Goal: Ask a question: Seek information or help from site administrators or community

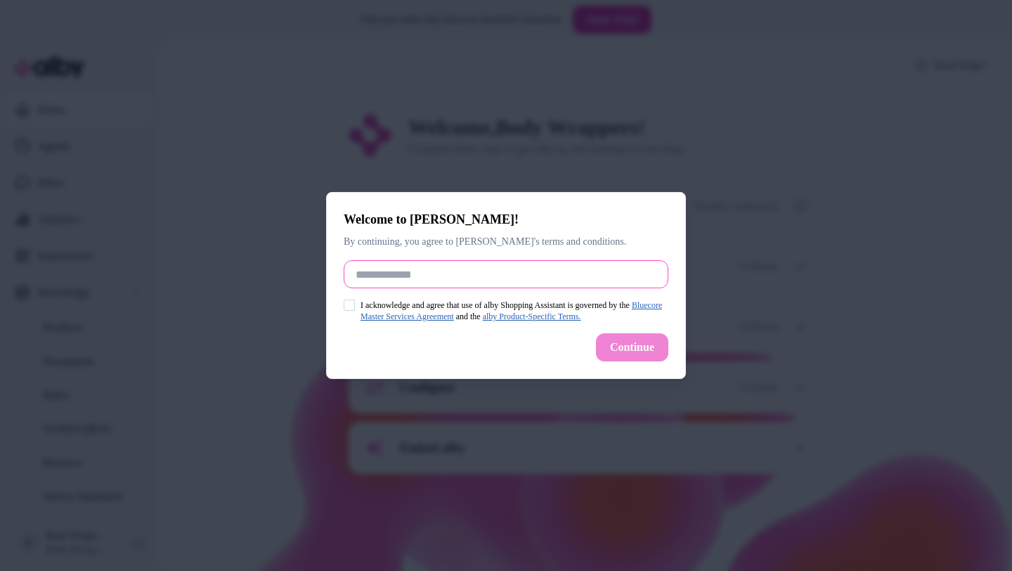
click at [490, 268] on input "Full Name" at bounding box center [506, 274] width 325 height 28
type input "**********"
click at [352, 305] on button "I acknowledge and agree that use of alby Shopping Assistant is governed by the …" at bounding box center [349, 304] width 11 height 11
click at [625, 340] on button "Continue" at bounding box center [632, 347] width 72 height 28
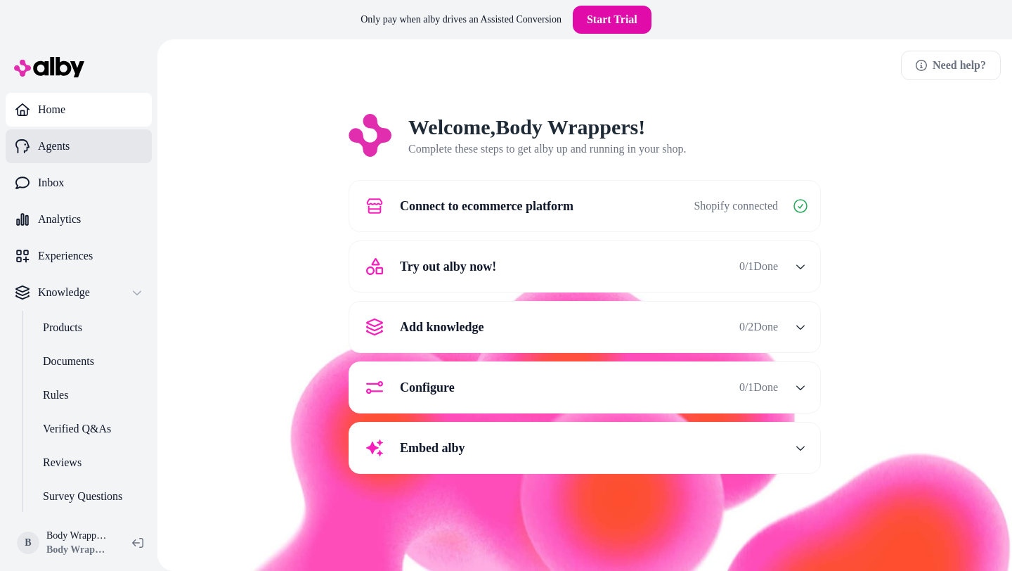
click at [55, 152] on p "Agents" at bounding box center [54, 146] width 32 height 17
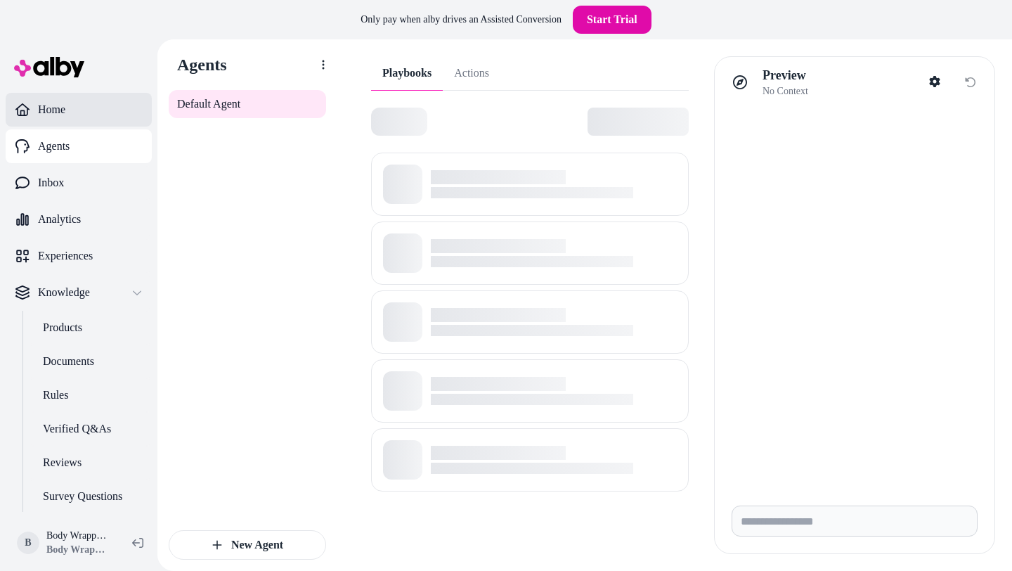
click at [56, 111] on p "Home" at bounding box center [51, 109] width 27 height 17
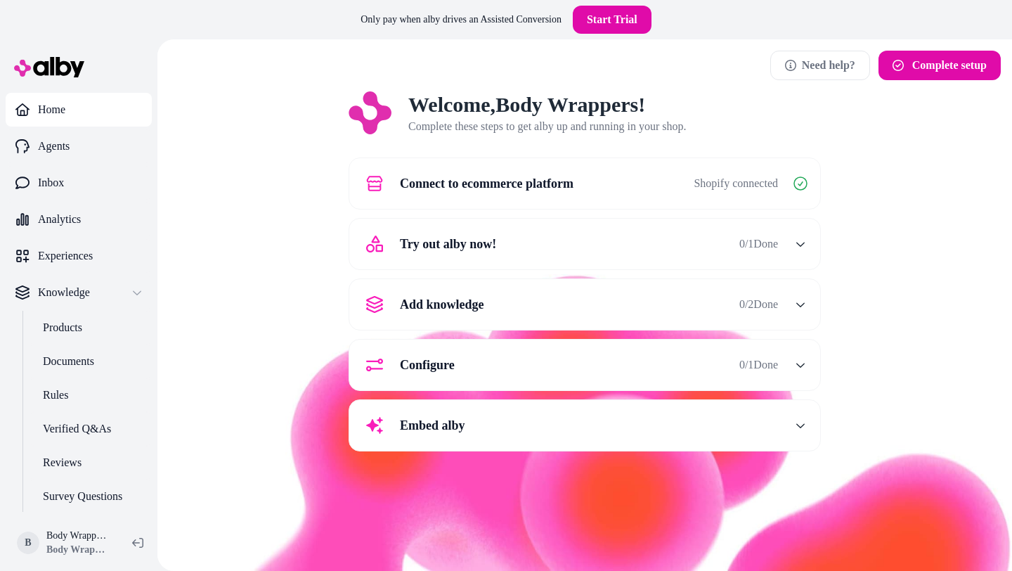
click at [499, 187] on span "Connect to ecommerce platform" at bounding box center [487, 184] width 174 height 20
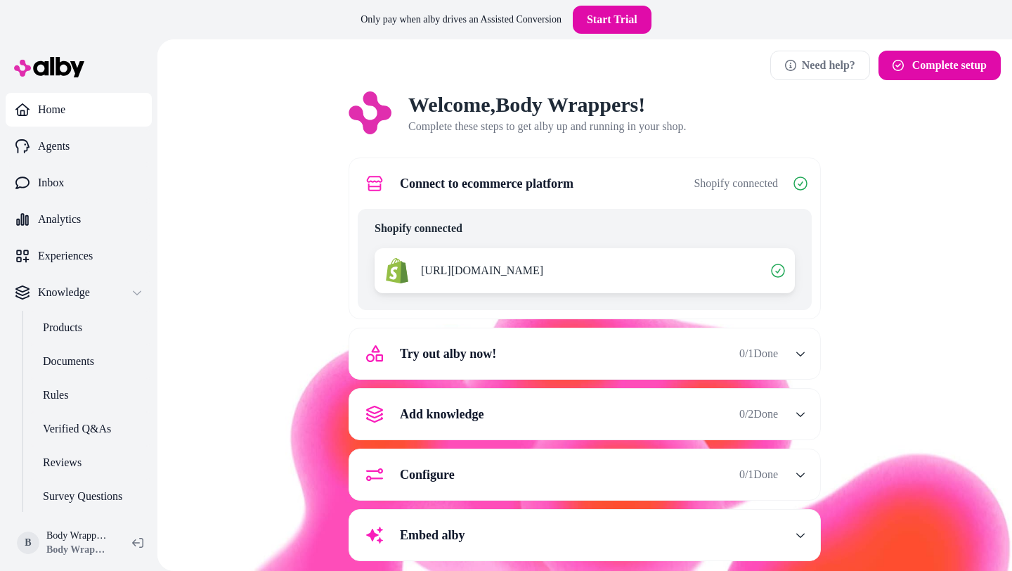
click at [543, 273] on span "[URL][DOMAIN_NAME]" at bounding box center [482, 270] width 122 height 17
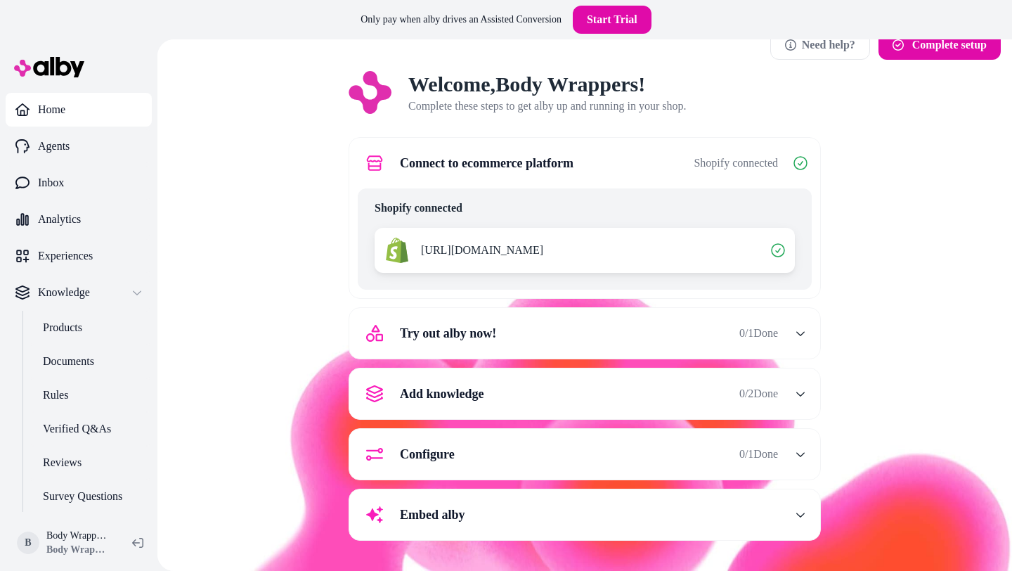
click at [573, 322] on div "Try out alby now! 0 / 1 Done" at bounding box center [568, 333] width 420 height 34
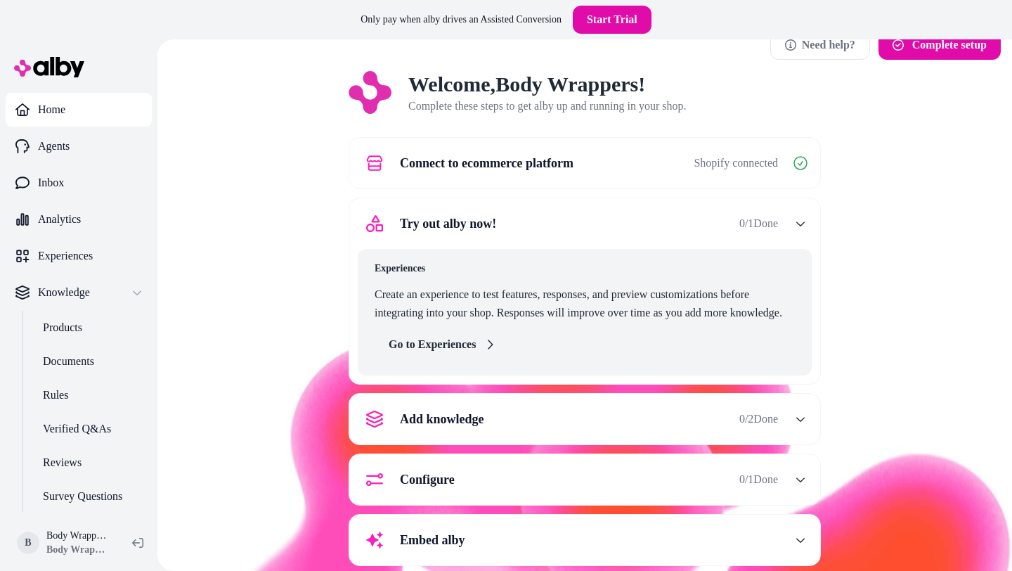
click at [450, 342] on link "Go to Experiences" at bounding box center [442, 344] width 135 height 28
click at [64, 330] on p "Products" at bounding box center [62, 327] width 39 height 17
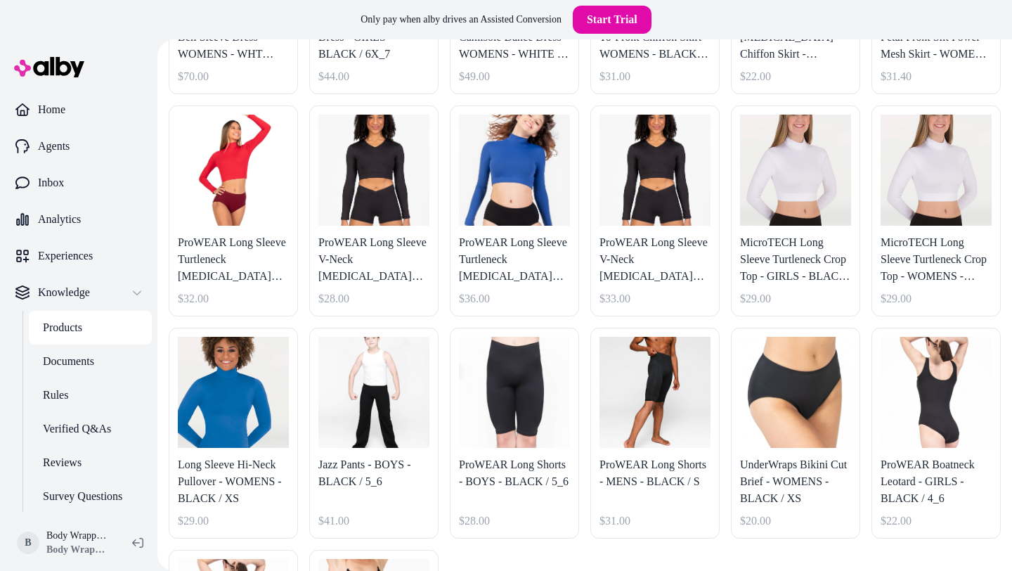
scroll to position [289, 0]
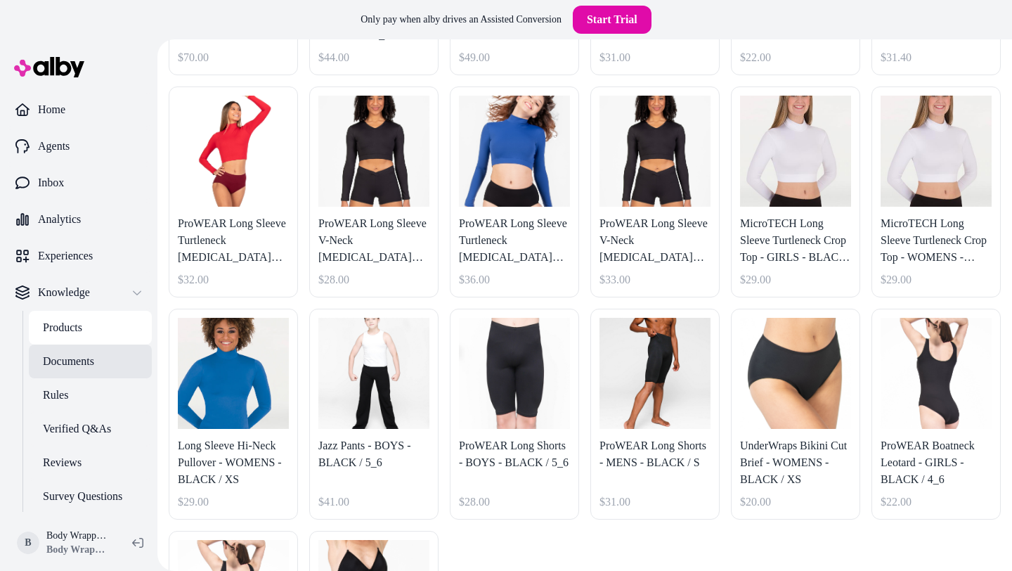
click at [71, 365] on p "Documents" at bounding box center [68, 361] width 51 height 17
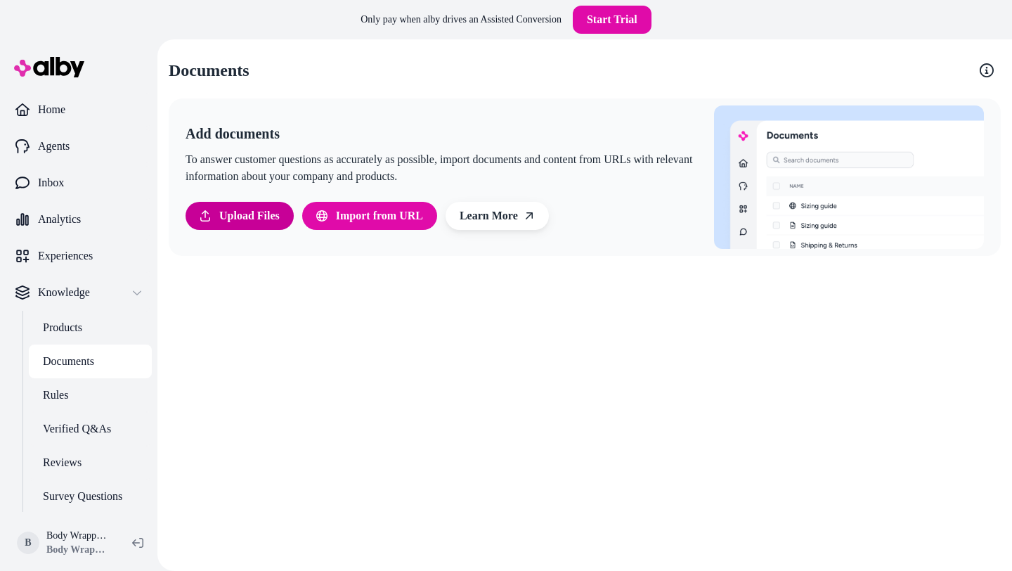
click at [235, 212] on span "Upload Files" at bounding box center [249, 215] width 60 height 17
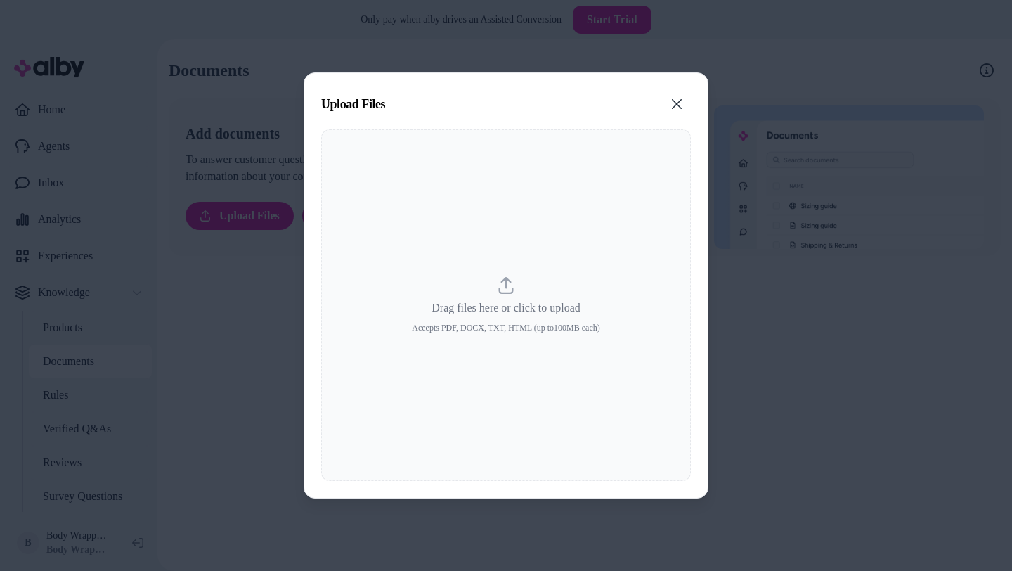
click at [507, 290] on icon "dropzone" at bounding box center [506, 285] width 17 height 17
click at [507, 305] on input "Drag files here or click to upload Accepts PDF, DOCX, TXT, HTML (up to 100 MB e…" at bounding box center [506, 305] width 1 height 1
type input "**********"
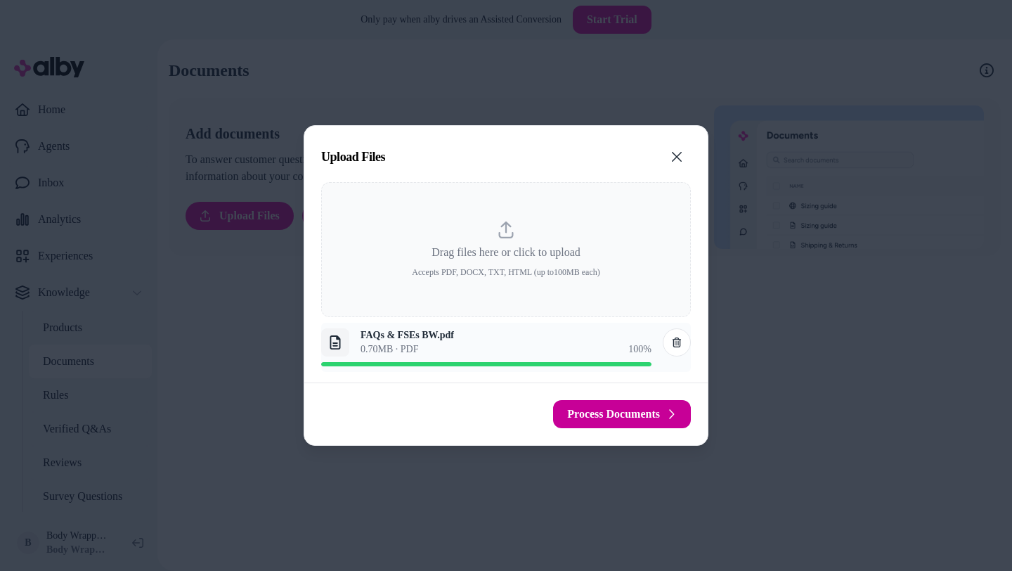
click at [594, 420] on span "Process Documents" at bounding box center [613, 413] width 93 height 17
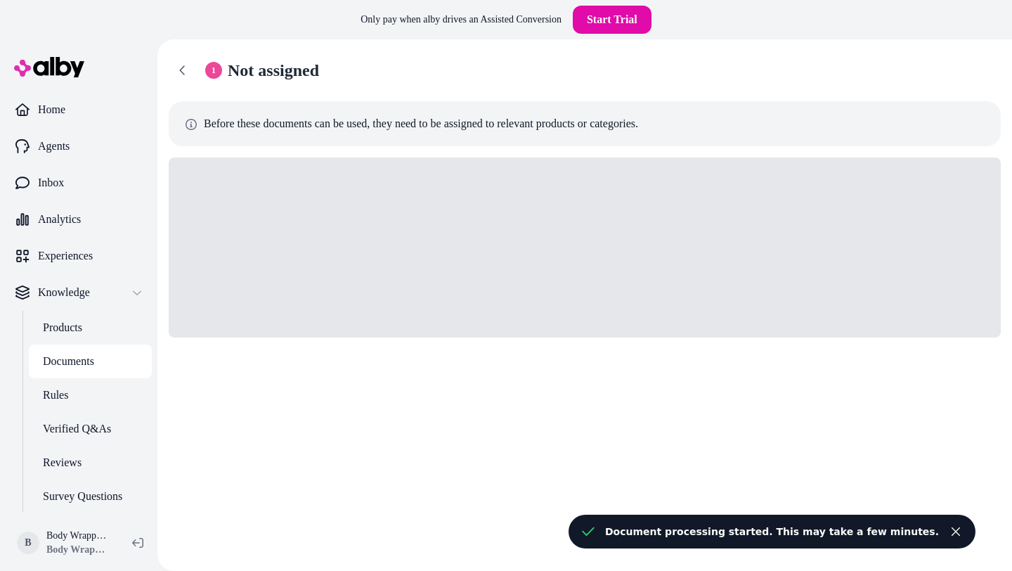
scroll to position [21, 0]
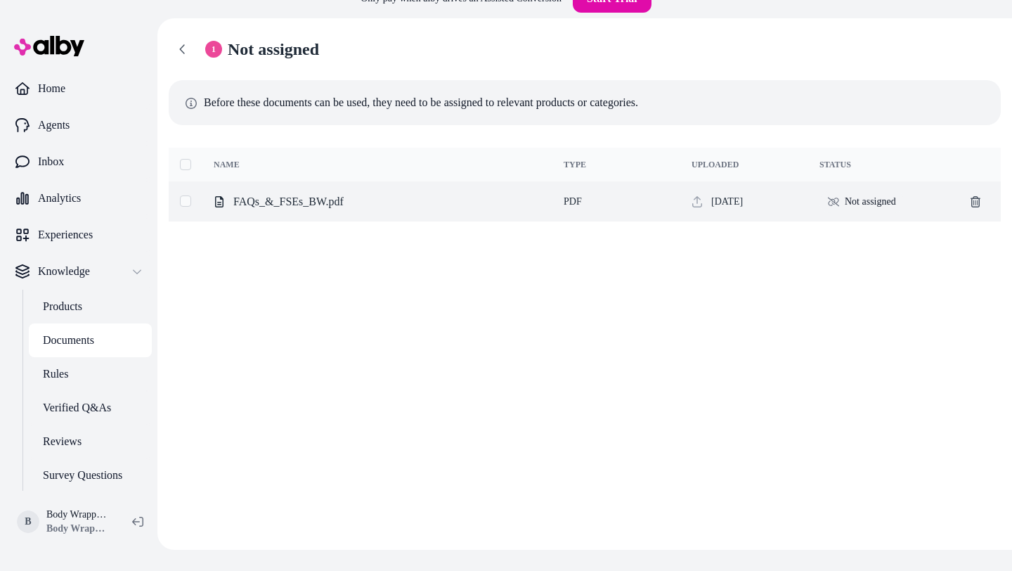
click at [826, 195] on div "Not assigned" at bounding box center [861, 201] width 85 height 22
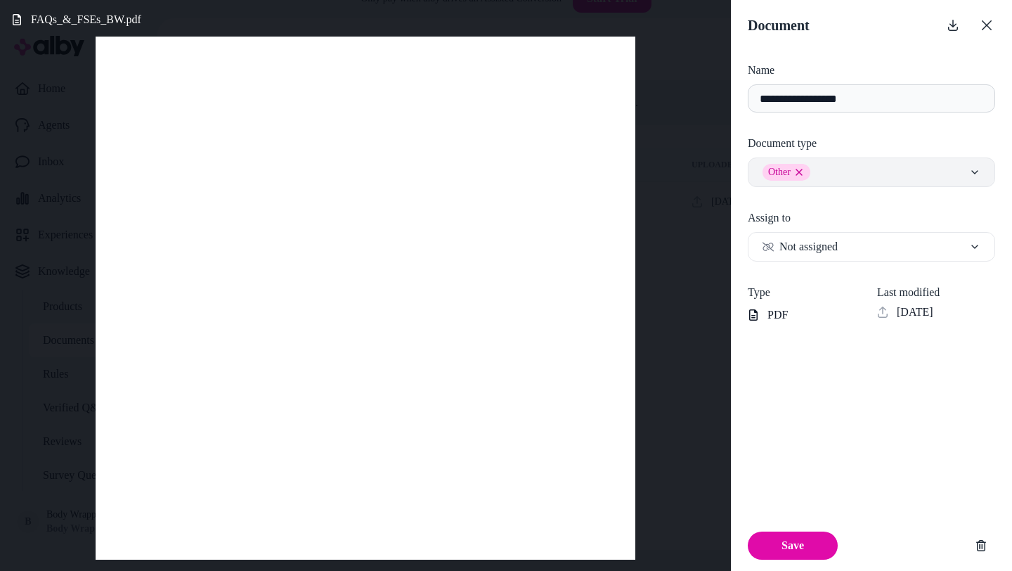
click at [846, 178] on div "Other Remove other option" at bounding box center [871, 172] width 218 height 17
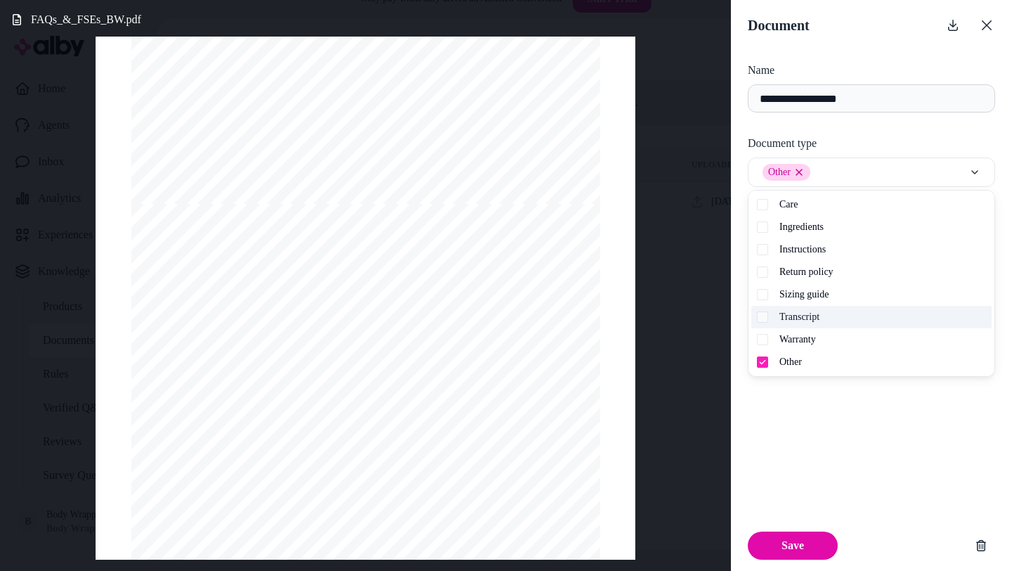
scroll to position [3484, 0]
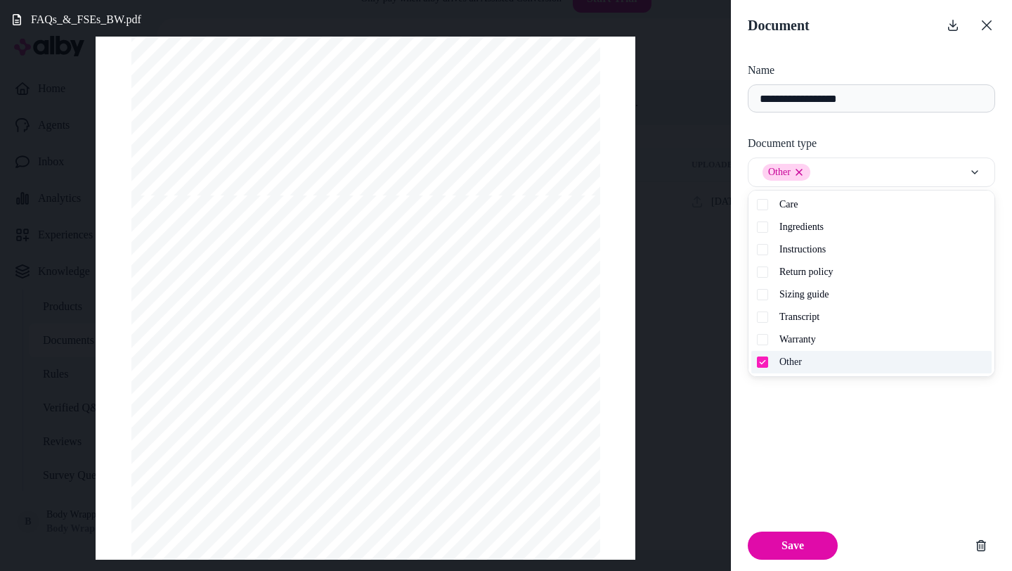
click at [765, 360] on button "Suggestions" at bounding box center [762, 361] width 11 height 11
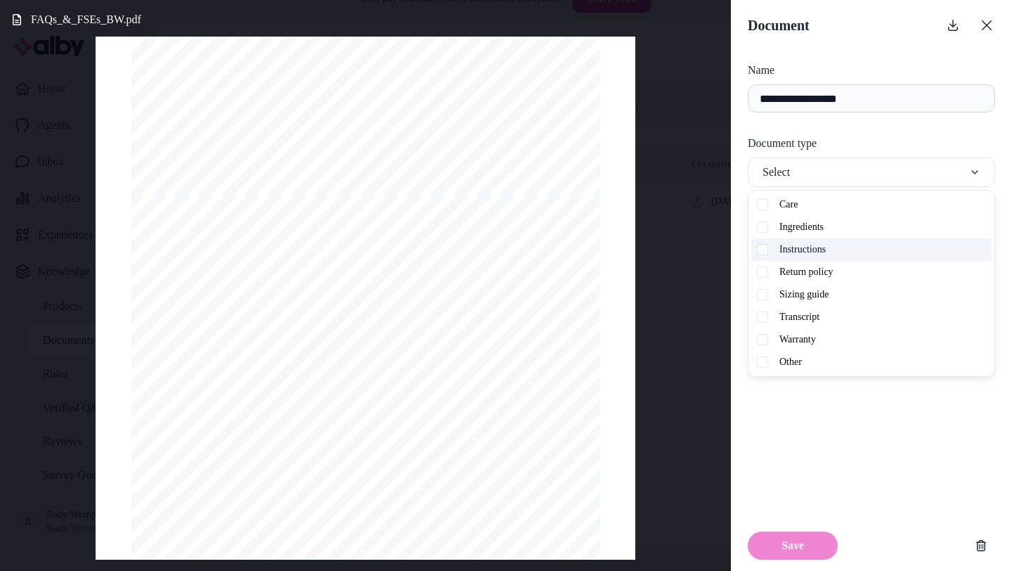
click at [765, 252] on button "Suggestions" at bounding box center [762, 249] width 11 height 11
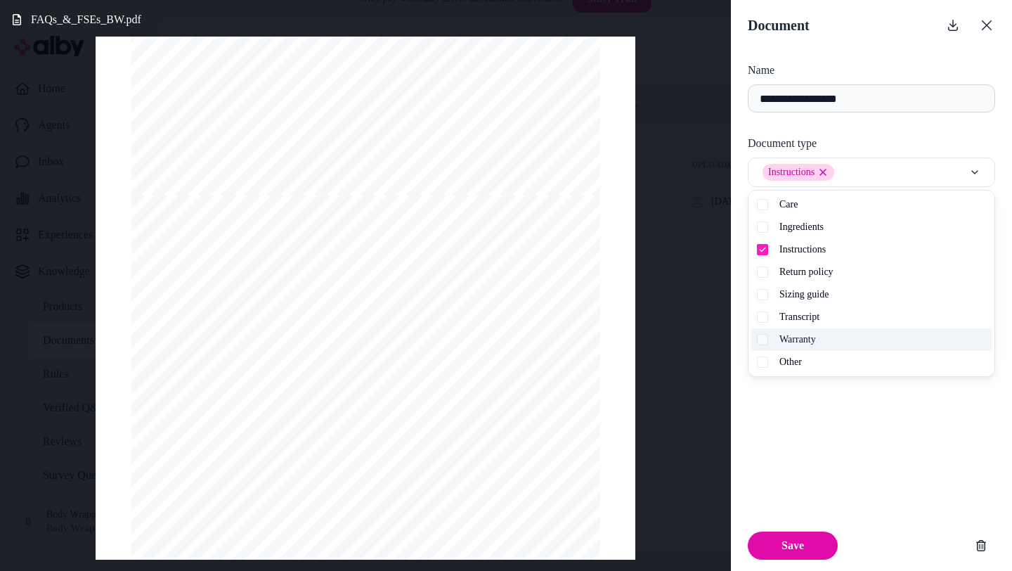
click at [765, 333] on div "Warranty" at bounding box center [871, 339] width 240 height 22
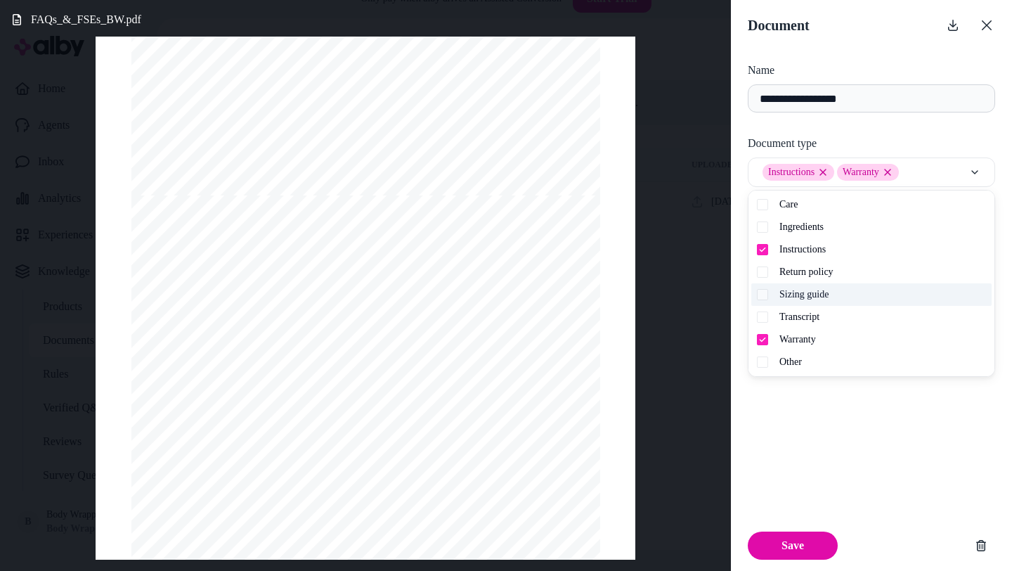
click at [765, 297] on button "Suggestions" at bounding box center [762, 294] width 11 height 11
click at [763, 288] on button "Suggestions" at bounding box center [762, 291] width 11 height 11
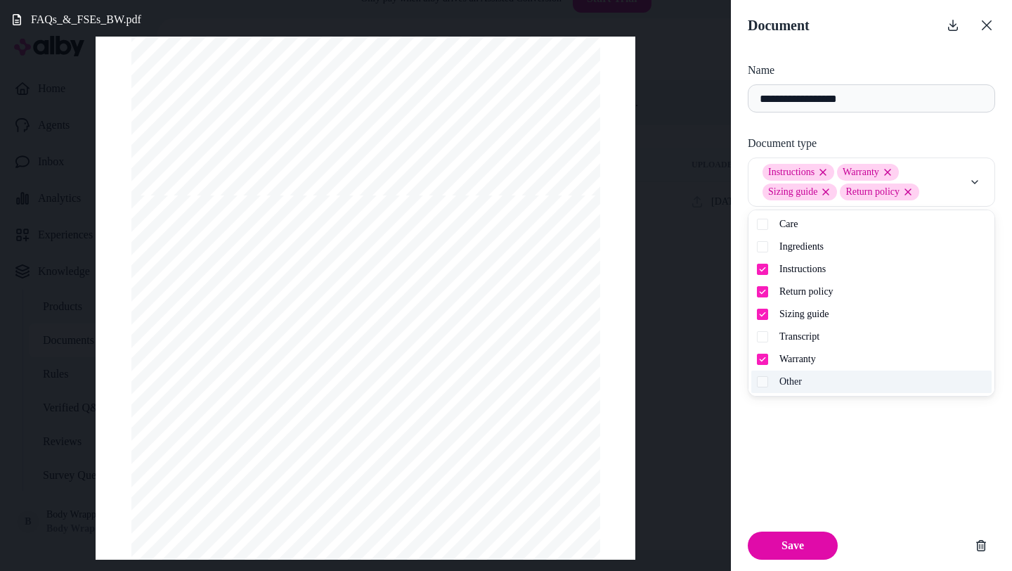
click at [779, 381] on div "Other" at bounding box center [871, 381] width 240 height 22
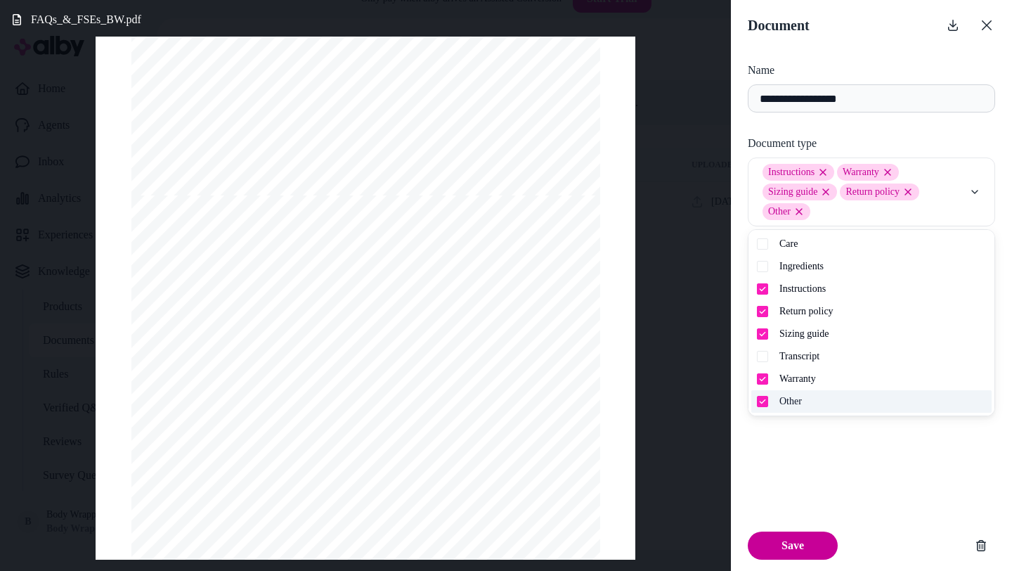
click at [795, 545] on button "Save" at bounding box center [793, 545] width 90 height 28
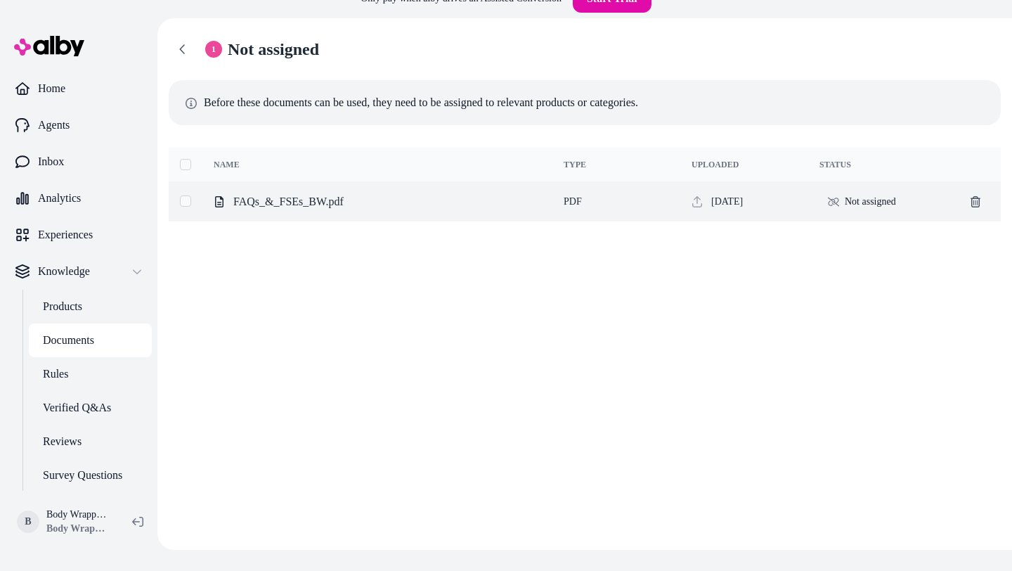
click at [862, 216] on td "Not assigned" at bounding box center [879, 201] width 142 height 40
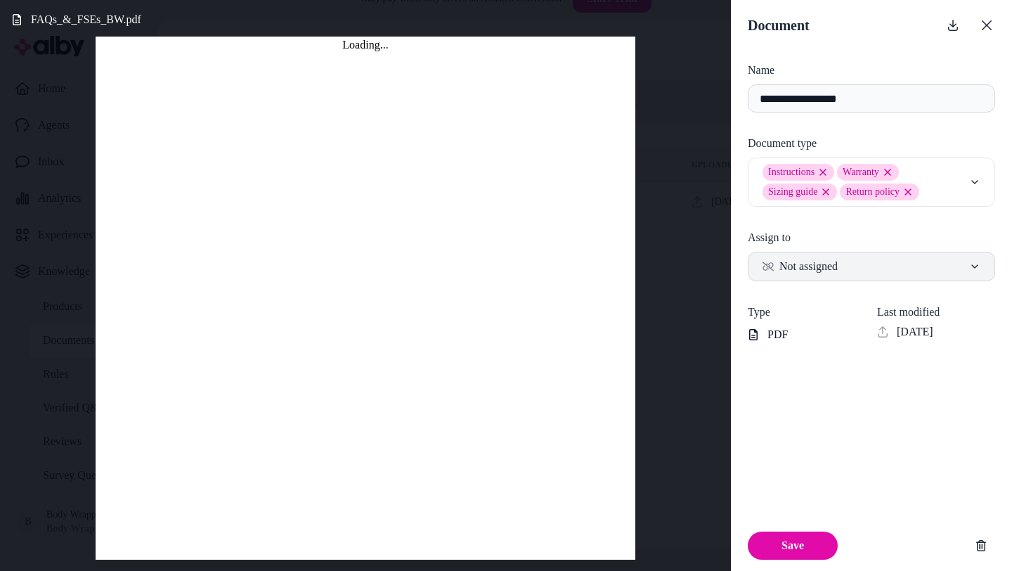
click at [817, 269] on span "Not assigned" at bounding box center [799, 266] width 75 height 17
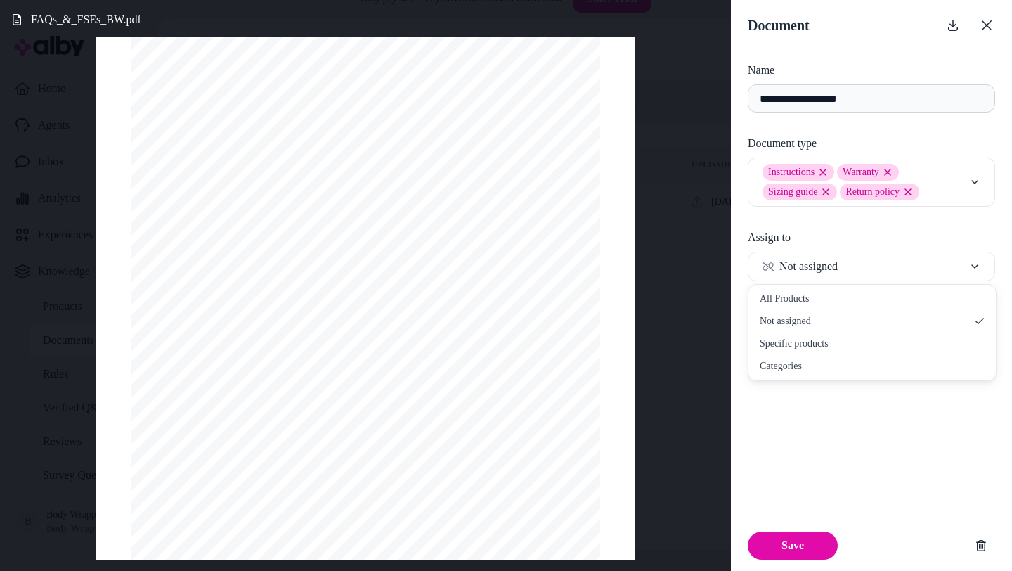
select select "***"
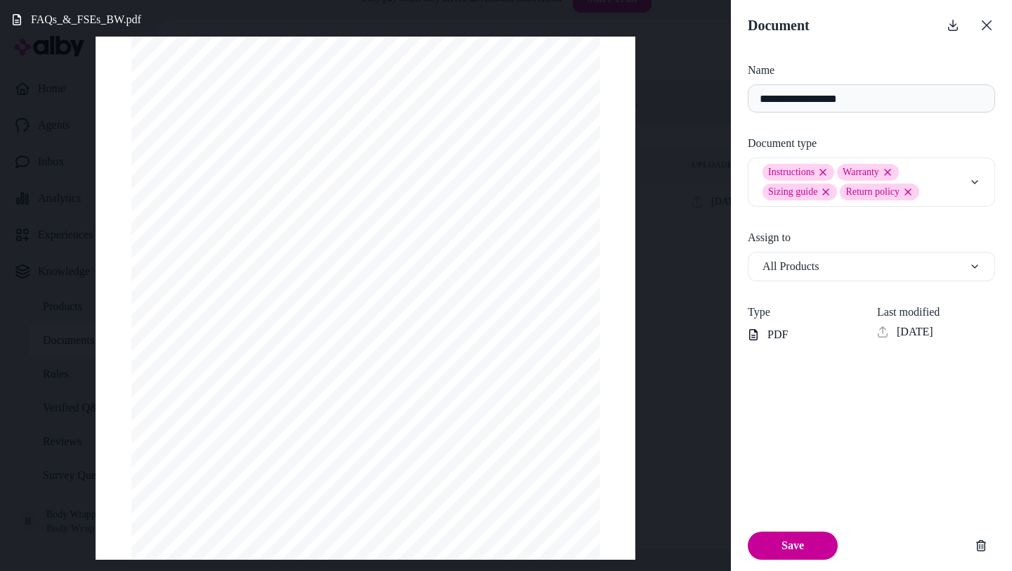
click at [817, 541] on button "Save" at bounding box center [793, 545] width 90 height 28
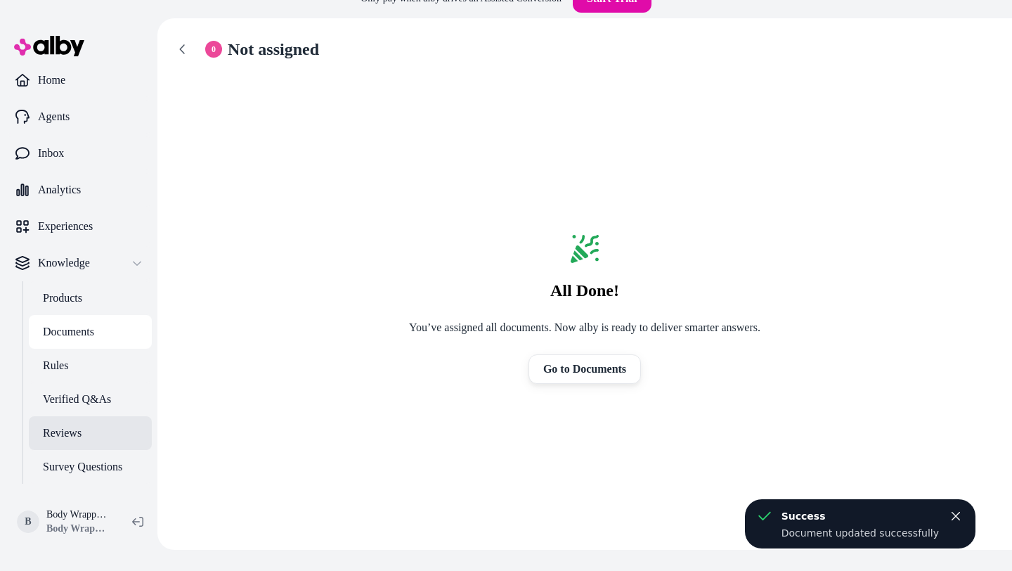
scroll to position [38, 0]
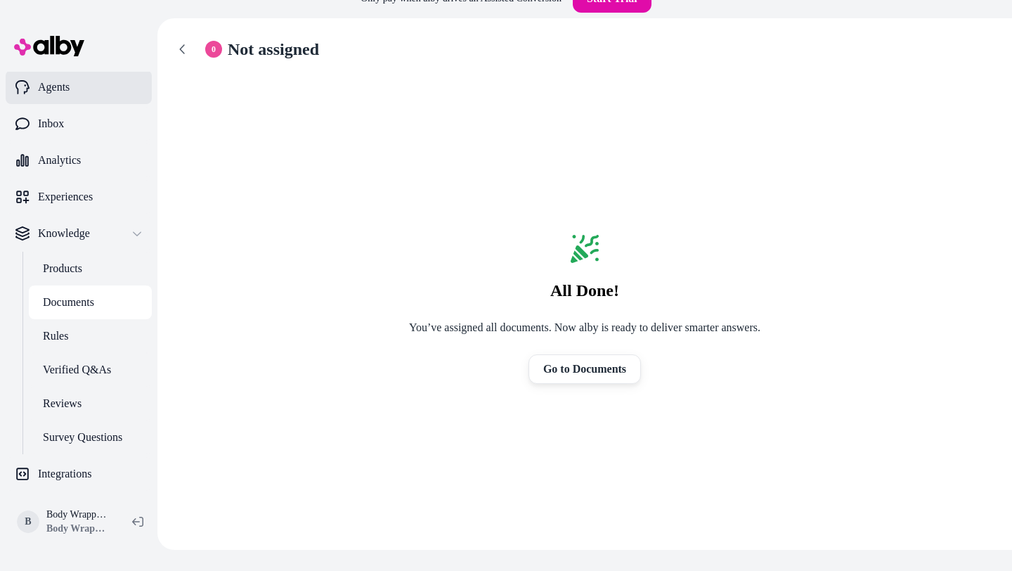
click at [63, 94] on p "Agents" at bounding box center [54, 87] width 32 height 17
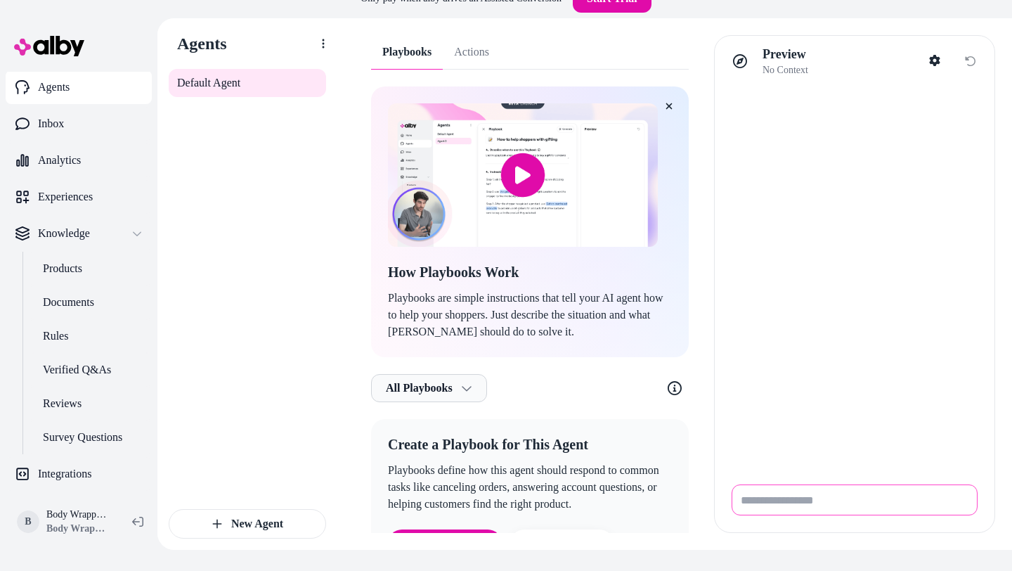
click at [768, 512] on input "Write your prompt here" at bounding box center [855, 499] width 246 height 31
type input "**********"
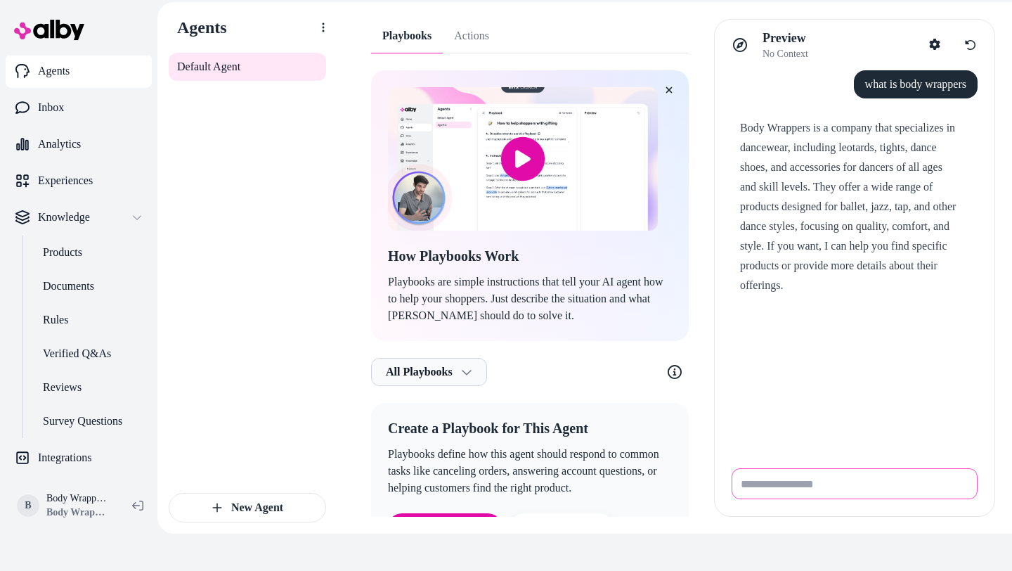
scroll to position [39, 0]
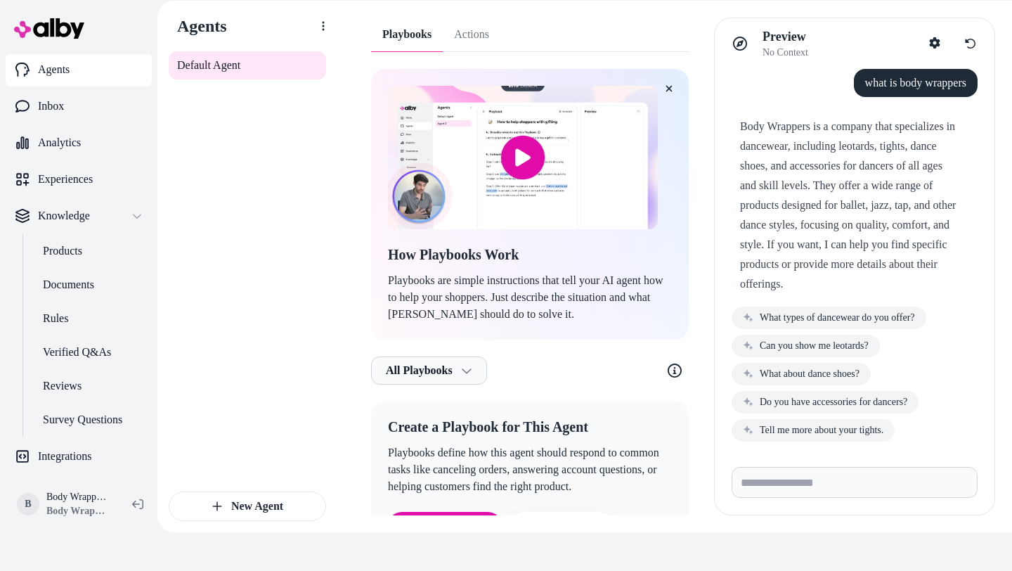
click at [453, 37] on link "Actions" at bounding box center [472, 35] width 58 height 34
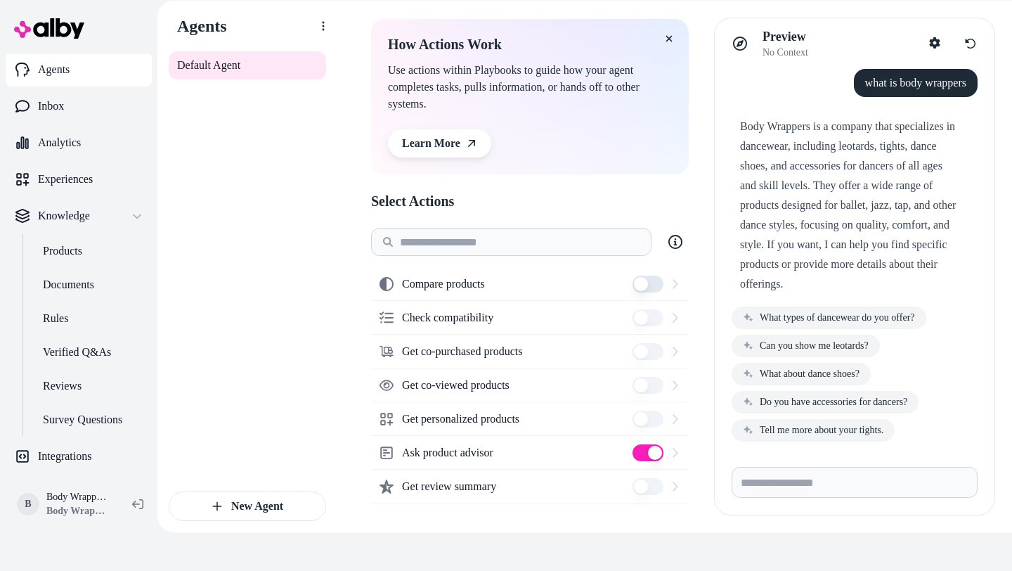
scroll to position [98, 0]
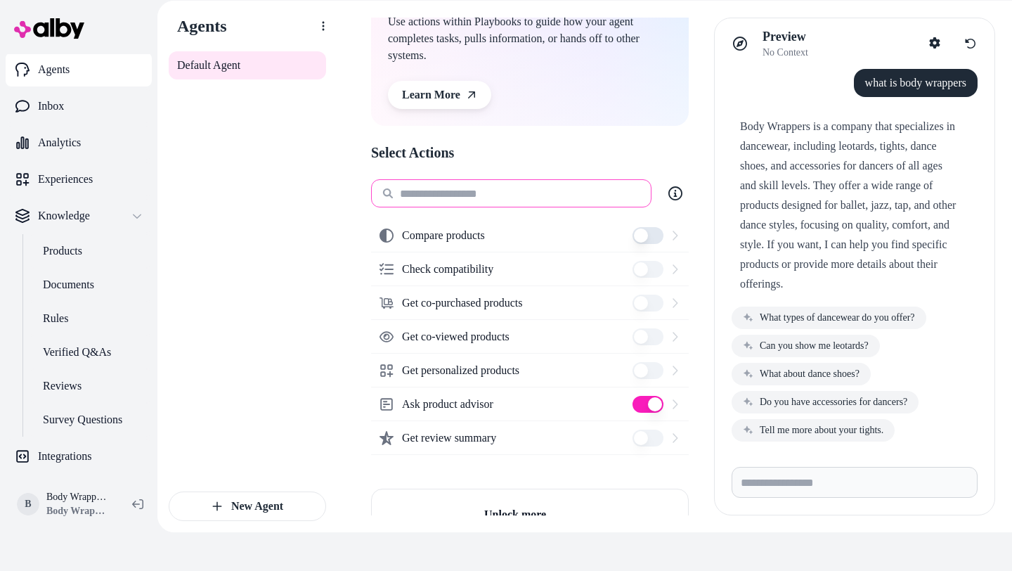
click at [536, 201] on input at bounding box center [511, 193] width 280 height 28
click at [234, 266] on div "Default Agent" at bounding box center [247, 271] width 157 height 440
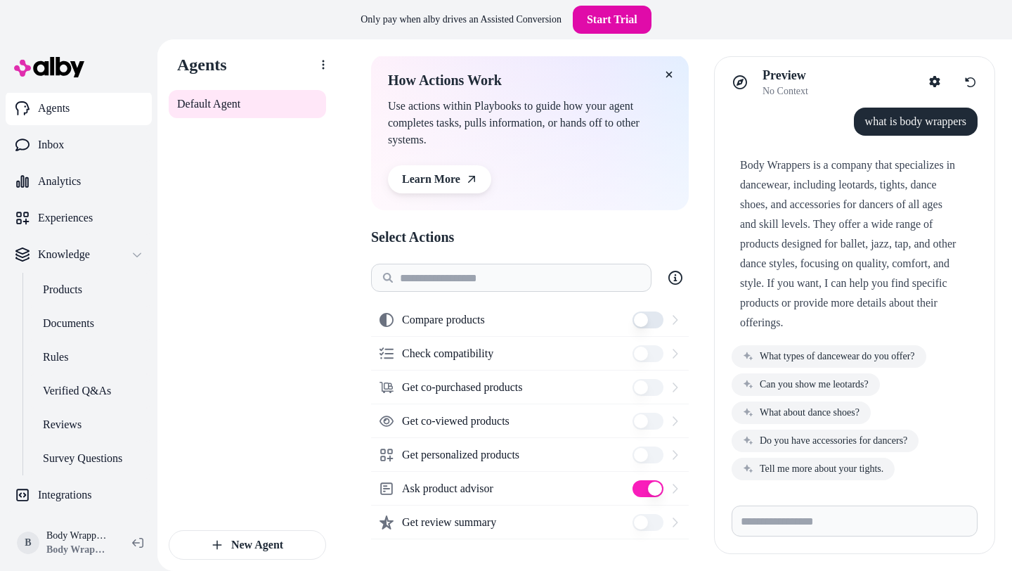
scroll to position [32, 0]
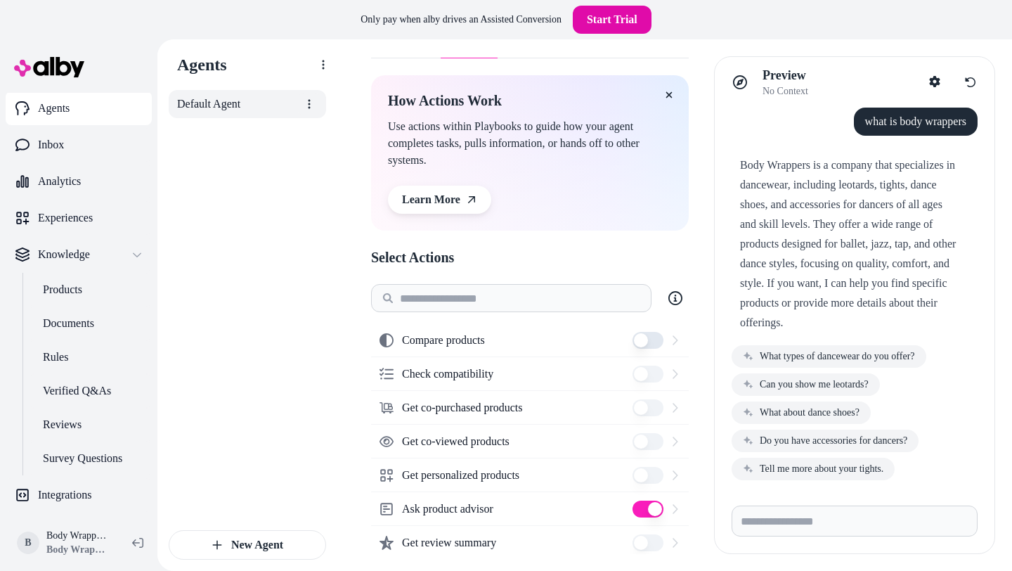
click at [285, 109] on link "Default Agent" at bounding box center [247, 104] width 157 height 28
click at [309, 106] on html "Only pay when [PERSON_NAME] drives an Assisted Conversion Start Trial Home Agen…" at bounding box center [506, 305] width 1012 height 610
click at [295, 135] on div "Rename" at bounding box center [275, 136] width 83 height 28
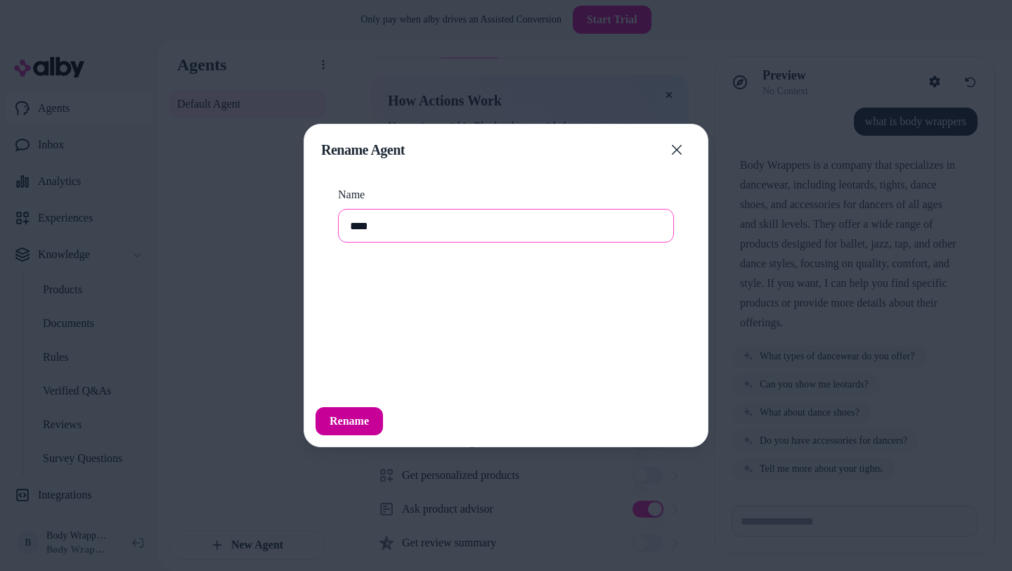
type input "****"
click at [347, 424] on button "Rename" at bounding box center [349, 421] width 67 height 28
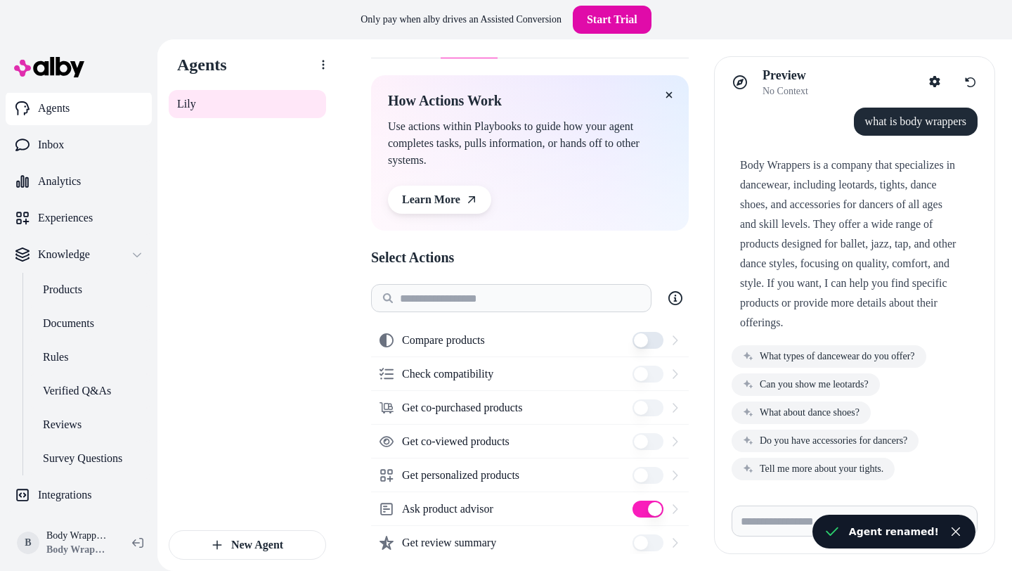
scroll to position [3, 0]
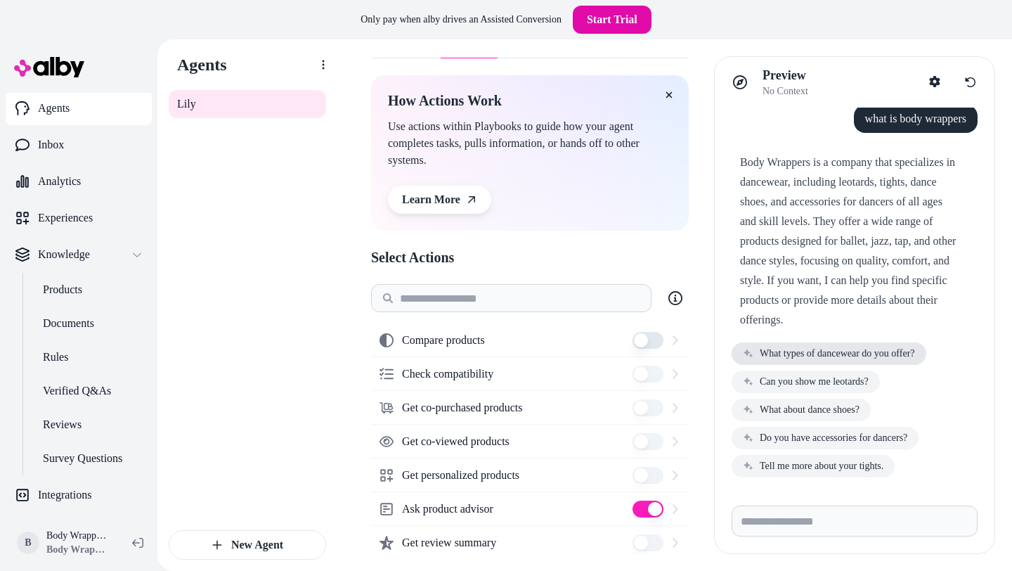
click at [837, 360] on button "What types of dancewear do you offer?" at bounding box center [829, 353] width 195 height 22
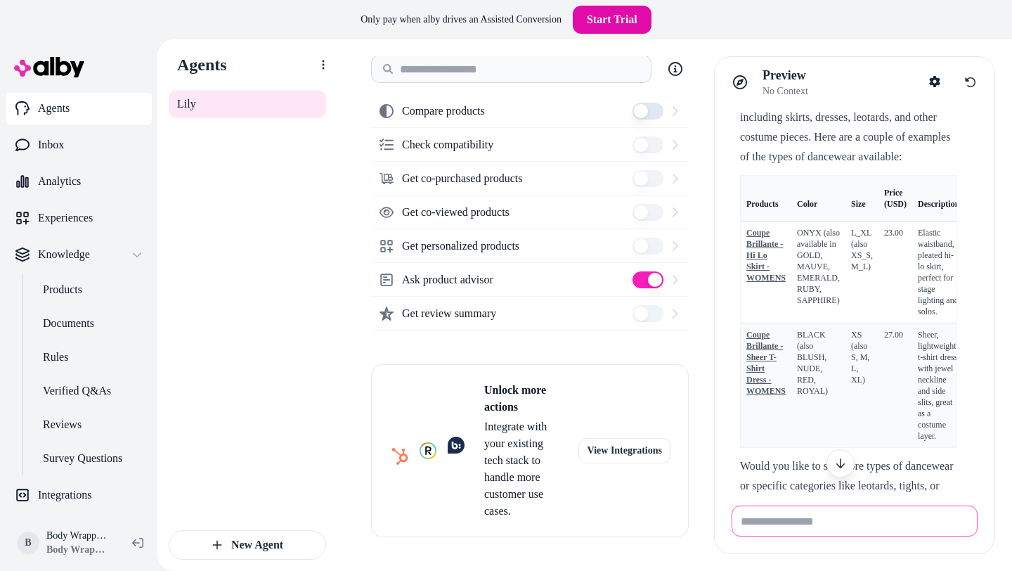
scroll to position [0, 8]
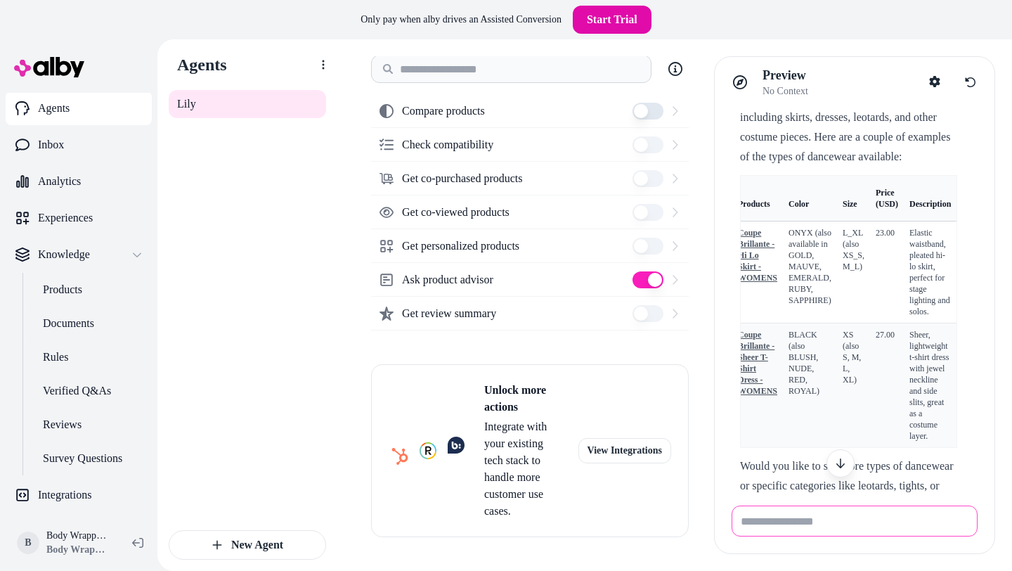
click at [791, 524] on input "Write your prompt here" at bounding box center [855, 520] width 246 height 31
type input "**********"
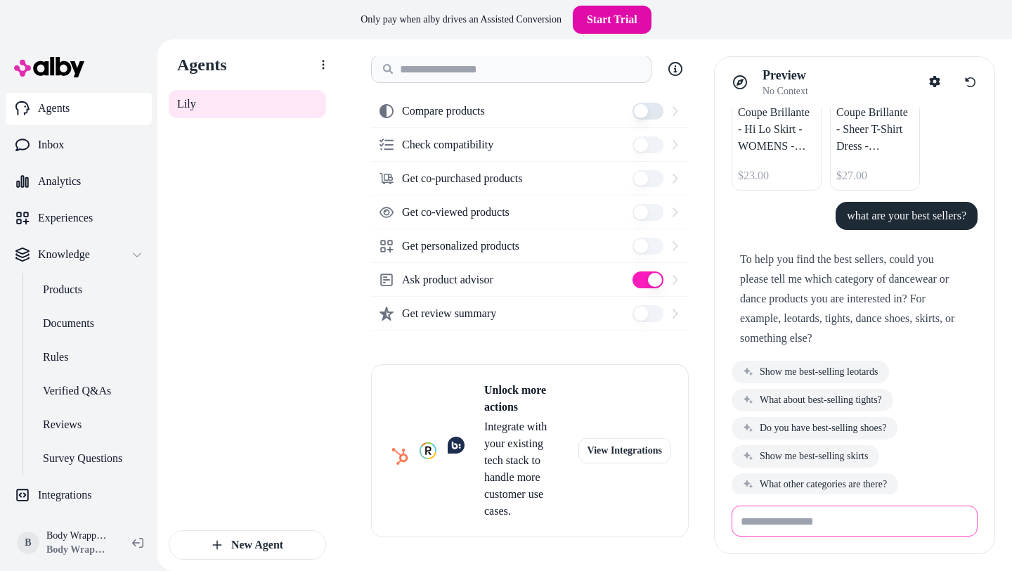
scroll to position [853, 0]
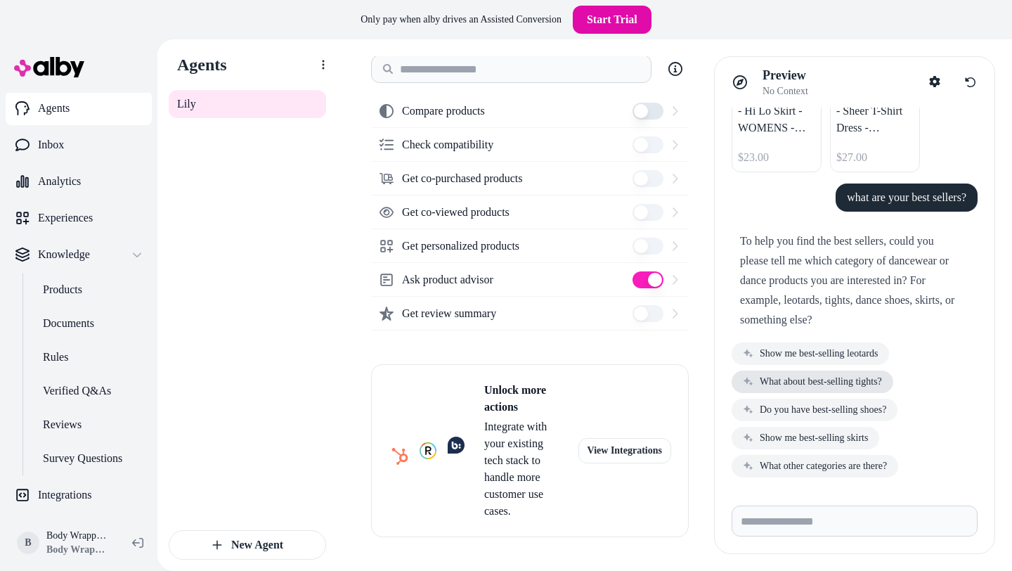
click at [806, 381] on button "What about best-selling tights?" at bounding box center [813, 381] width 162 height 22
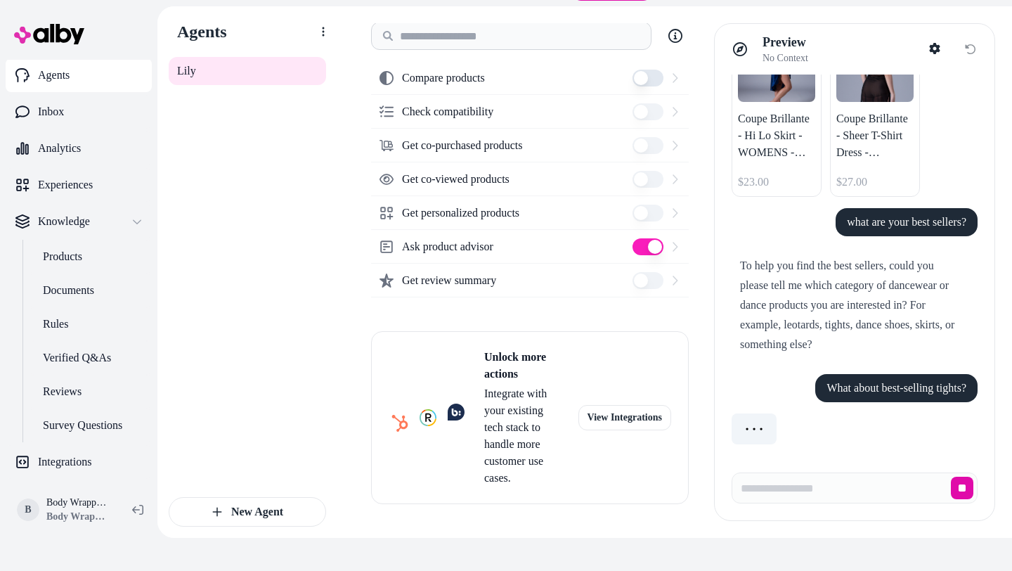
scroll to position [39, 0]
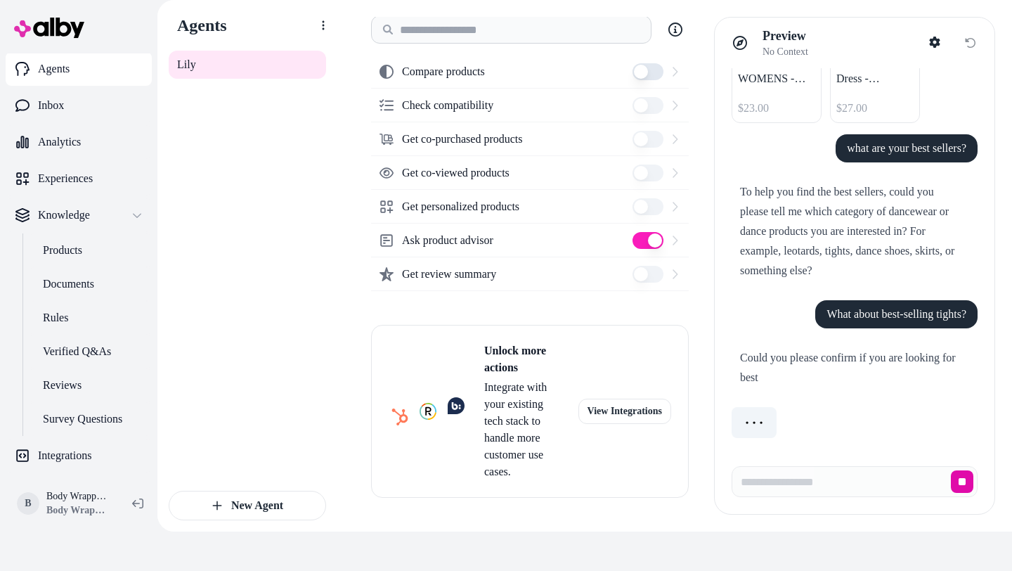
click at [736, 44] on icon at bounding box center [740, 43] width 14 height 14
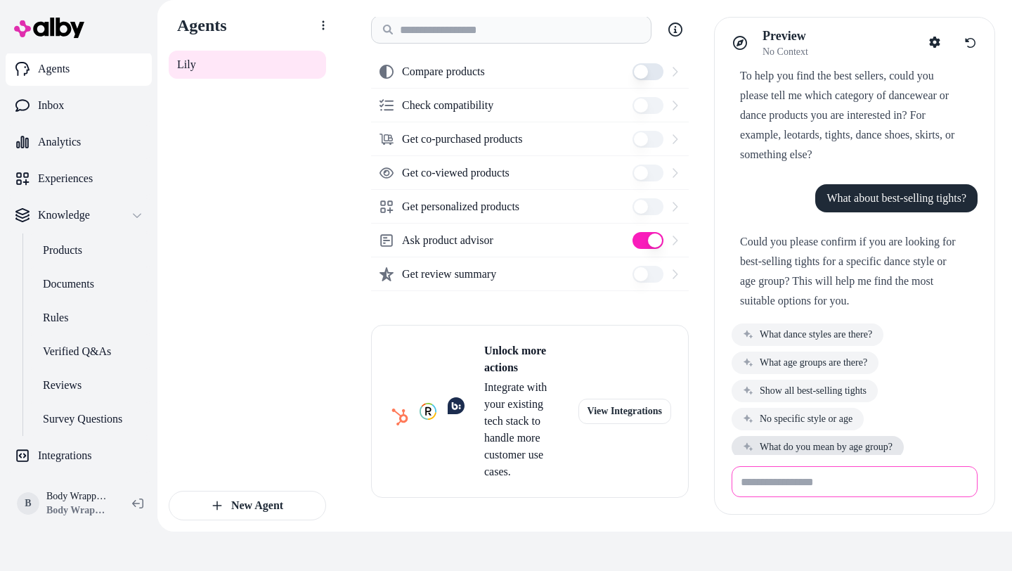
scroll to position [999, 0]
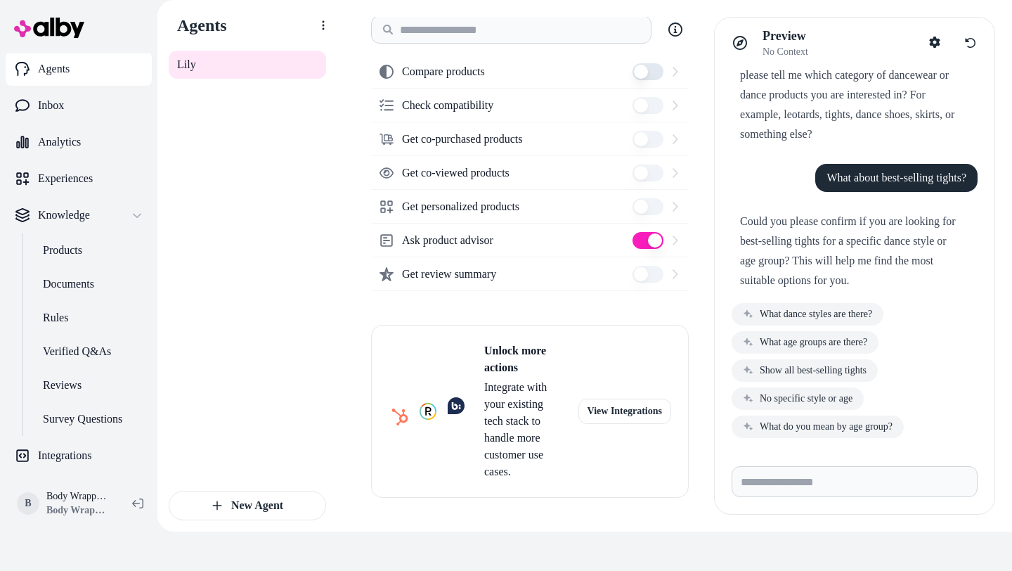
click at [481, 238] on label "Ask product advisor" at bounding box center [447, 240] width 91 height 17
click at [632, 238] on button "Ask product advisor" at bounding box center [647, 240] width 31 height 17
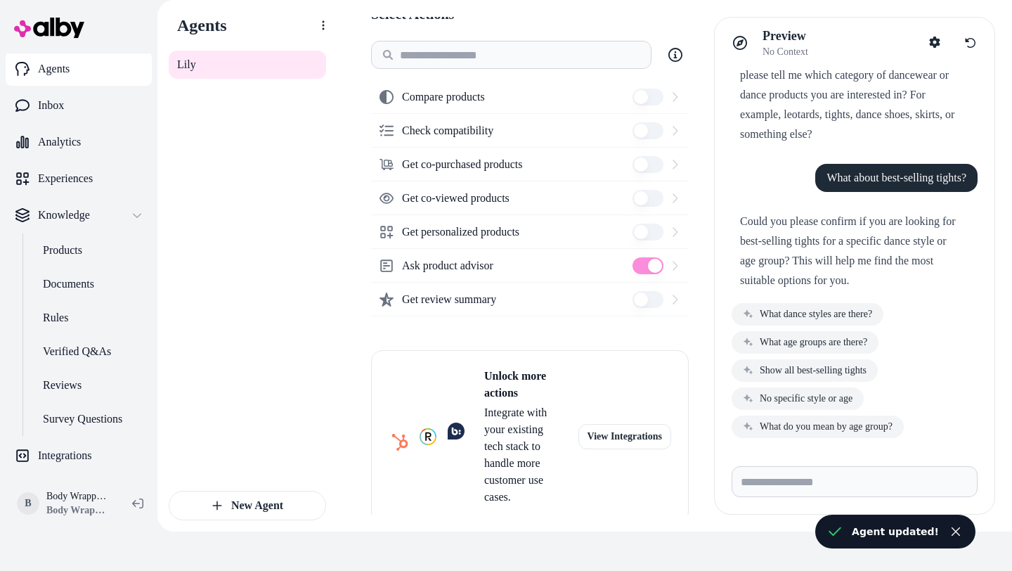
scroll to position [223, 0]
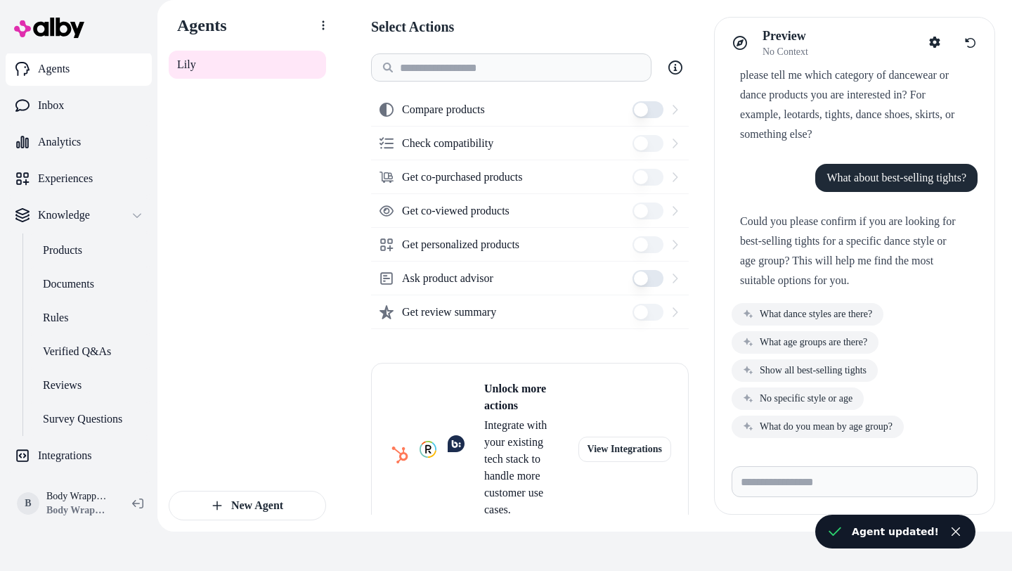
click at [644, 273] on button "Ask product advisor" at bounding box center [647, 278] width 31 height 17
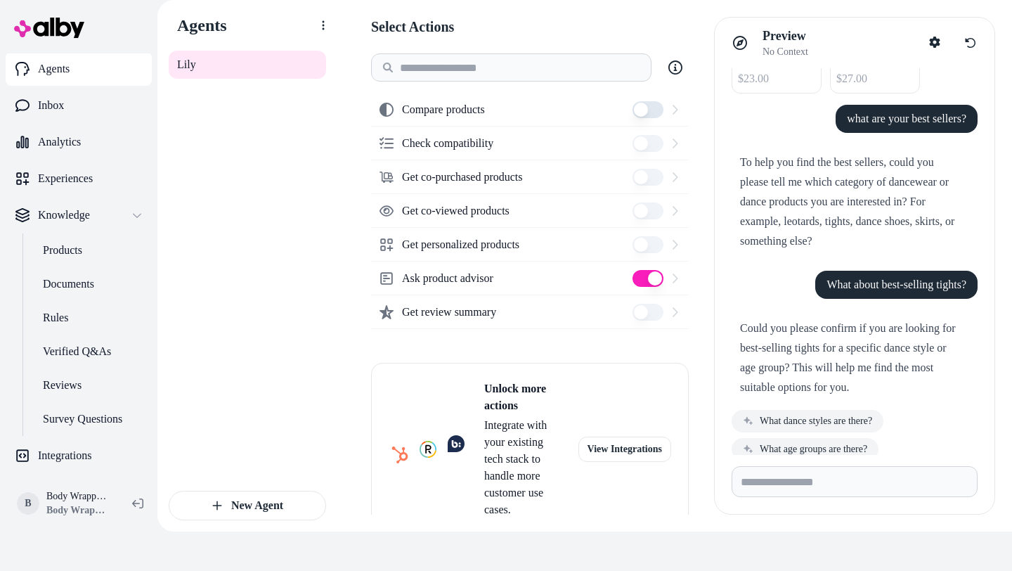
scroll to position [885, 0]
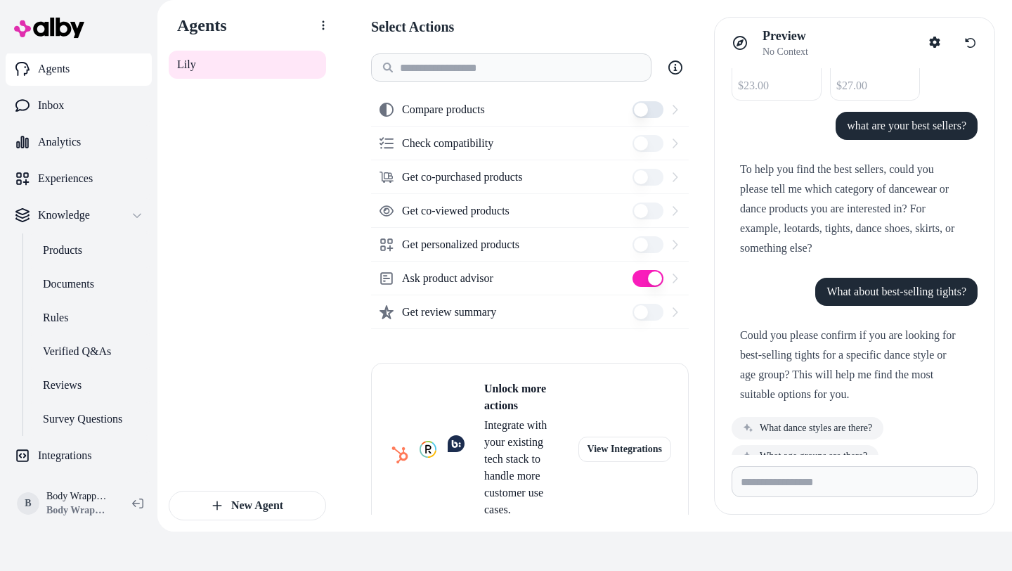
click at [614, 189] on div "Get co-purchased products" at bounding box center [530, 177] width 318 height 34
click at [675, 74] on icon at bounding box center [675, 67] width 14 height 14
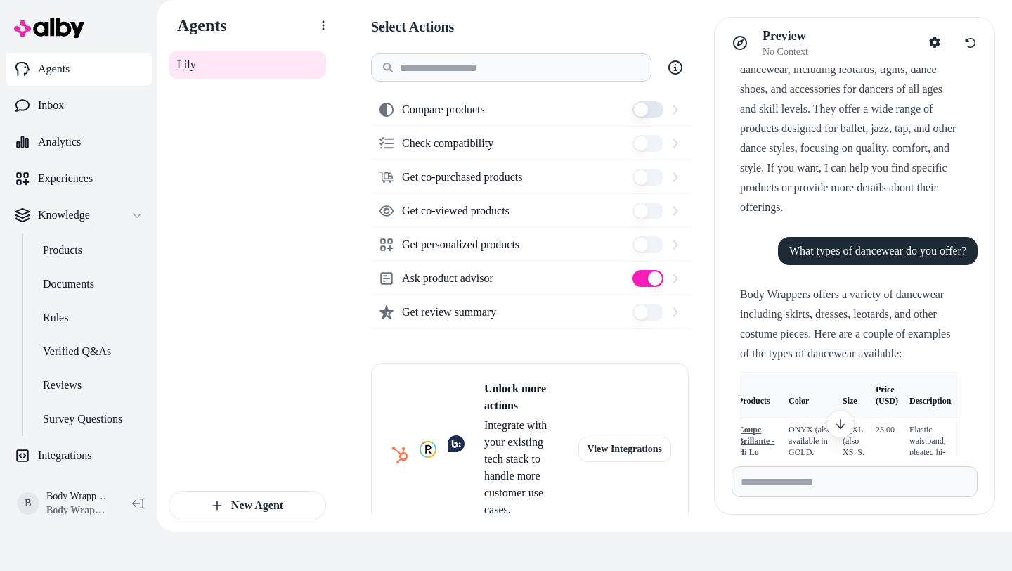
scroll to position [0, 0]
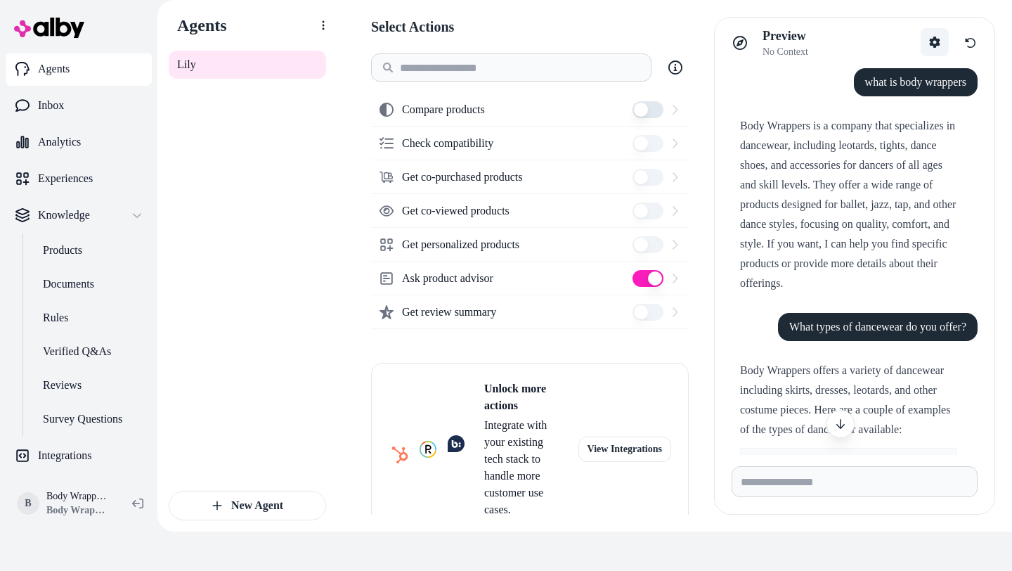
click at [932, 42] on icon "button" at bounding box center [935, 42] width 11 height 11
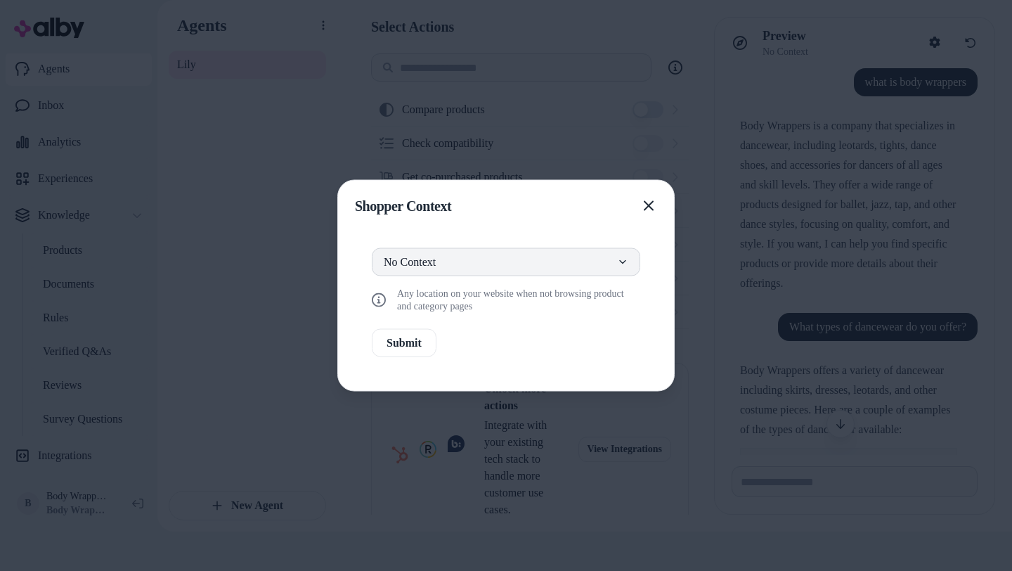
click at [522, 267] on button "No Context" at bounding box center [506, 262] width 268 height 28
click at [644, 203] on icon "button" at bounding box center [648, 205] width 11 height 11
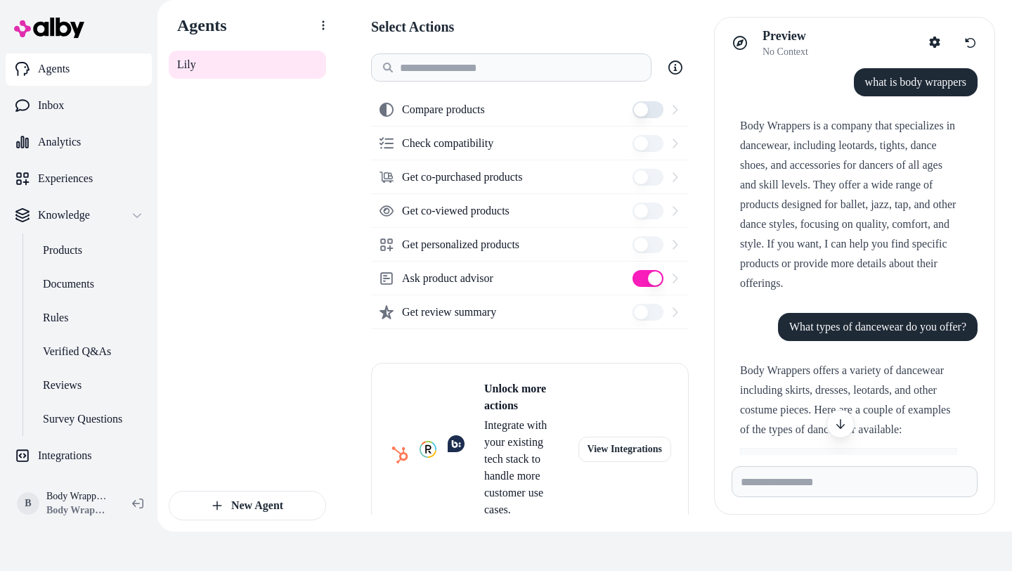
click at [562, 96] on div "Compare products" at bounding box center [530, 110] width 318 height 34
click at [647, 108] on button "Compare products" at bounding box center [647, 109] width 31 height 17
click at [541, 60] on input at bounding box center [511, 67] width 280 height 28
click at [675, 145] on icon at bounding box center [674, 142] width 5 height 9
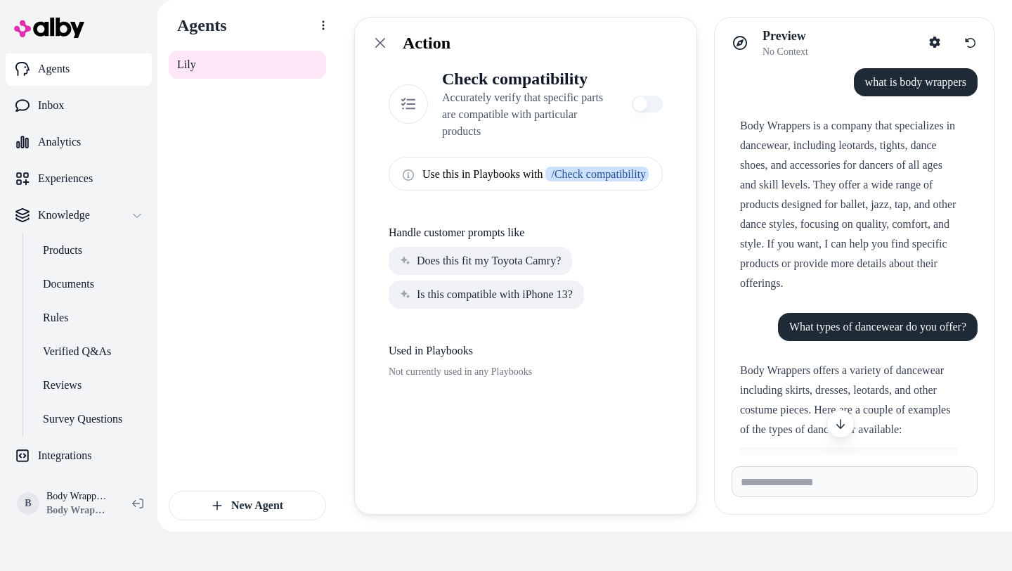
click at [642, 138] on html "✨ Only pay when [PERSON_NAME] drives a conversion. See usage Home Agents Inbox …" at bounding box center [506, 266] width 1012 height 610
click at [609, 228] on p "Handle customer prompts like" at bounding box center [526, 232] width 274 height 17
click at [377, 42] on icon at bounding box center [380, 42] width 11 height 11
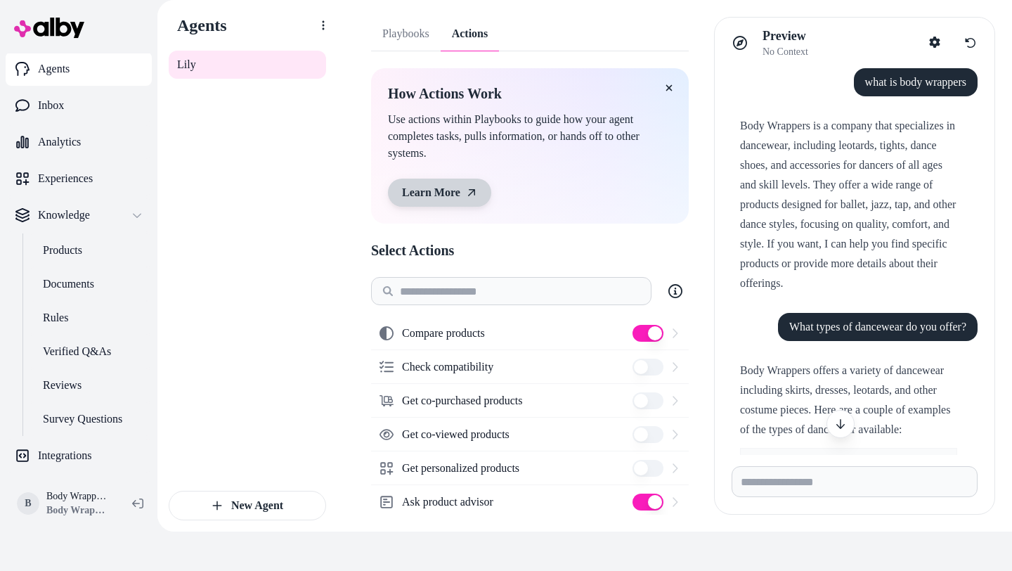
scroll to position [7, 0]
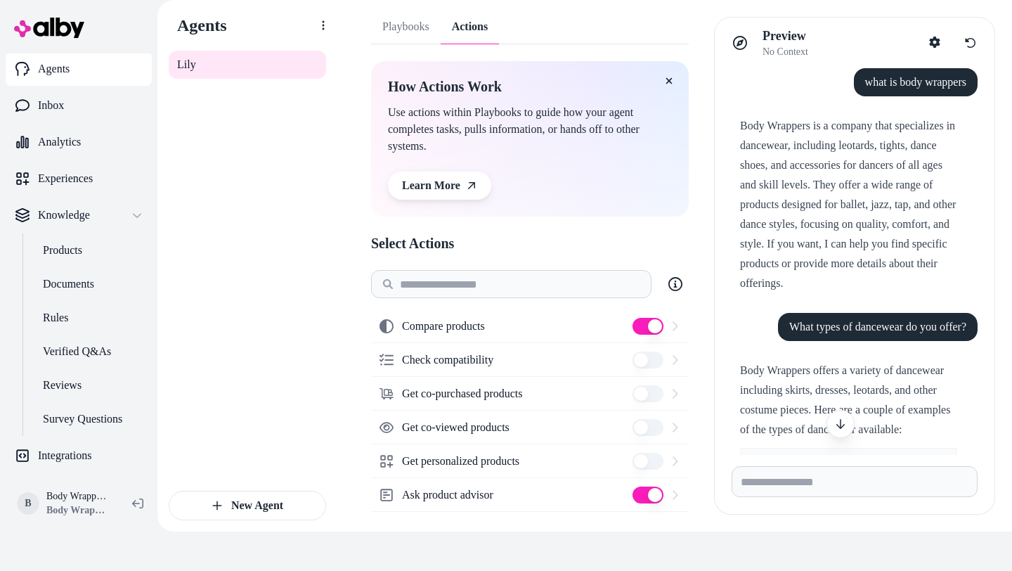
click at [407, 36] on link "Playbooks" at bounding box center [406, 27] width 70 height 34
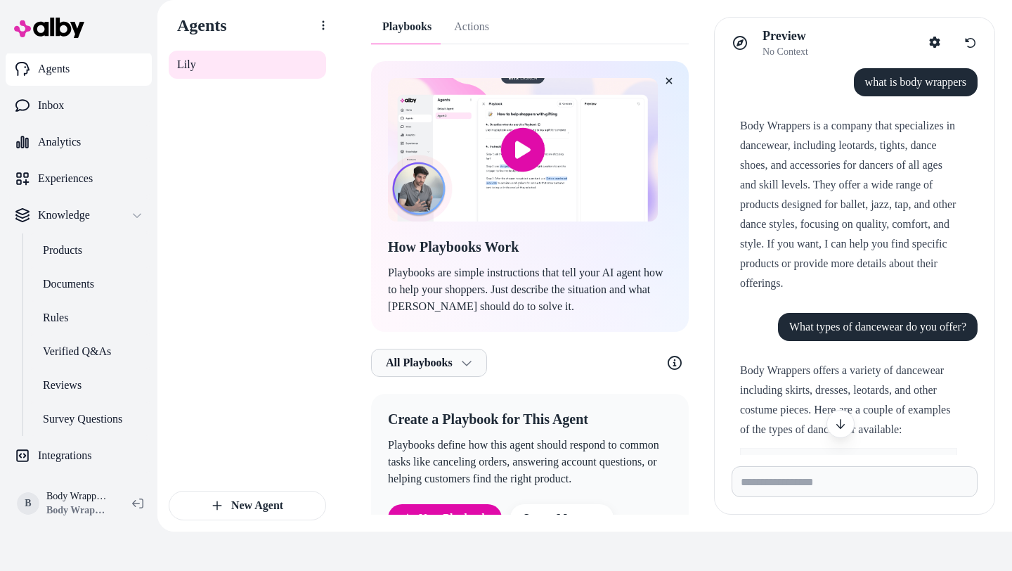
click at [469, 33] on link "Actions" at bounding box center [472, 27] width 58 height 34
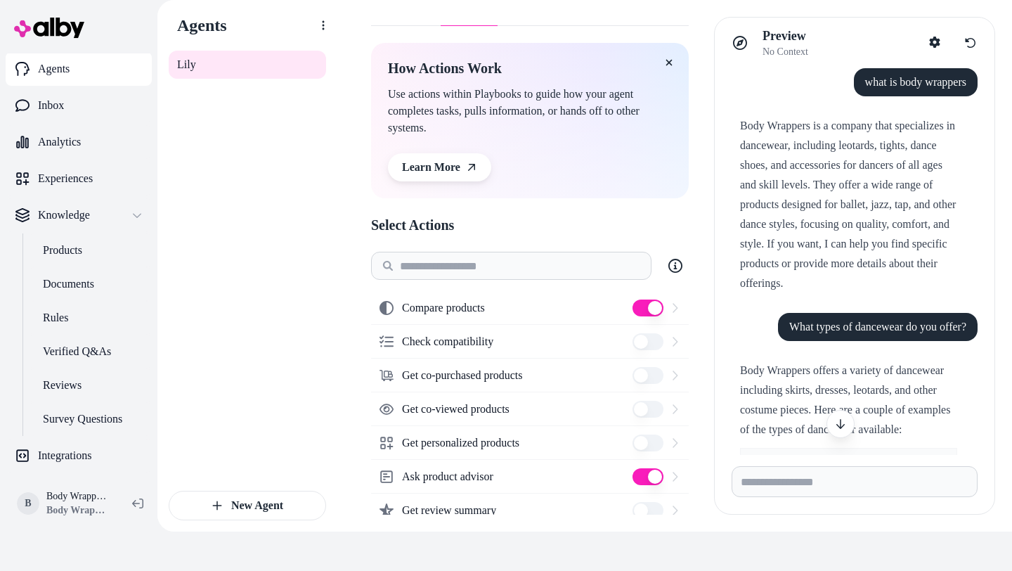
scroll to position [29, 0]
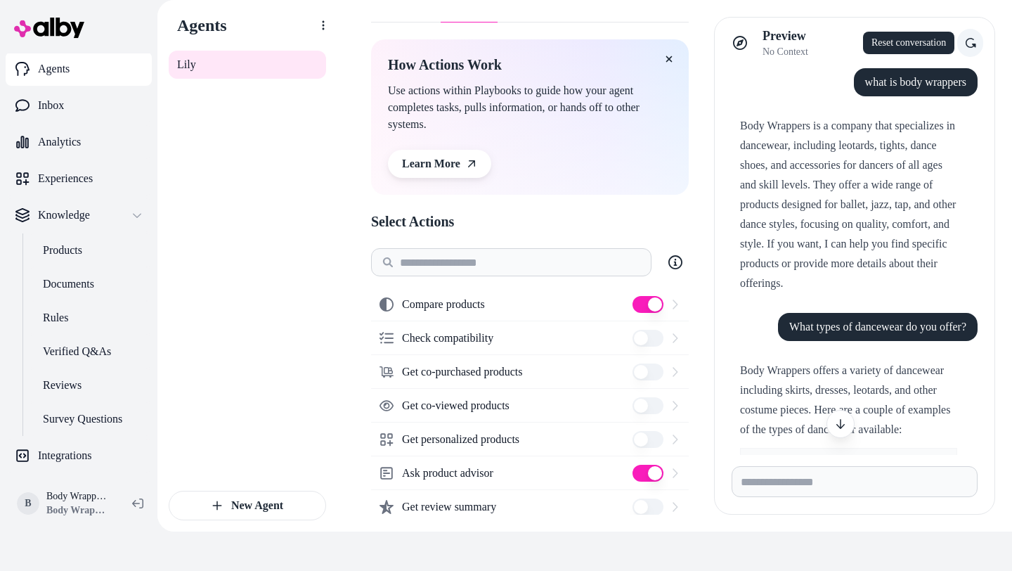
click at [967, 47] on icon at bounding box center [970, 42] width 11 height 11
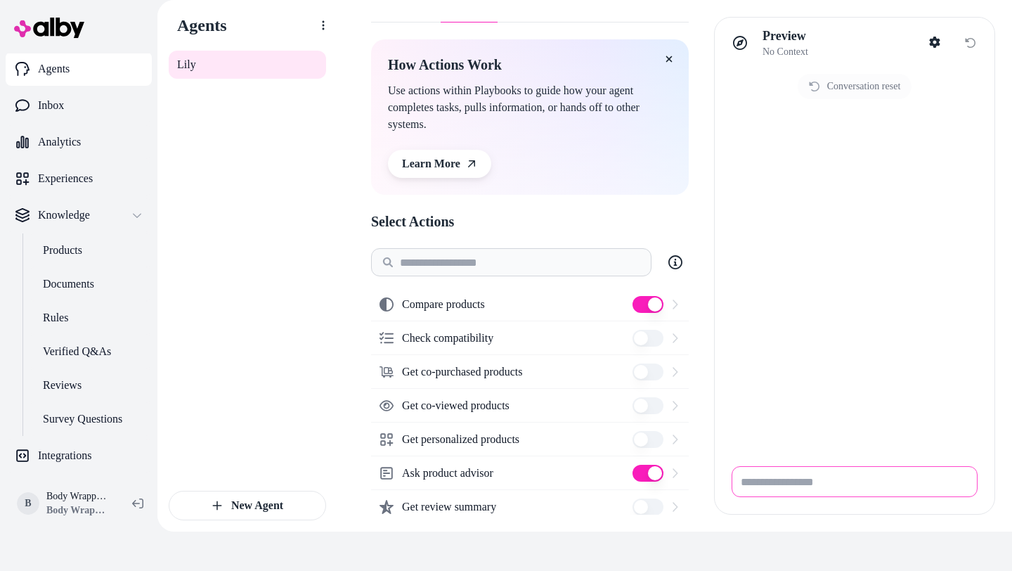
click at [774, 479] on input "Write your prompt here" at bounding box center [855, 481] width 246 height 31
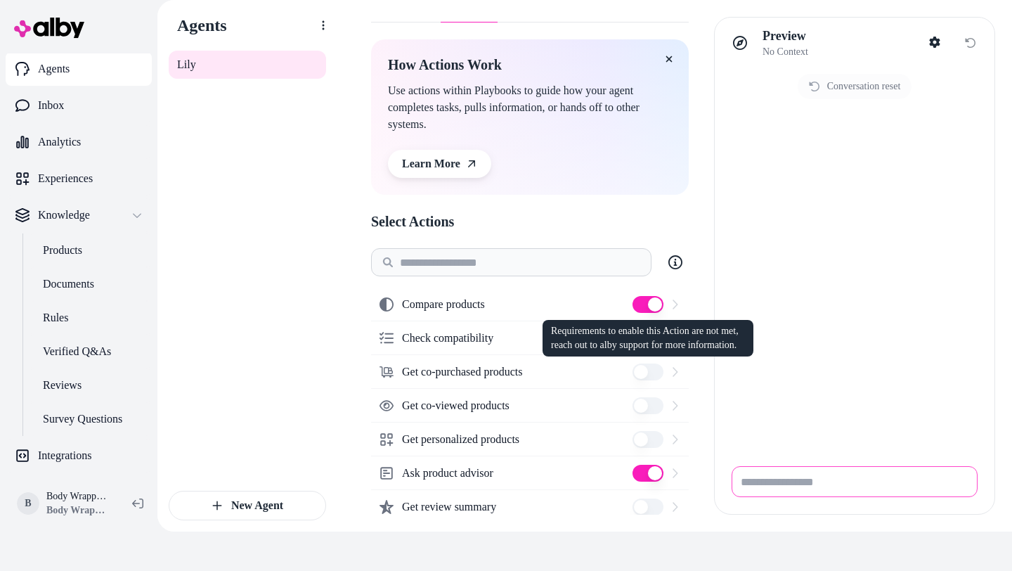
scroll to position [39, 0]
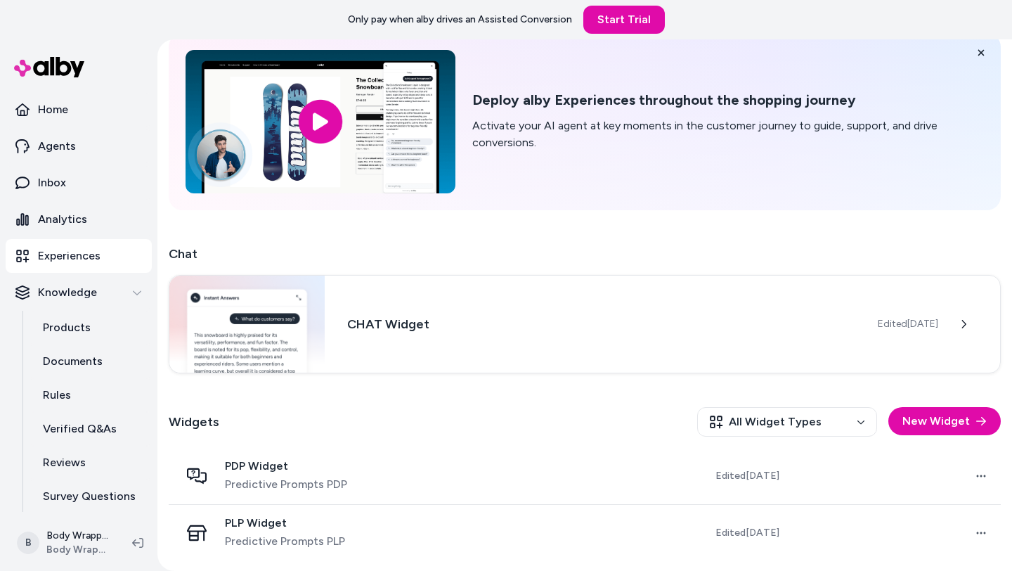
scroll to position [67, 0]
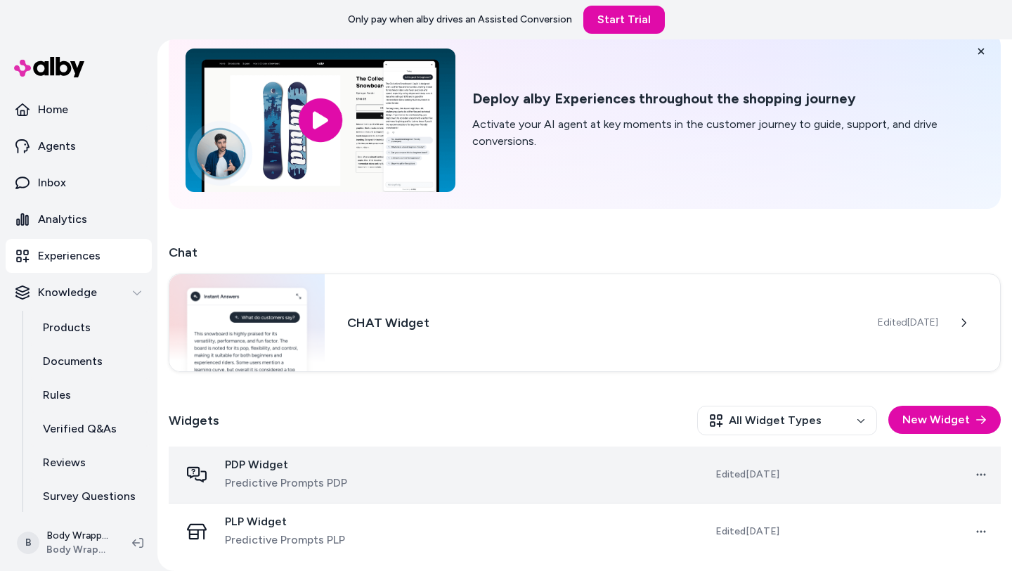
click at [371, 484] on div "PDP Widget Predictive Prompts PDP" at bounding box center [288, 474] width 217 height 34
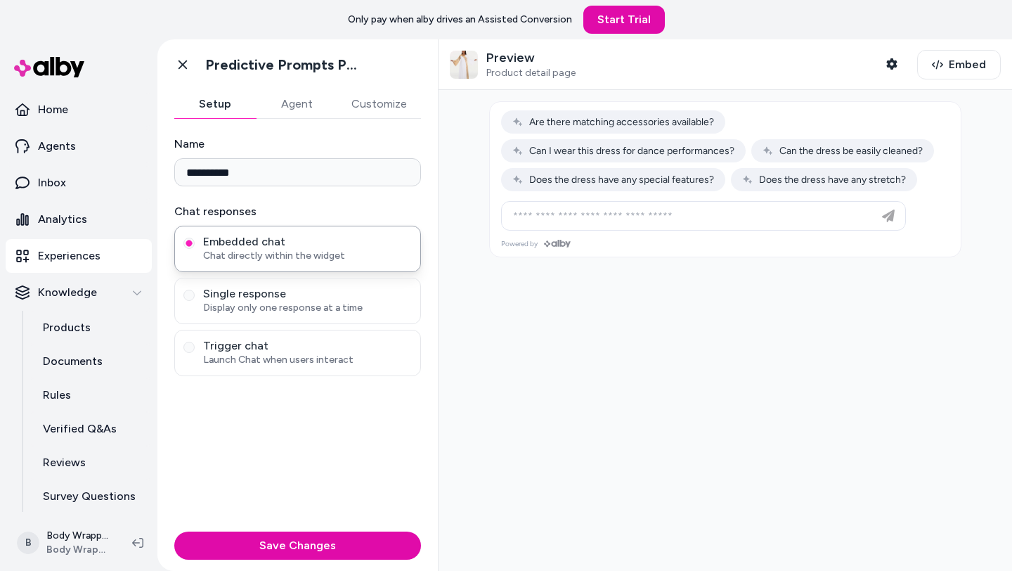
click at [296, 98] on button "Agent" at bounding box center [297, 104] width 82 height 28
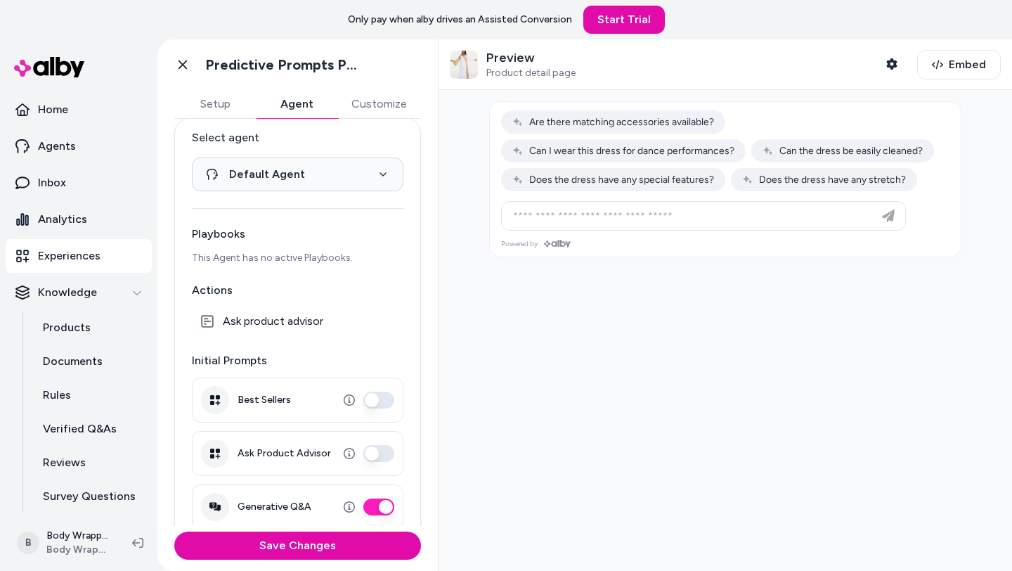
scroll to position [37, 0]
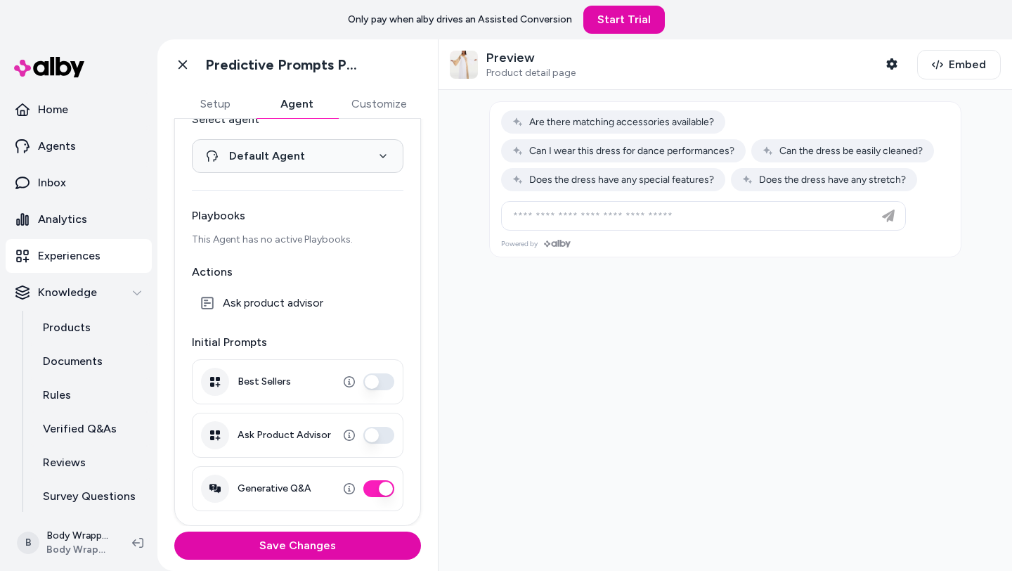
click at [286, 307] on span "Ask product advisor" at bounding box center [273, 303] width 100 height 14
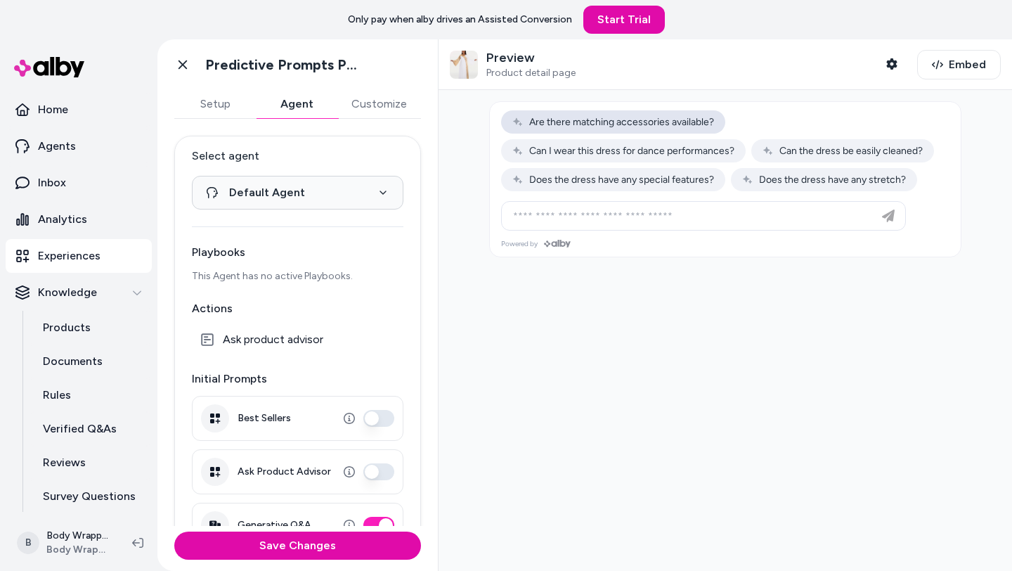
click at [597, 120] on span "Are there matching accessories available?" at bounding box center [613, 122] width 202 height 12
type input "**********"
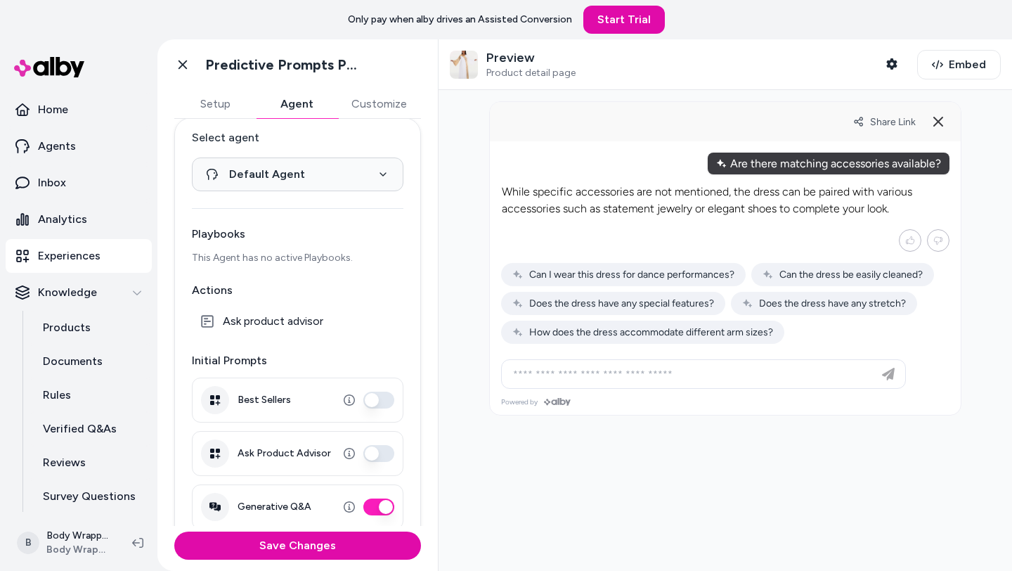
scroll to position [19, 0]
click at [378, 105] on button "Customize" at bounding box center [379, 104] width 84 height 28
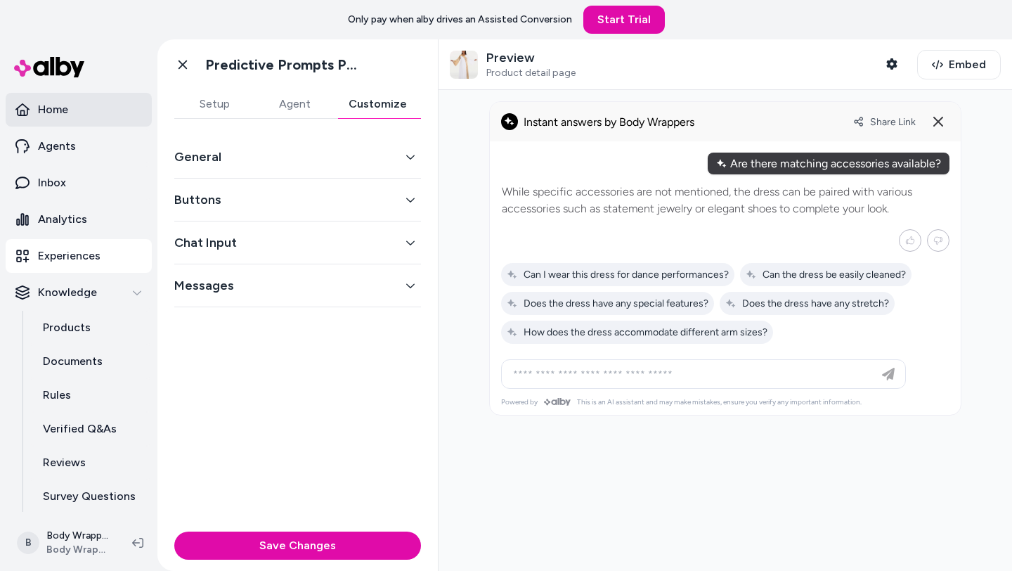
click at [69, 110] on link "Home" at bounding box center [79, 110] width 146 height 34
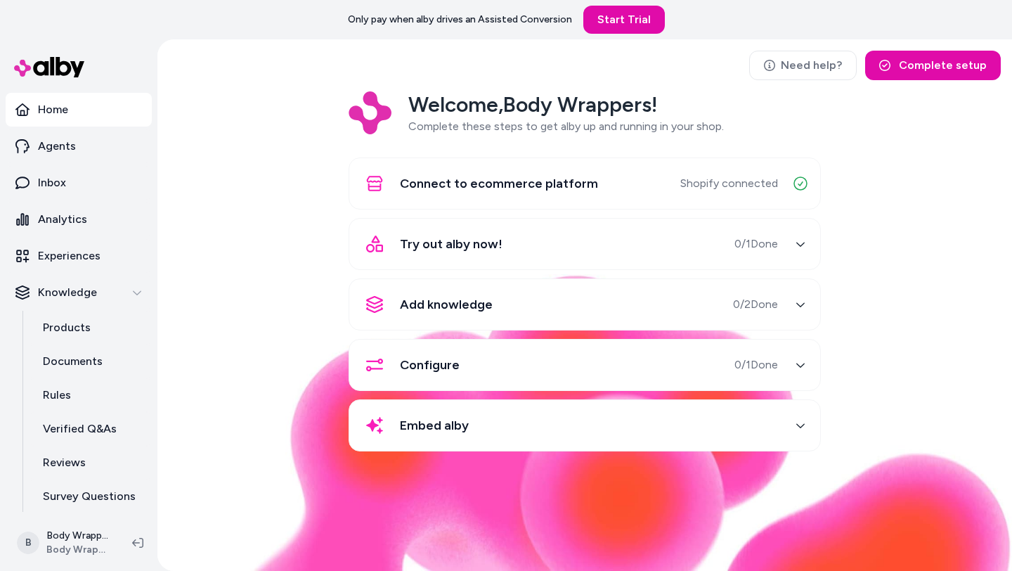
click at [560, 307] on div "Add knowledge 0 / 2 Done" at bounding box center [568, 304] width 420 height 34
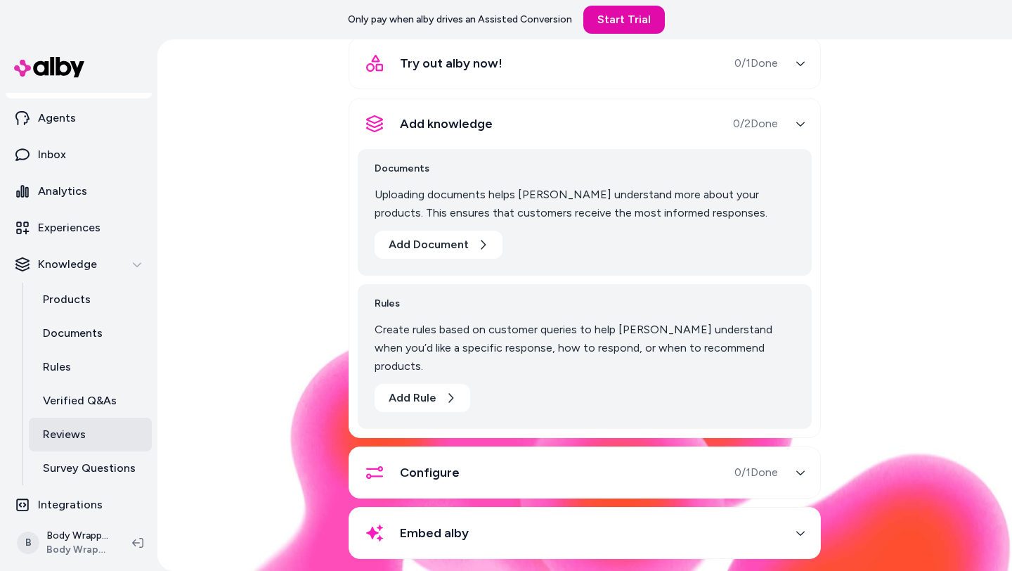
scroll to position [38, 0]
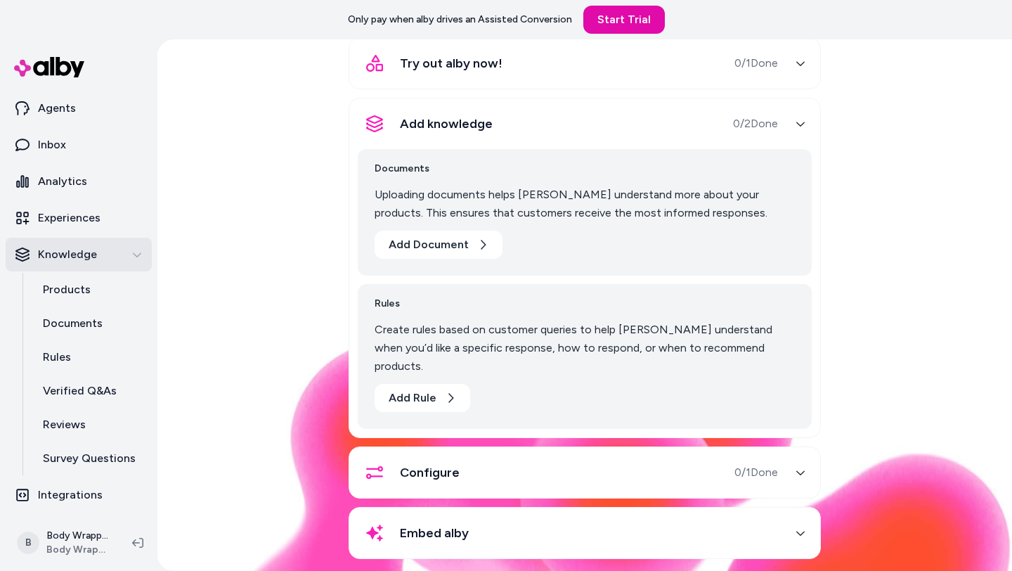
click at [103, 252] on div "Knowledge" at bounding box center [78, 254] width 126 height 17
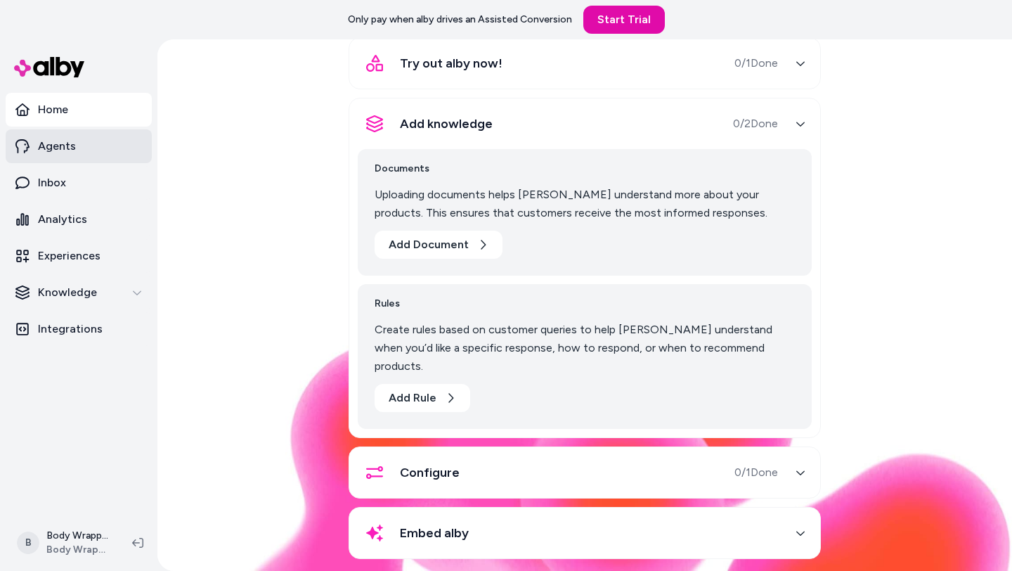
click at [72, 141] on p "Agents" at bounding box center [57, 146] width 38 height 17
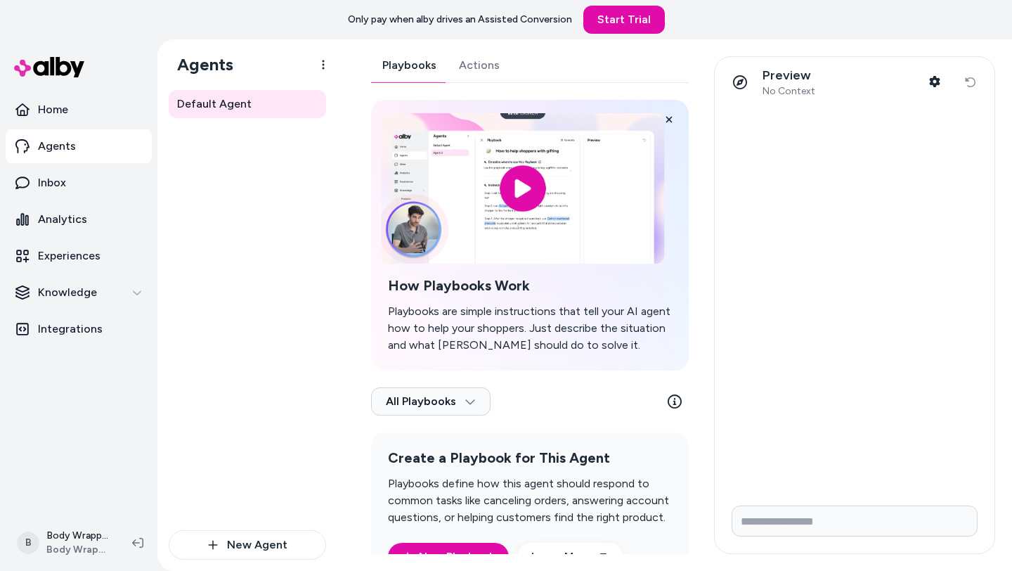
scroll to position [58, 0]
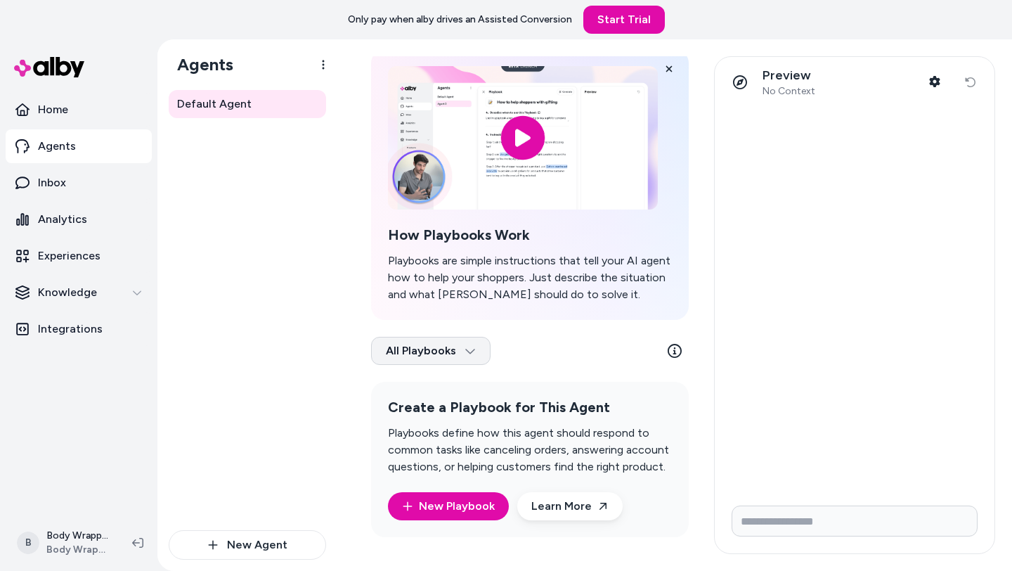
click at [469, 360] on html "Only pay when alby drives an Assisted Conversion Start Trial Home Agents Inbox …" at bounding box center [506, 285] width 1012 height 571
click at [448, 384] on div "All Playbooks" at bounding box center [430, 385] width 110 height 28
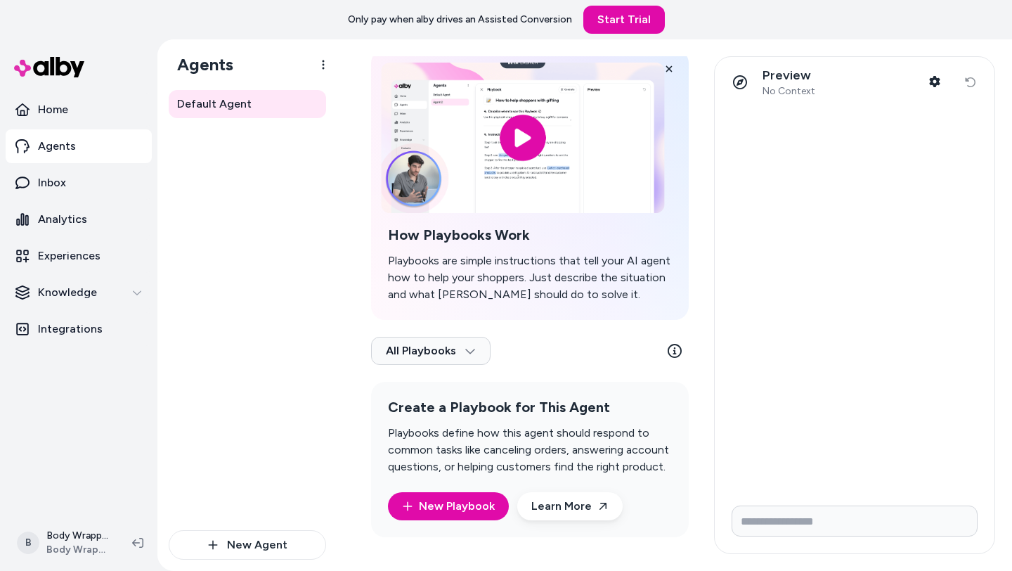
click at [503, 131] on input "image" at bounding box center [522, 138] width 283 height 150
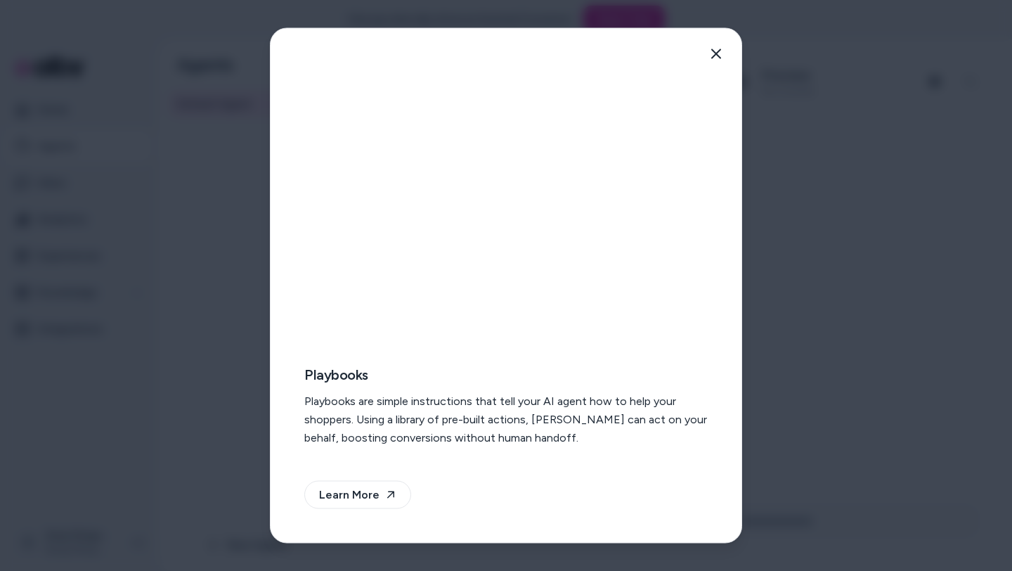
click at [405, 429] on p "Playbooks are simple instructions that tell your AI agent how to help your shop…" at bounding box center [505, 419] width 403 height 55
click at [562, 415] on p "Playbooks are simple instructions that tell your AI agent how to help your shop…" at bounding box center [505, 419] width 403 height 55
click at [718, 46] on button "Close" at bounding box center [716, 54] width 28 height 28
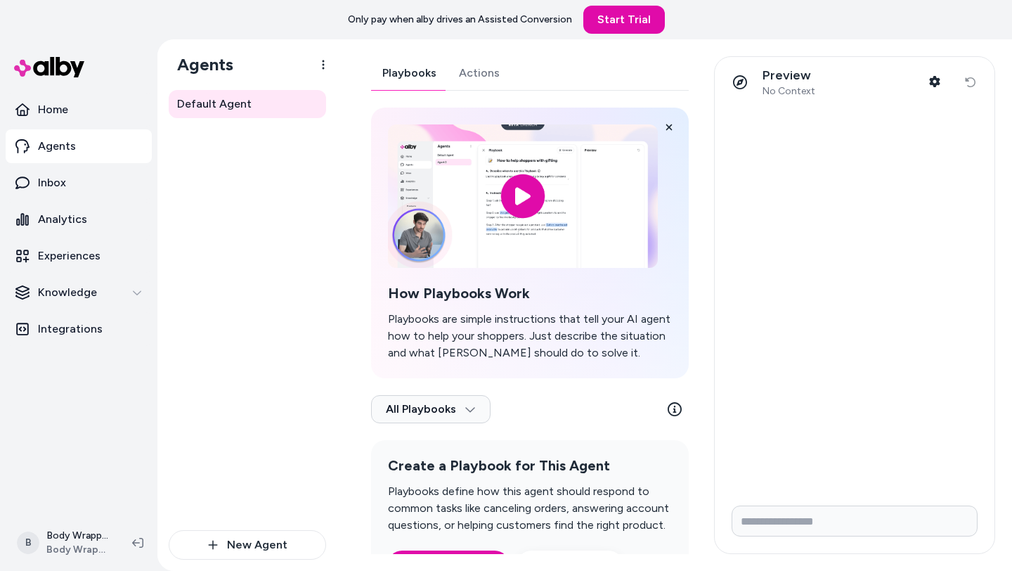
click at [648, 41] on div "Default Agent Playbooks Actions How Playbooks Work Playbooks are simple instruc…" at bounding box center [674, 304] width 675 height 531
click at [632, 30] on link "Start Trial" at bounding box center [624, 20] width 82 height 28
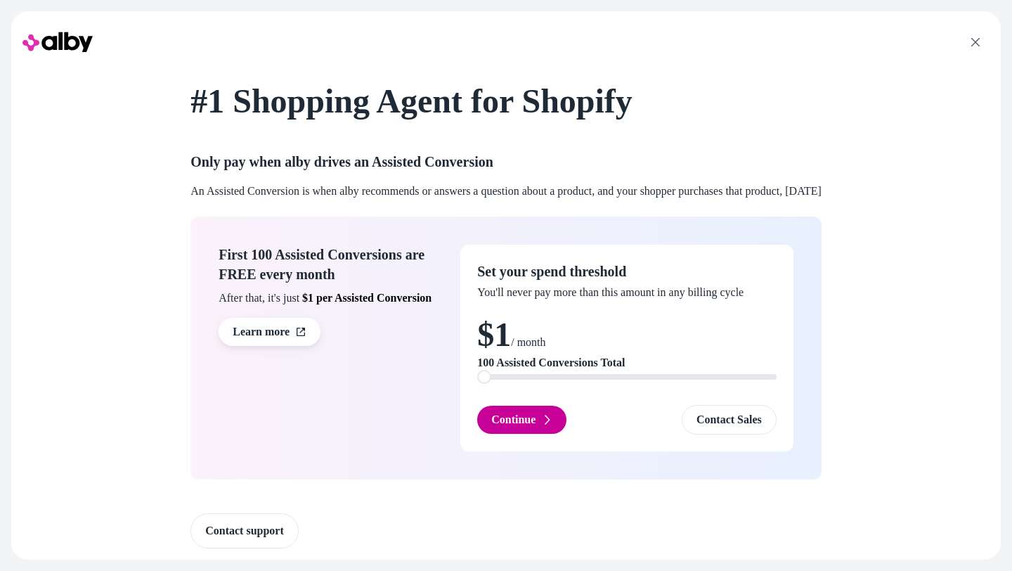
click at [487, 415] on button "Continue" at bounding box center [521, 419] width 89 height 28
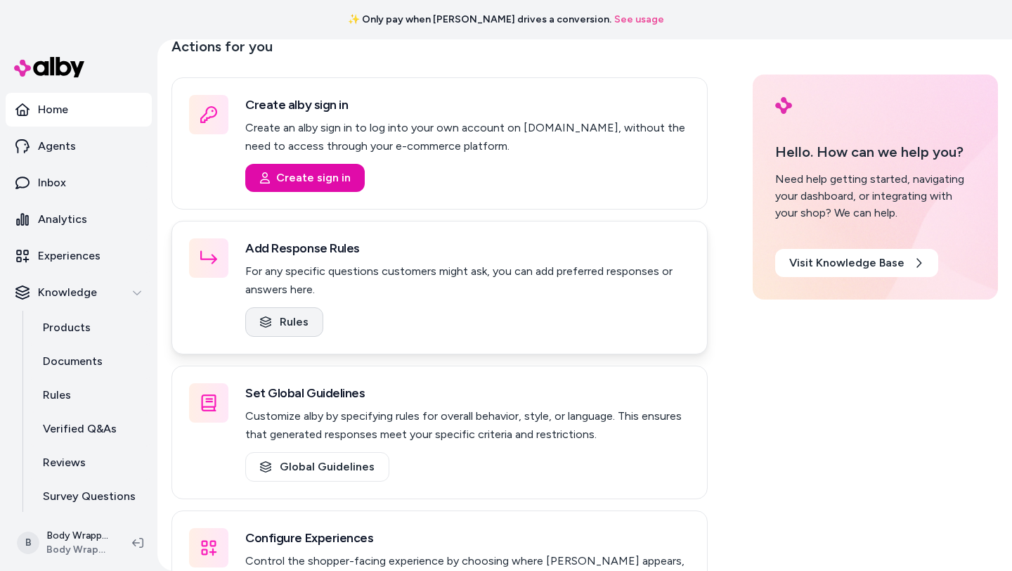
scroll to position [162, 0]
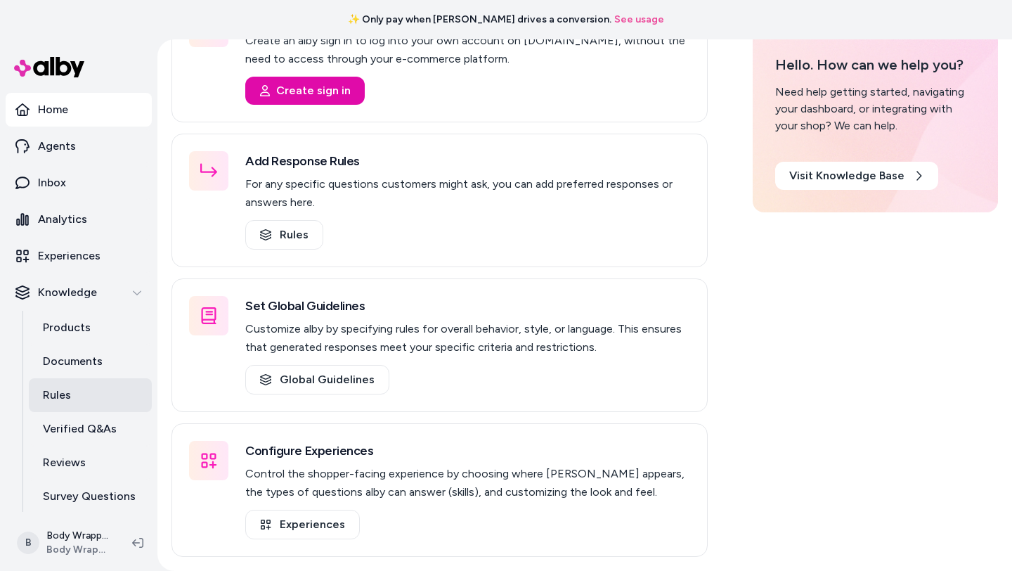
scroll to position [38, 0]
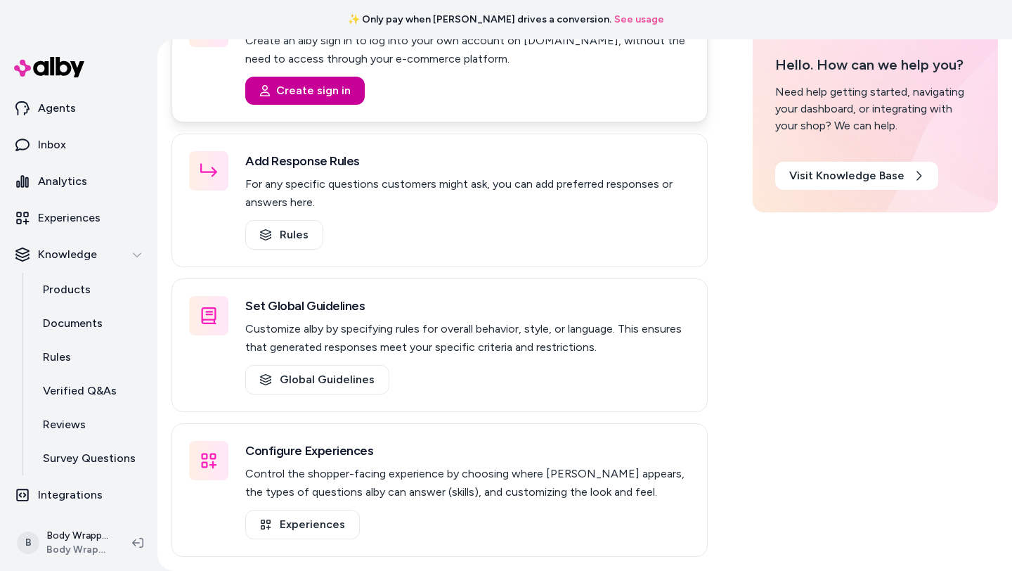
click at [307, 96] on button "Create sign in" at bounding box center [304, 91] width 119 height 28
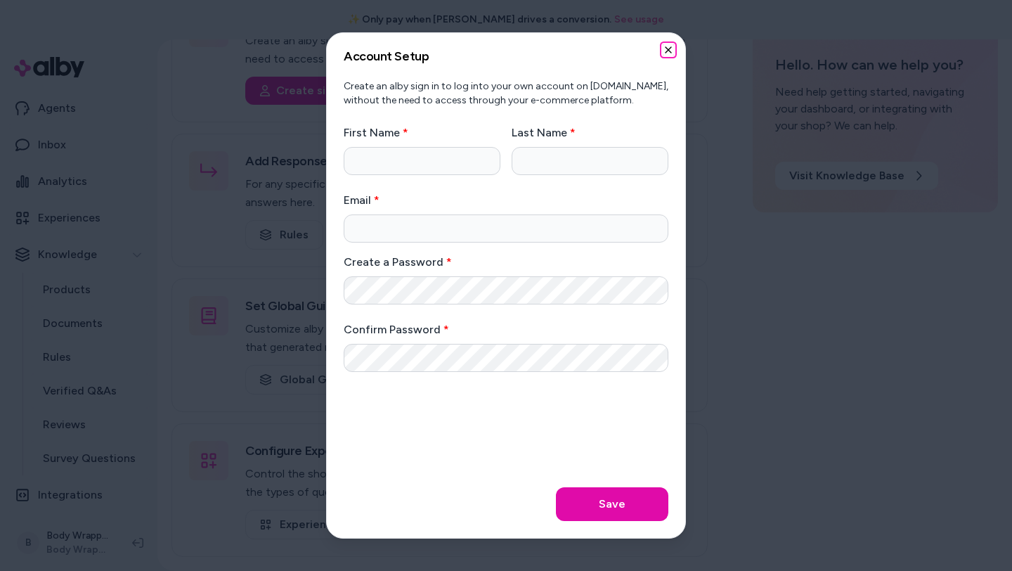
click at [665, 55] on icon "button" at bounding box center [668, 49] width 11 height 11
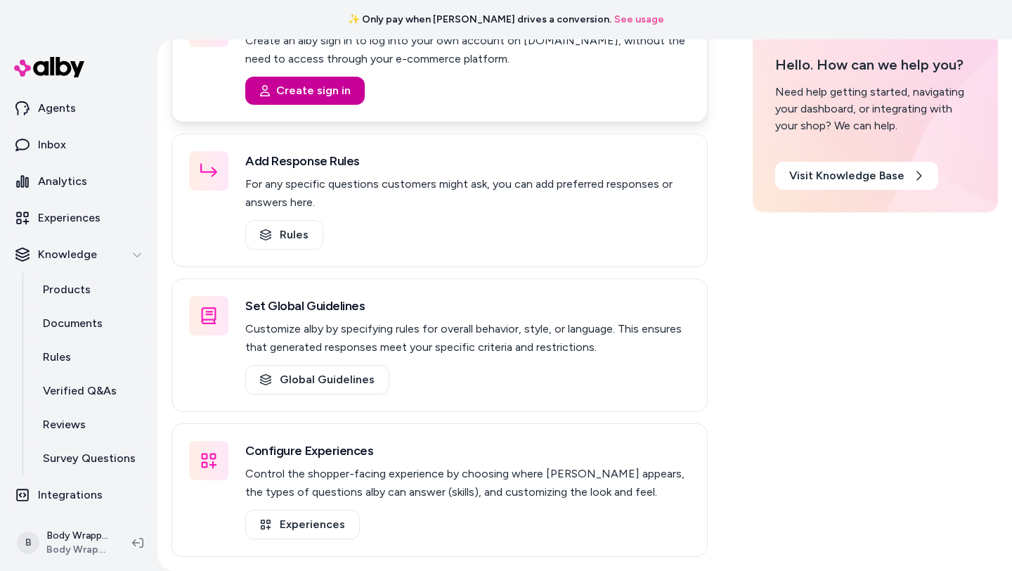
click at [309, 98] on button "Create sign in" at bounding box center [304, 91] width 119 height 28
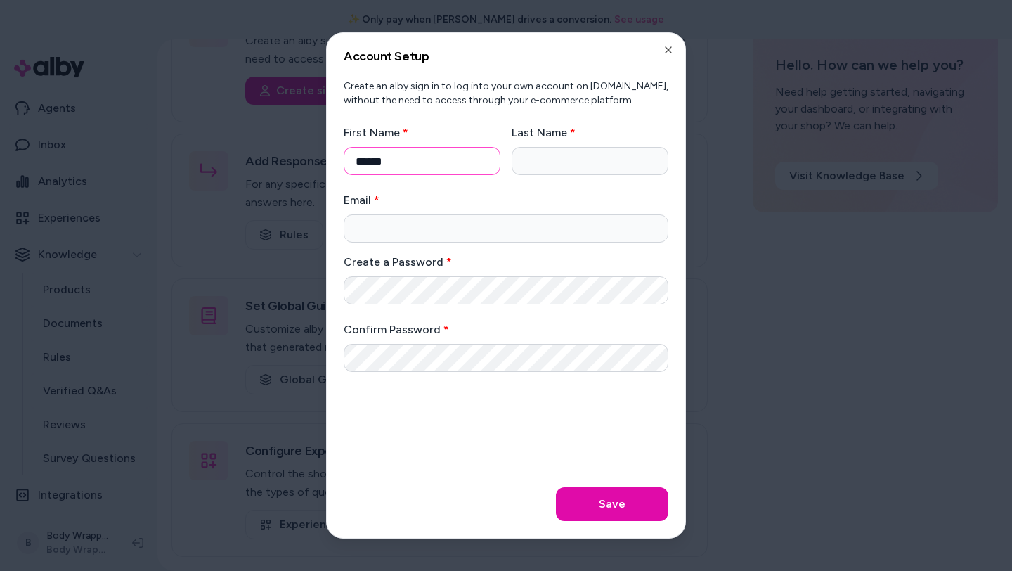
type input "******"
type input "*****"
click at [415, 233] on input "Email" at bounding box center [506, 223] width 325 height 28
click at [526, 228] on input "**********" at bounding box center [506, 223] width 325 height 28
type input "**********"
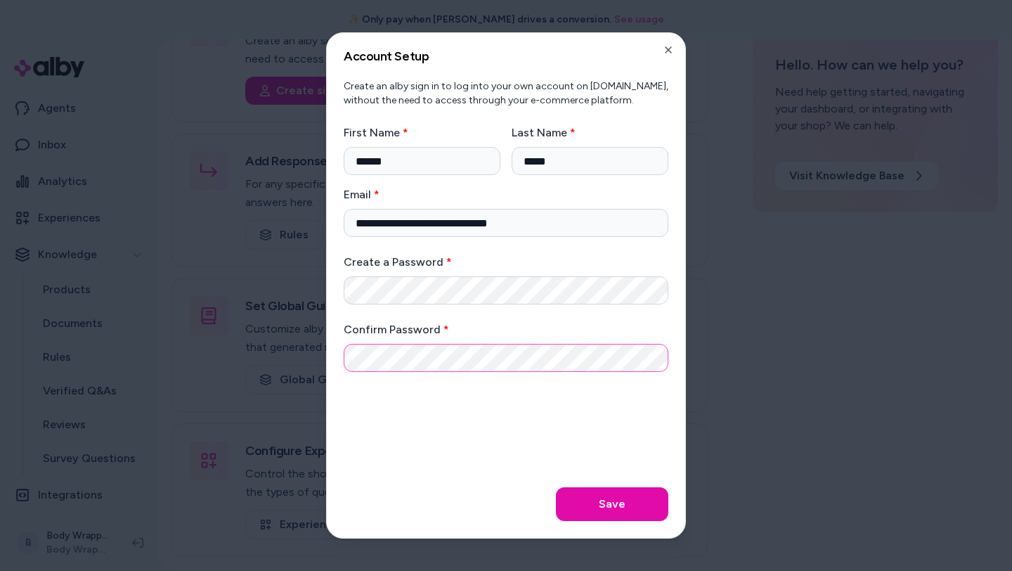
click at [556, 487] on button "Save" at bounding box center [612, 504] width 112 height 34
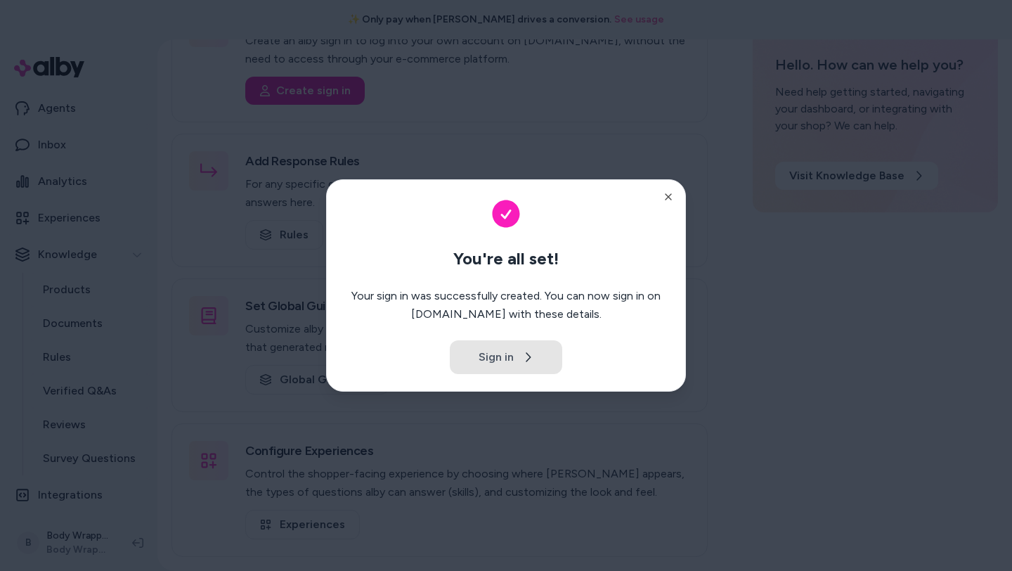
click at [537, 345] on button "Sign in" at bounding box center [506, 357] width 112 height 34
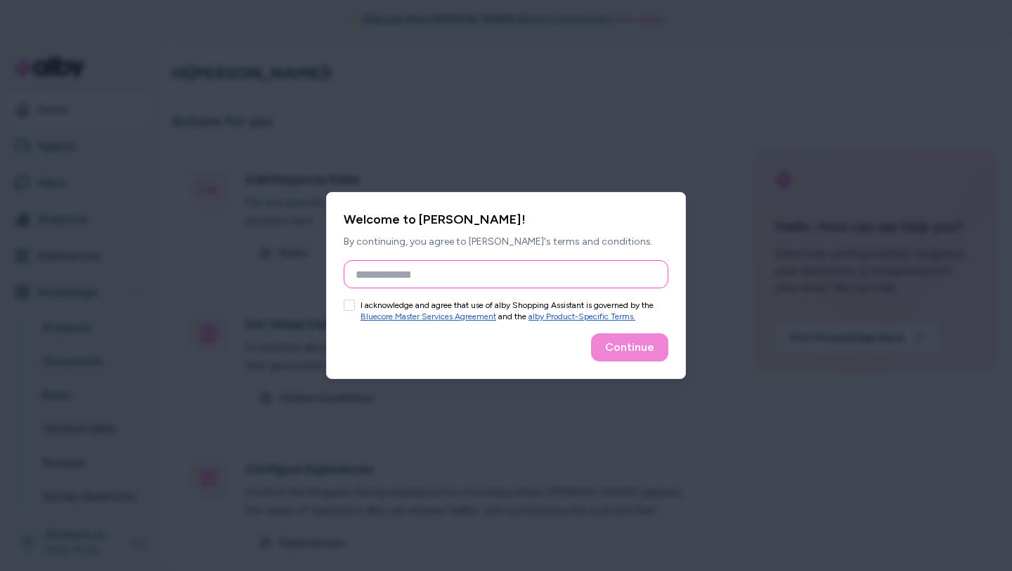
click at [410, 285] on input "Full Name" at bounding box center [506, 274] width 325 height 28
type input "****"
click at [342, 305] on div "Welcome to alby! By continuing, you agree to alby's terms and conditions. Full …" at bounding box center [506, 285] width 360 height 187
click at [356, 306] on div "I acknowledge and agree that use of alby Shopping Assistant is governed by the …" at bounding box center [506, 310] width 325 height 22
click at [350, 304] on button "I acknowledge and agree that use of alby Shopping Assistant is governed by the …" at bounding box center [349, 304] width 11 height 11
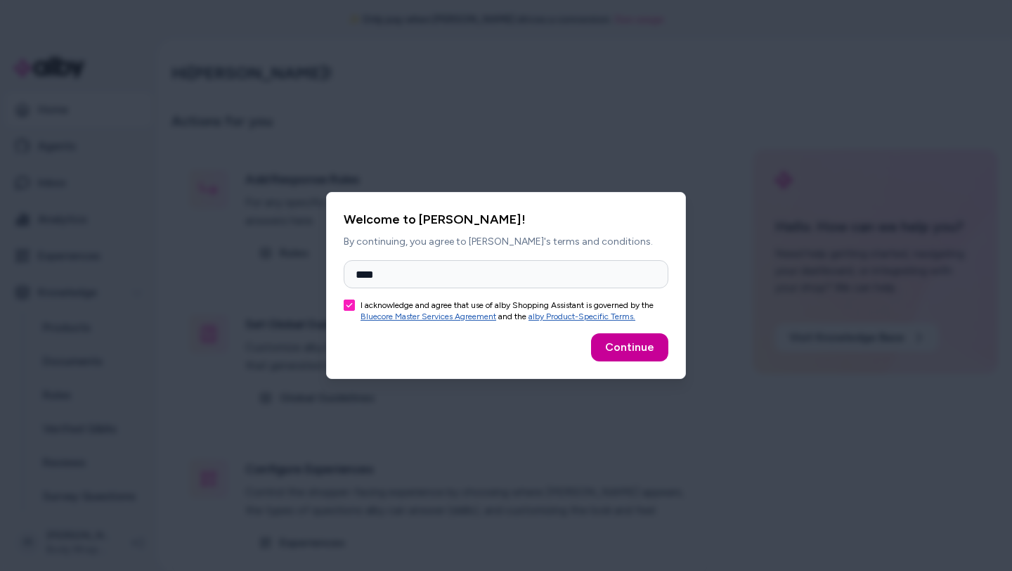
click at [615, 337] on button "Continue" at bounding box center [629, 347] width 77 height 28
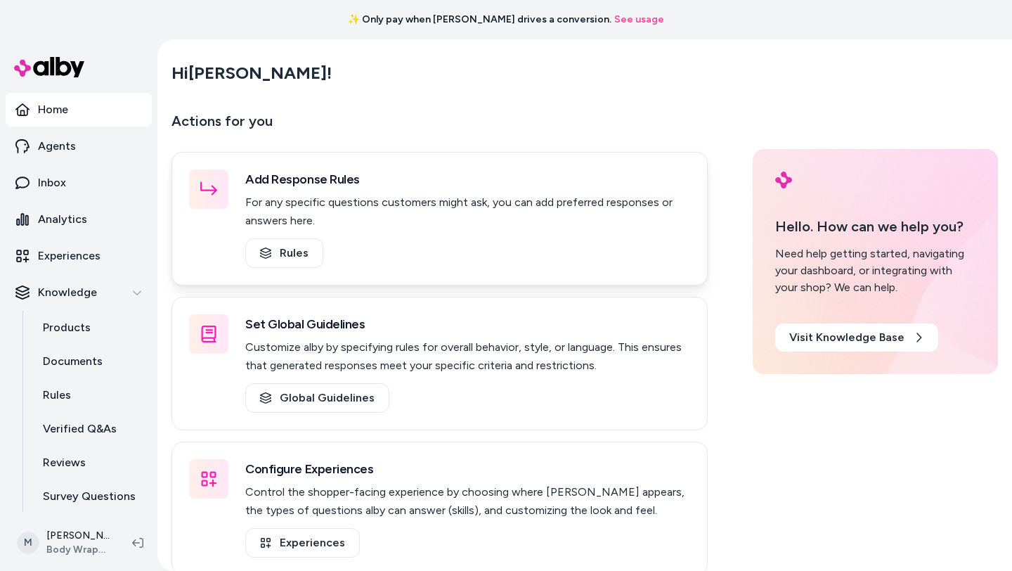
scroll to position [4, 0]
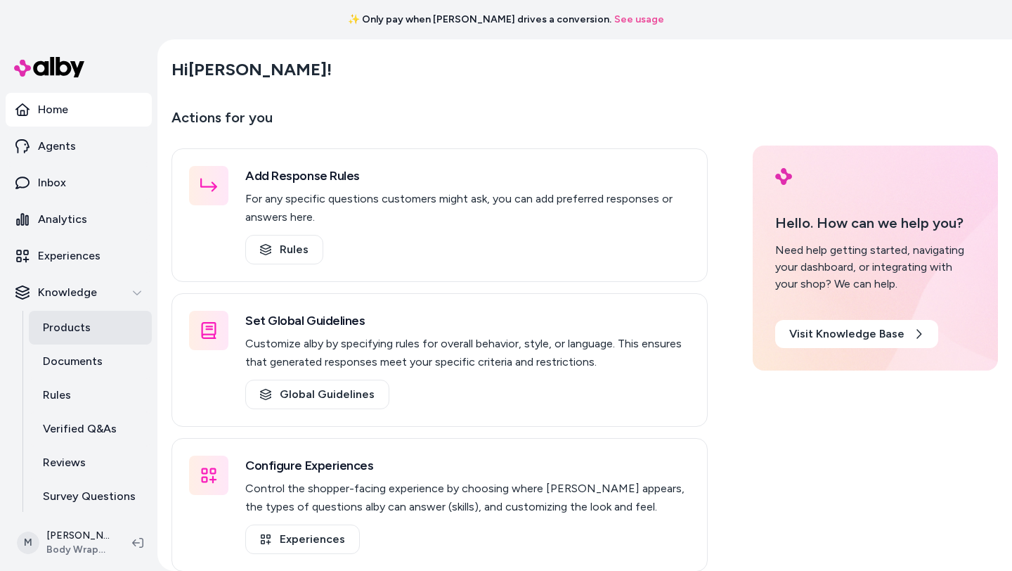
click at [81, 327] on p "Products" at bounding box center [67, 327] width 48 height 17
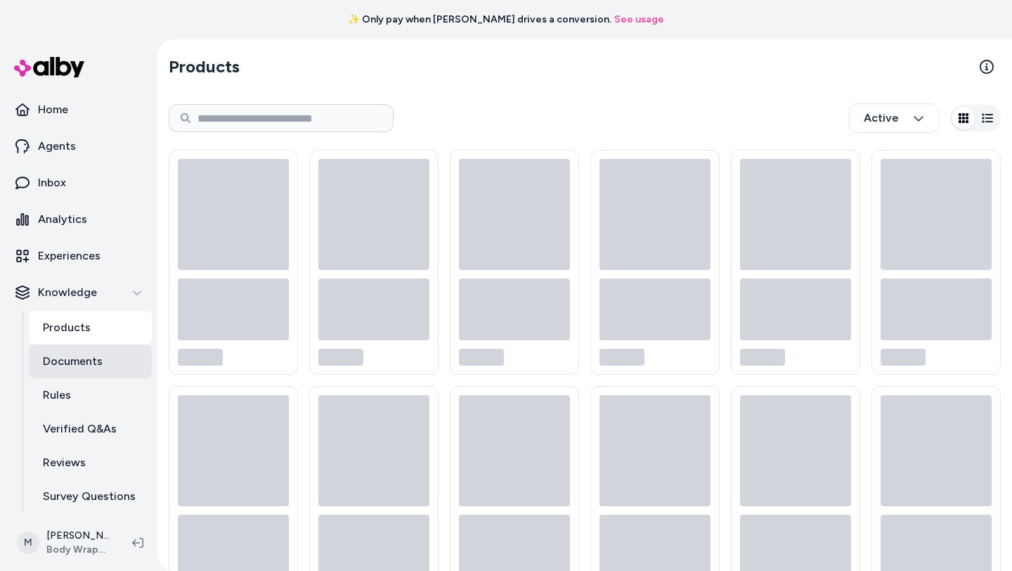
click at [90, 366] on p "Documents" at bounding box center [73, 361] width 60 height 17
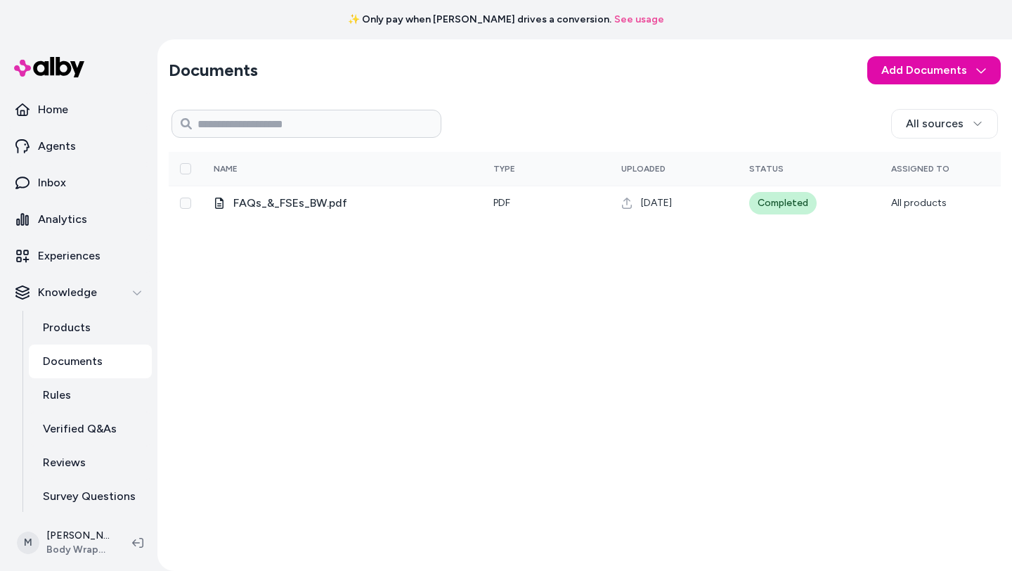
click at [91, 366] on p "Documents" at bounding box center [73, 361] width 60 height 17
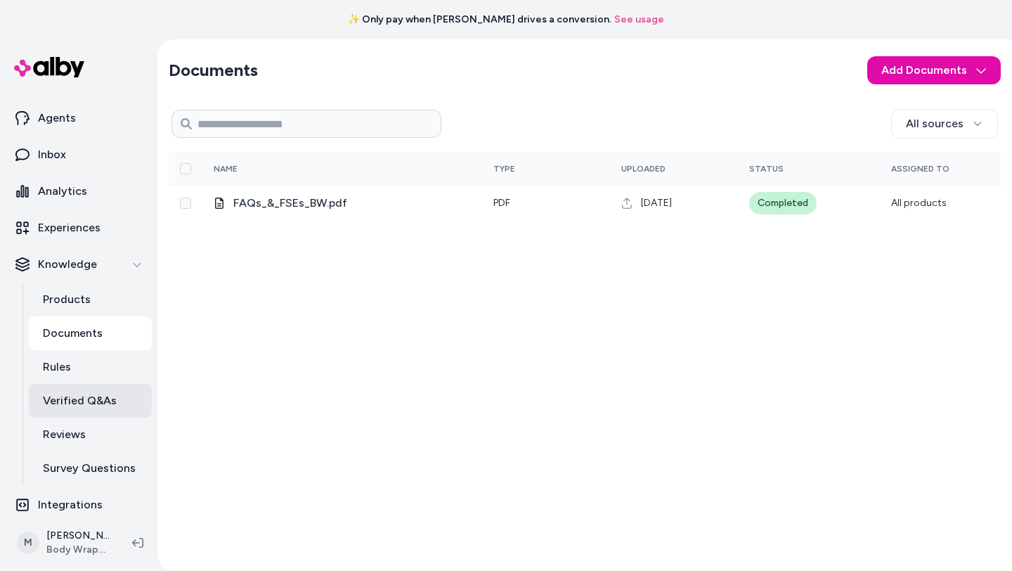
scroll to position [38, 0]
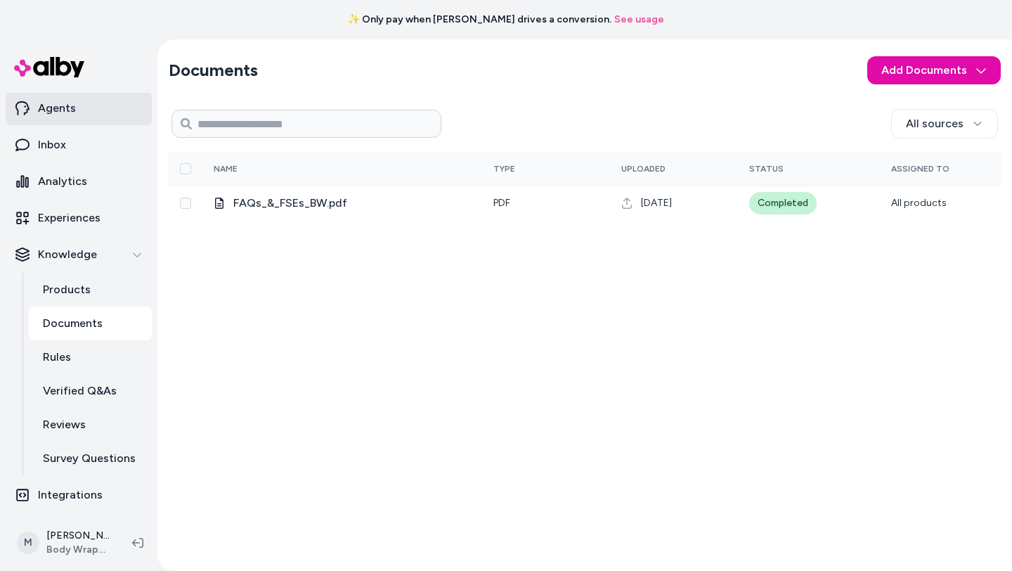
click at [66, 118] on link "Agents" at bounding box center [79, 108] width 146 height 34
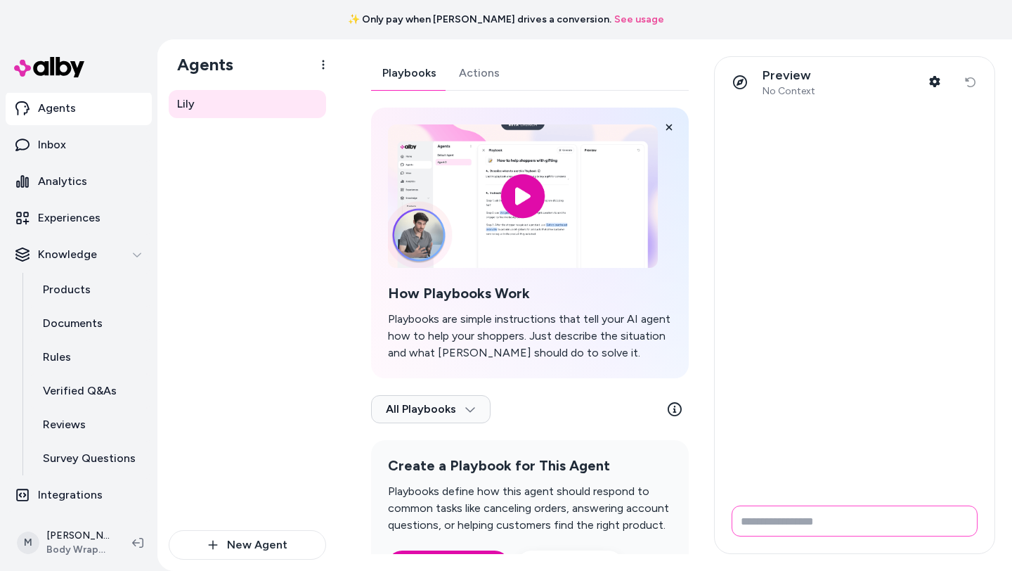
click at [778, 526] on input "Write your prompt here" at bounding box center [855, 520] width 246 height 31
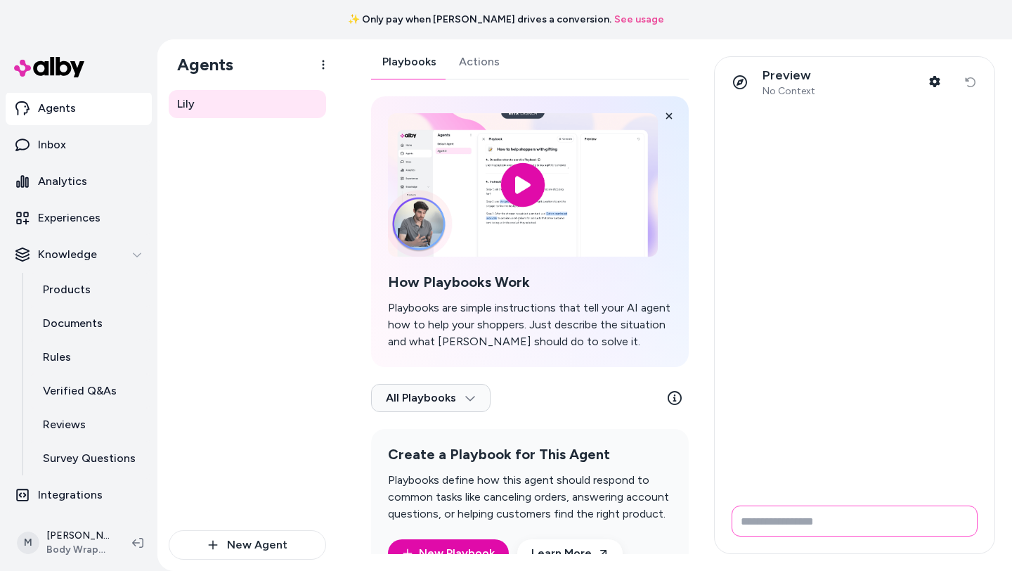
scroll to position [2, 0]
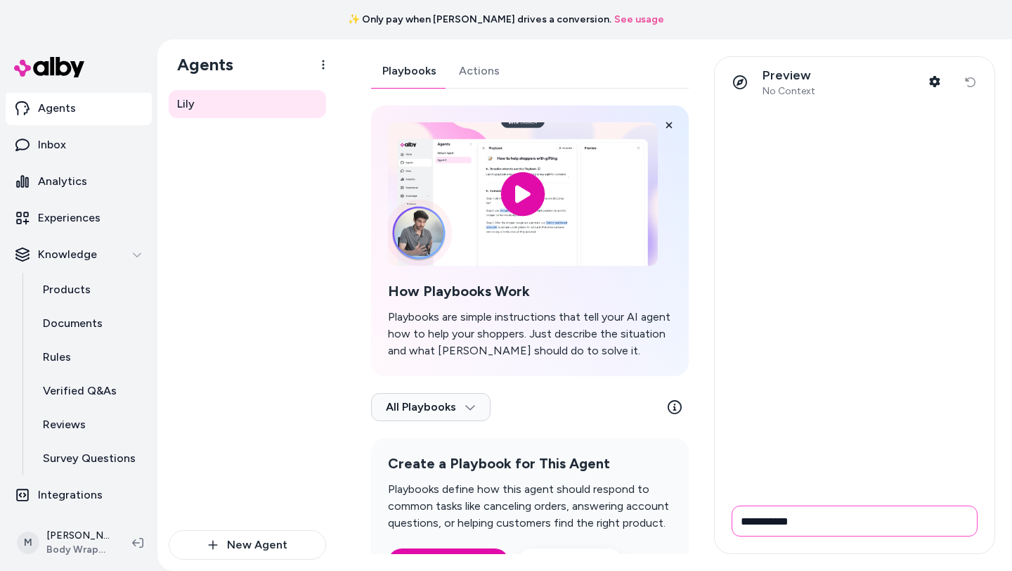
type input "**********"
click at [764, 525] on input "Write your prompt here" at bounding box center [855, 520] width 246 height 31
click at [784, 528] on input "Write your prompt here" at bounding box center [855, 520] width 246 height 31
type input "*****"
click at [758, 510] on input "Write your prompt here" at bounding box center [855, 520] width 246 height 31
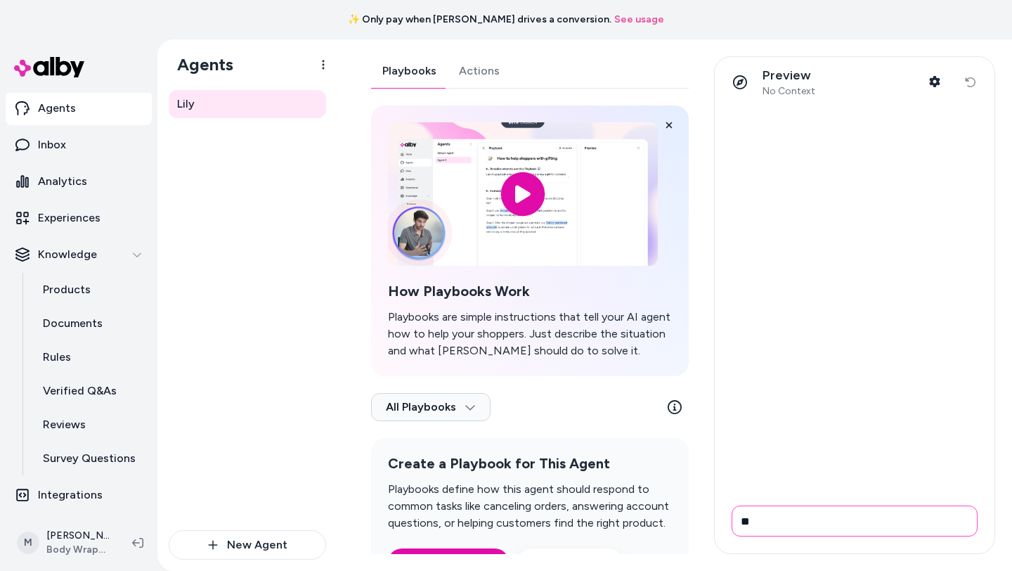
type input "*"
type input "**********"
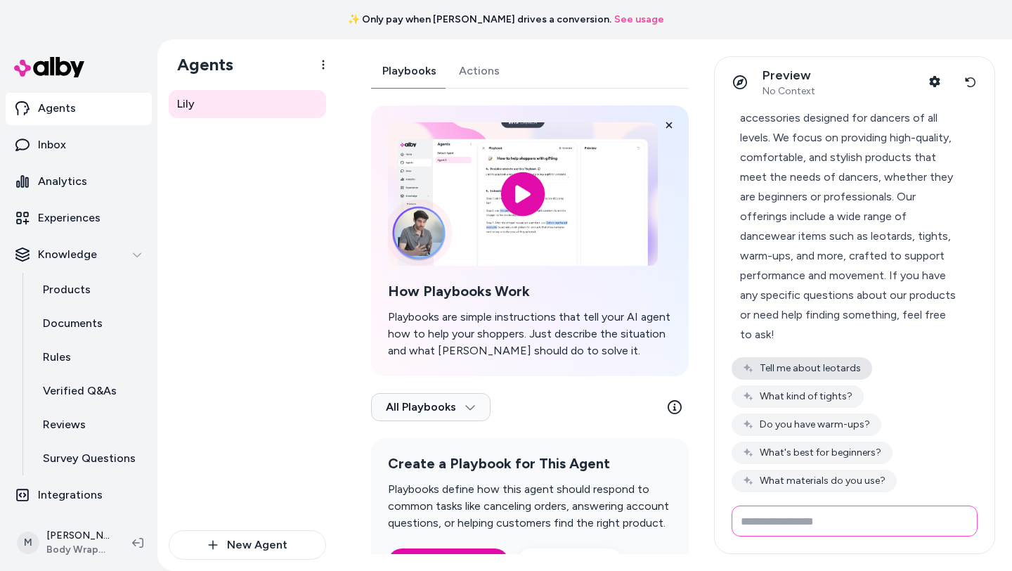
scroll to position [101, 0]
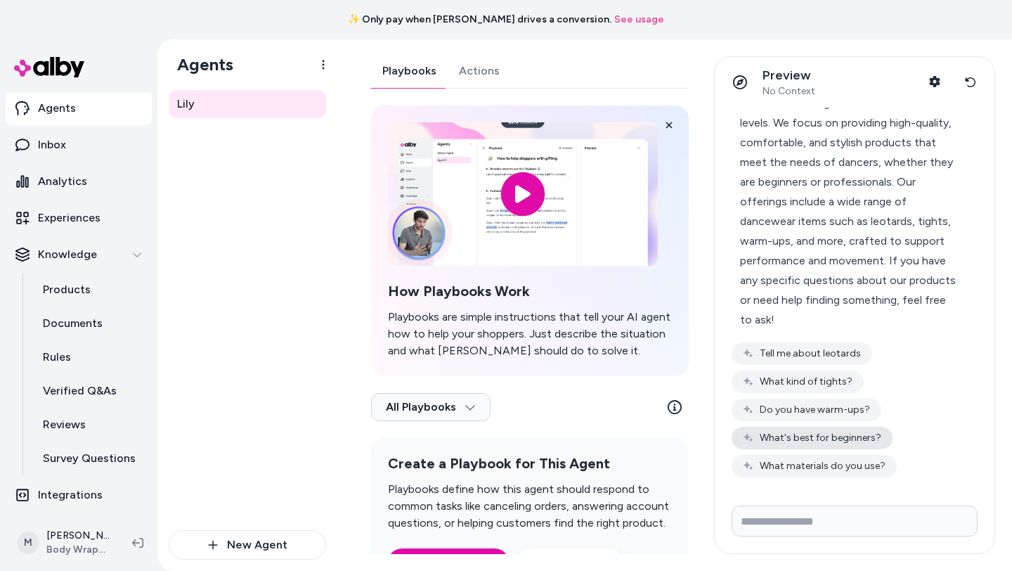
click at [817, 436] on button "What's best for beginners?" at bounding box center [812, 438] width 161 height 22
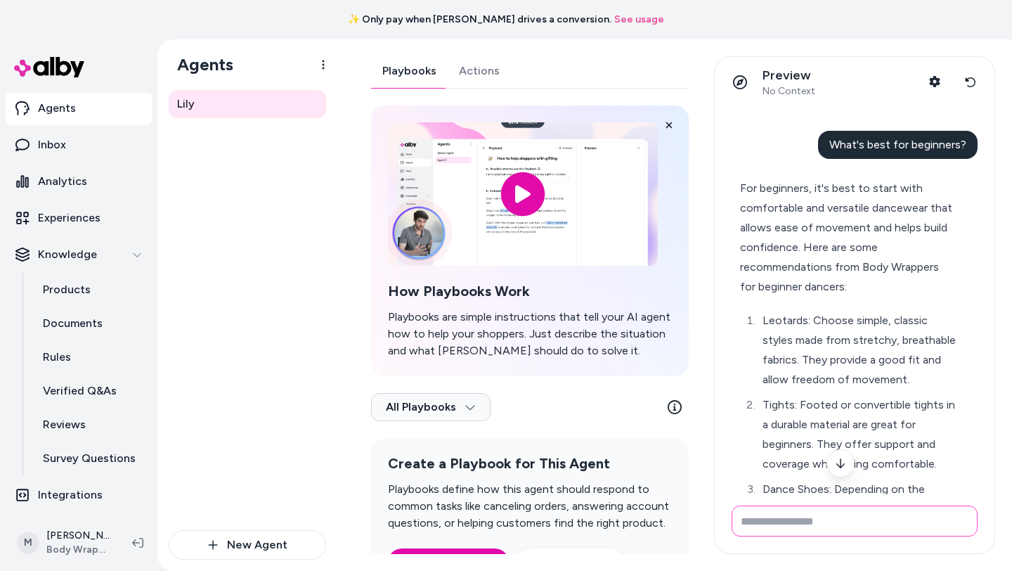
scroll to position [326, 0]
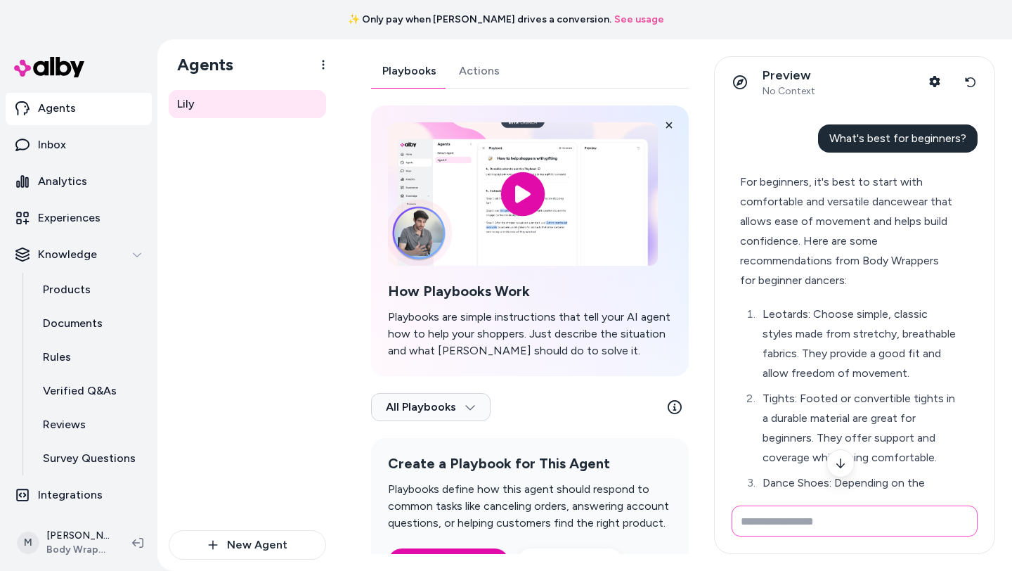
click at [785, 529] on input "Write your prompt here" at bounding box center [855, 520] width 246 height 31
click at [778, 528] on input "Write your prompt here" at bounding box center [855, 520] width 246 height 31
click at [760, 524] on input "Write your prompt here" at bounding box center [855, 520] width 246 height 31
type input "**********"
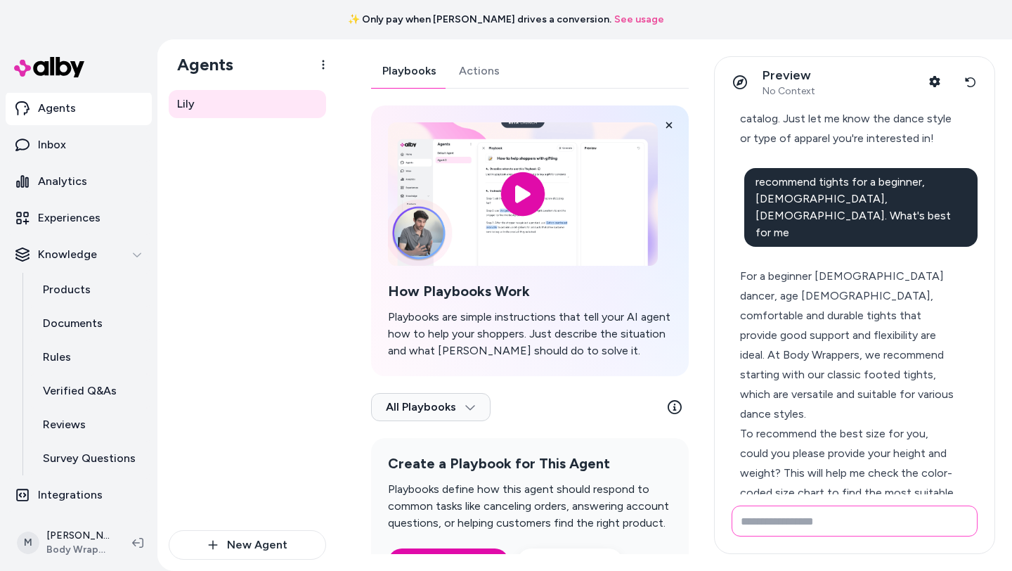
scroll to position [1046, 0]
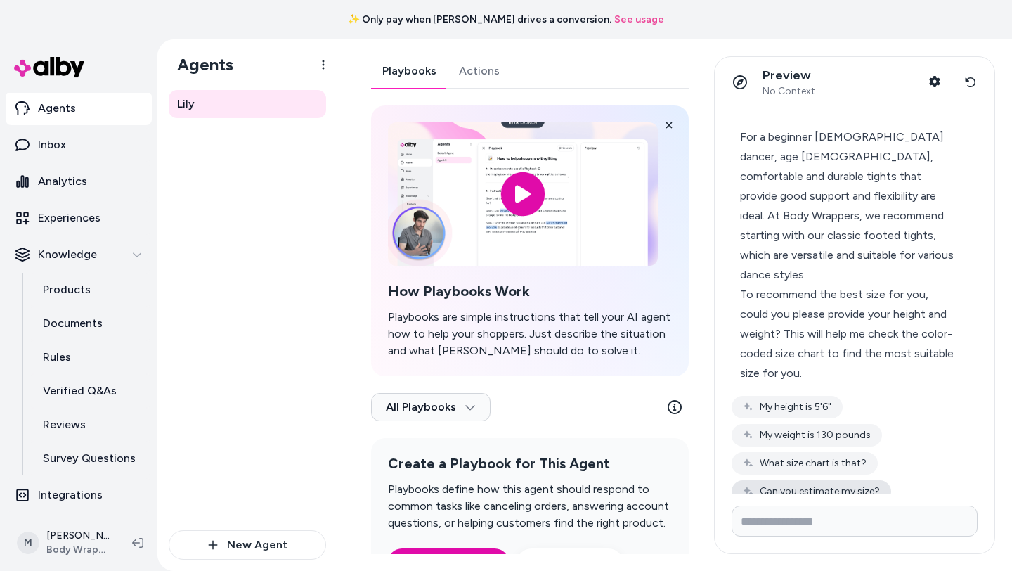
click at [821, 480] on button "Can you estimate my size?" at bounding box center [812, 491] width 160 height 22
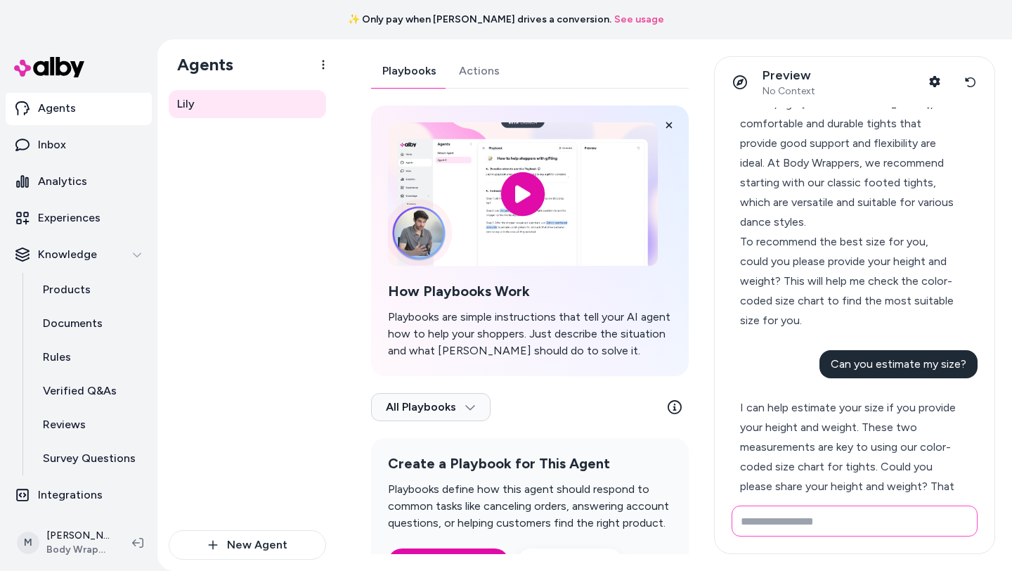
scroll to position [1112, 0]
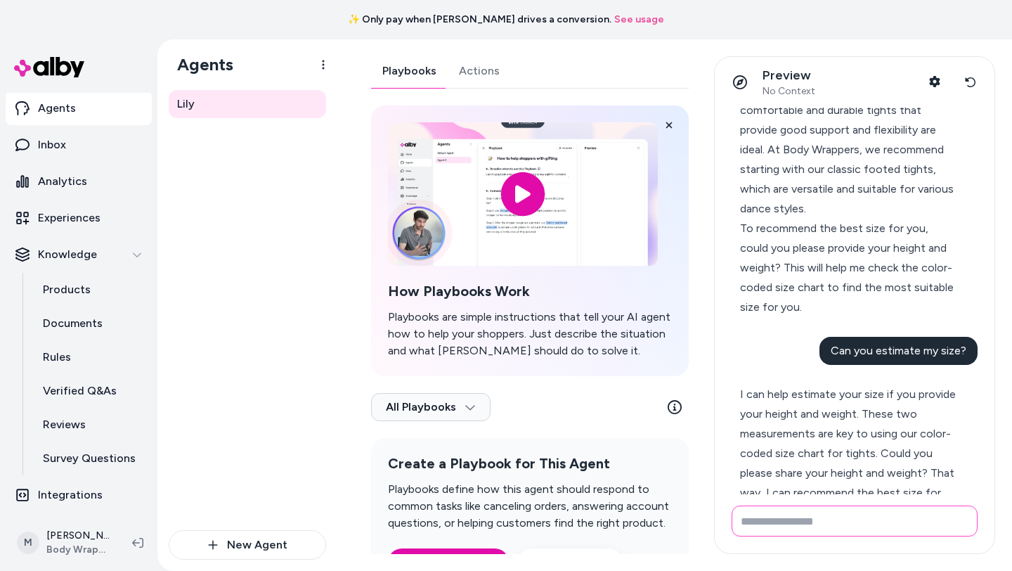
click at [779, 520] on input "Write your prompt here" at bounding box center [855, 520] width 246 height 31
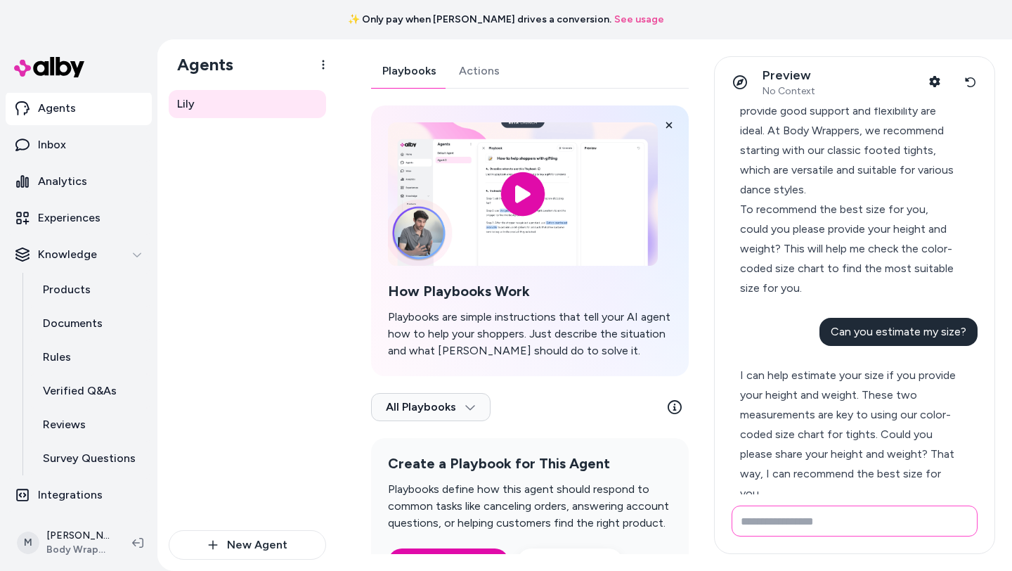
scroll to position [1211, 0]
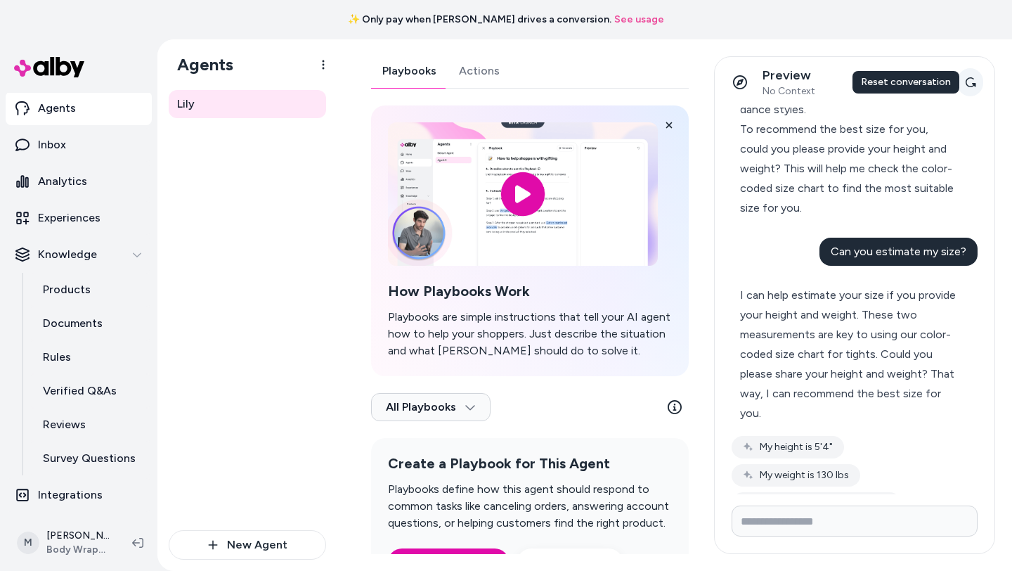
click at [970, 77] on icon at bounding box center [970, 82] width 11 height 11
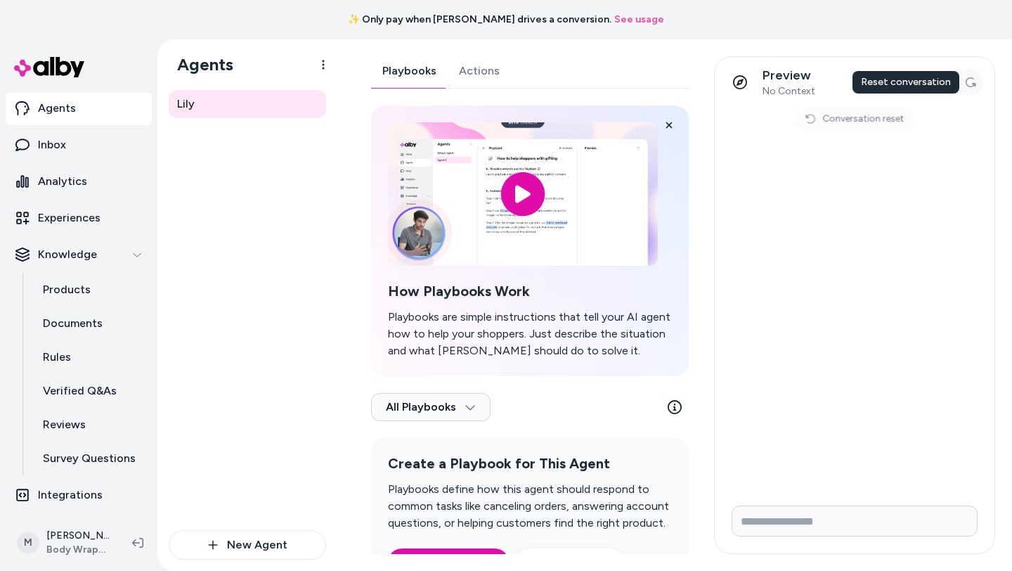
scroll to position [0, 0]
click at [783, 522] on input "Write your prompt here" at bounding box center [855, 520] width 246 height 31
click at [783, 522] on input "**********" at bounding box center [855, 520] width 246 height 31
click at [840, 519] on input "**********" at bounding box center [855, 520] width 246 height 31
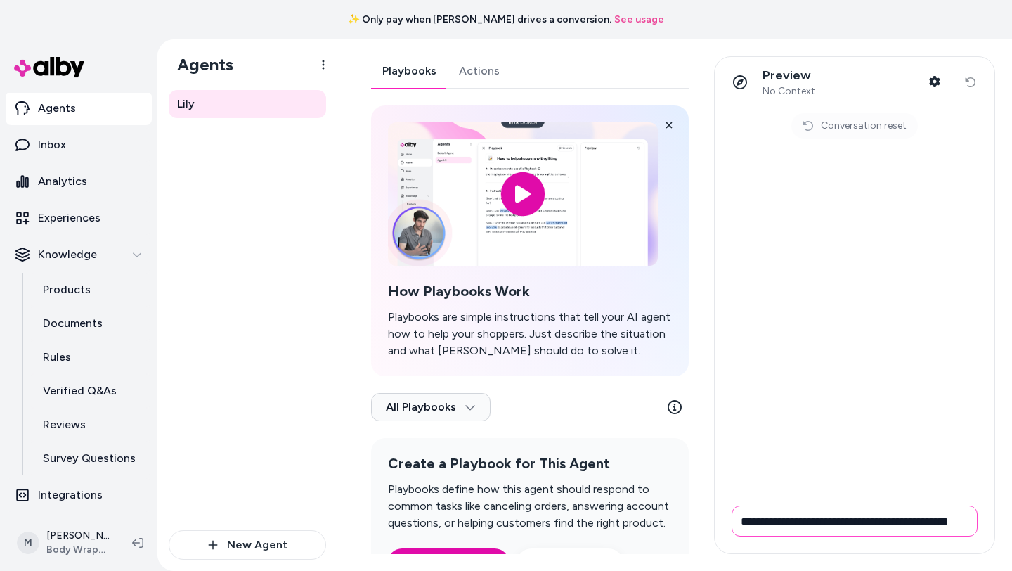
scroll to position [0, 11]
type input "**********"
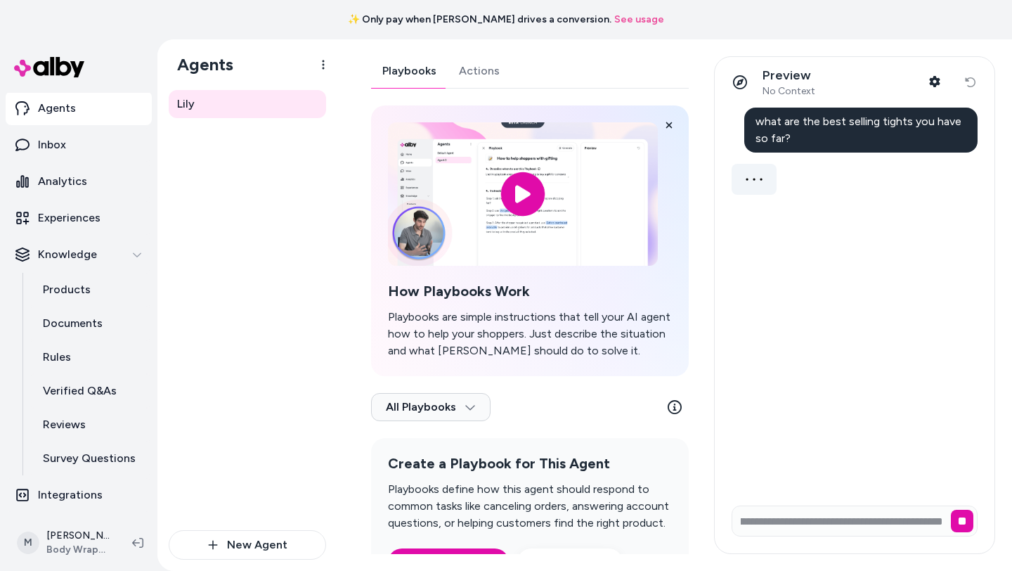
scroll to position [0, 0]
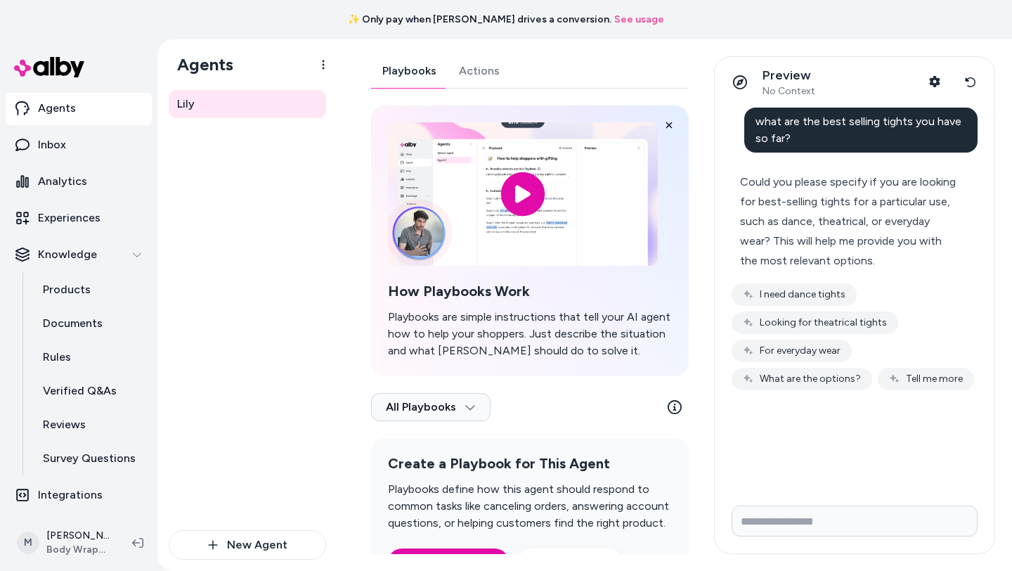
click at [784, 222] on div "Could you please specify if you are looking for best-selling tights for a parti…" at bounding box center [848, 221] width 217 height 98
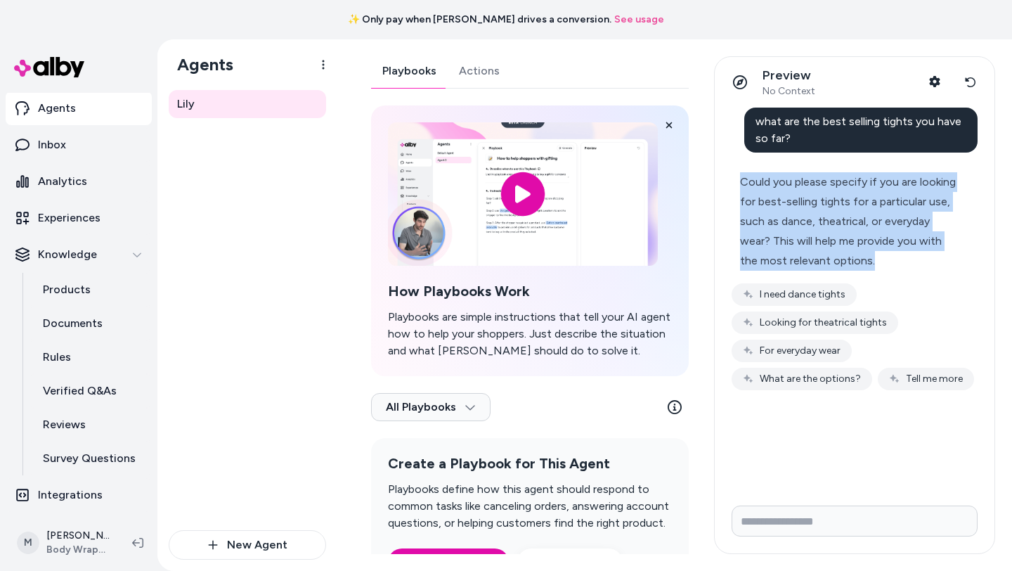
click at [784, 222] on div "Could you please specify if you are looking for best-selling tights for a parti…" at bounding box center [848, 221] width 217 height 98
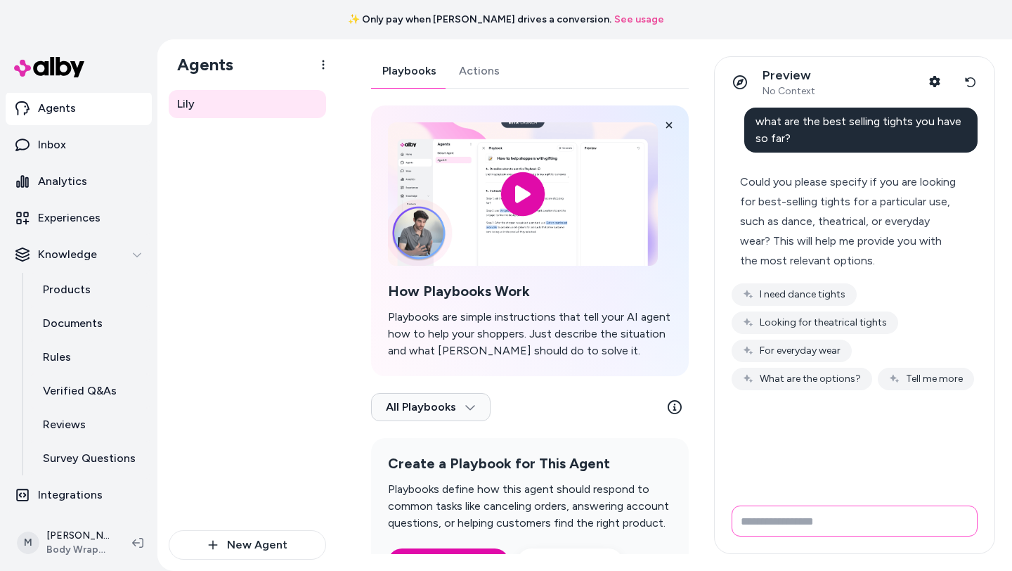
click at [769, 514] on input "Write your prompt here" at bounding box center [855, 520] width 246 height 31
type input "**********"
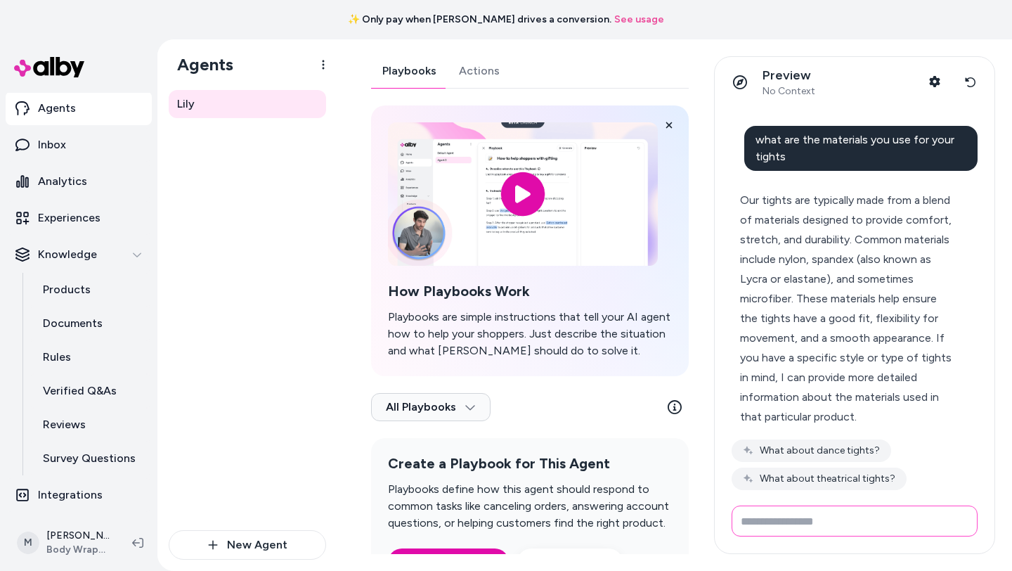
scroll to position [174, 0]
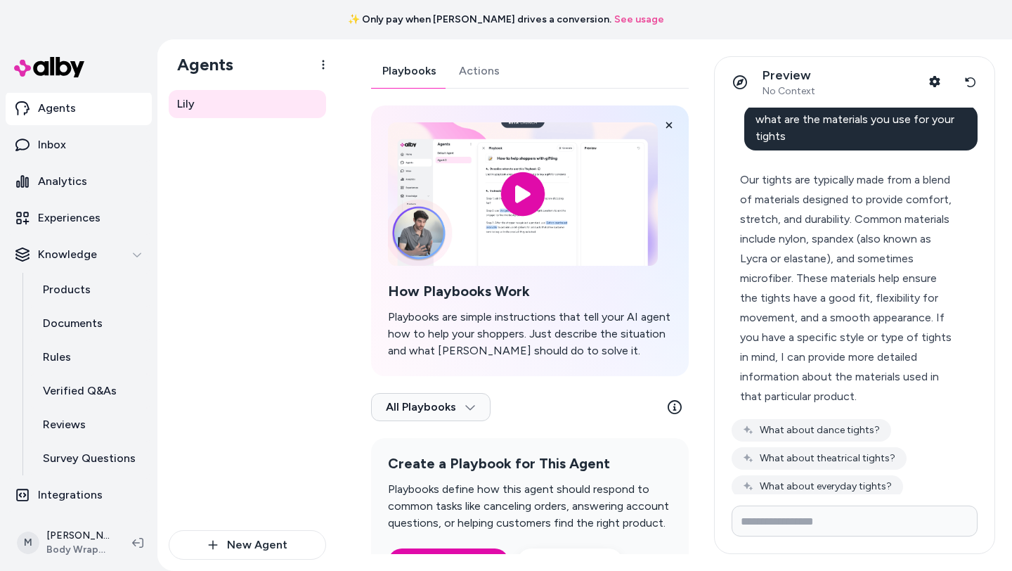
click at [819, 286] on div "Our tights are typically made from a blend of materials designed to provide com…" at bounding box center [848, 288] width 217 height 236
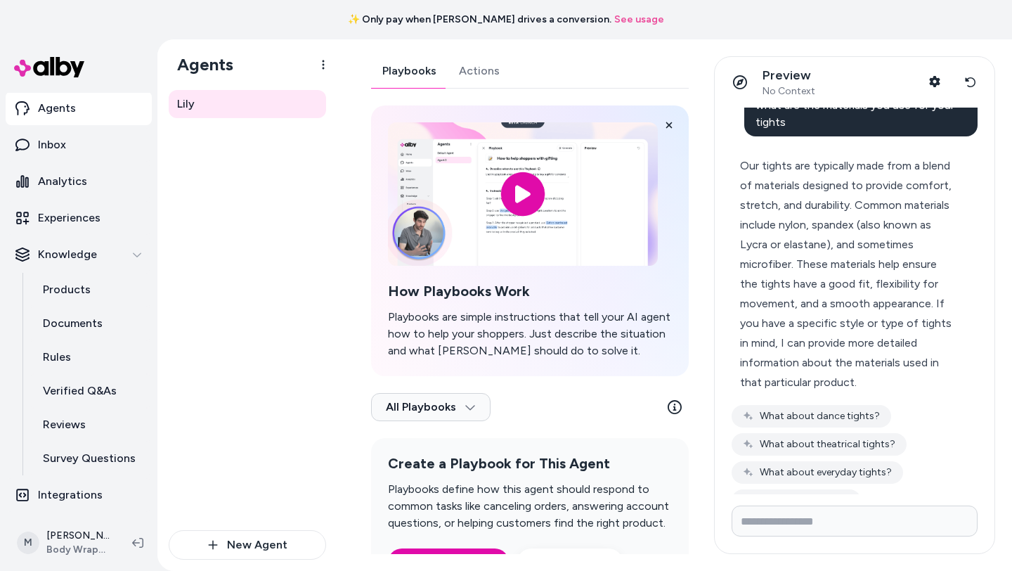
scroll to position [215, 0]
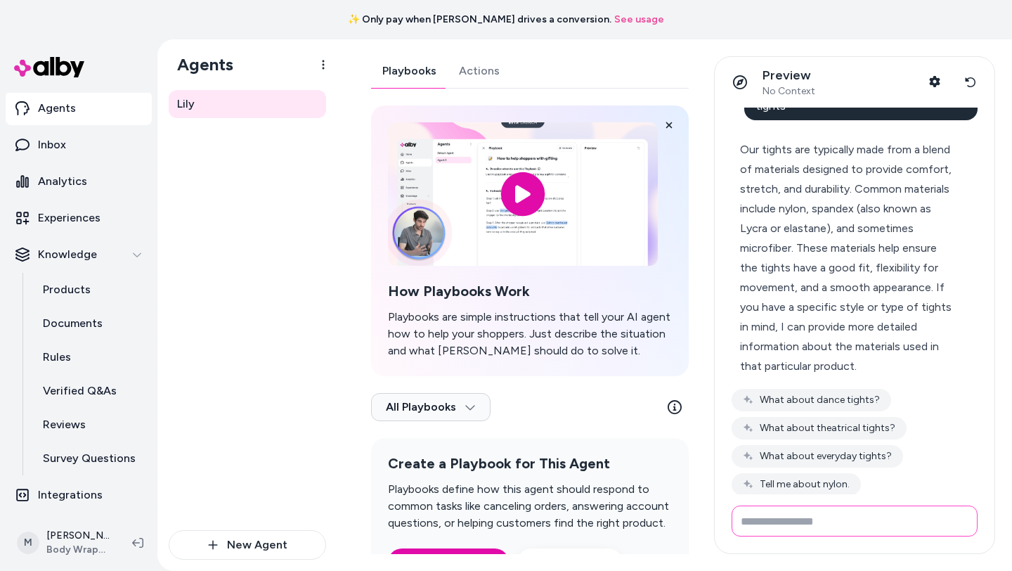
click at [786, 529] on input "Write your prompt here" at bounding box center [855, 520] width 246 height 31
type input "**********"
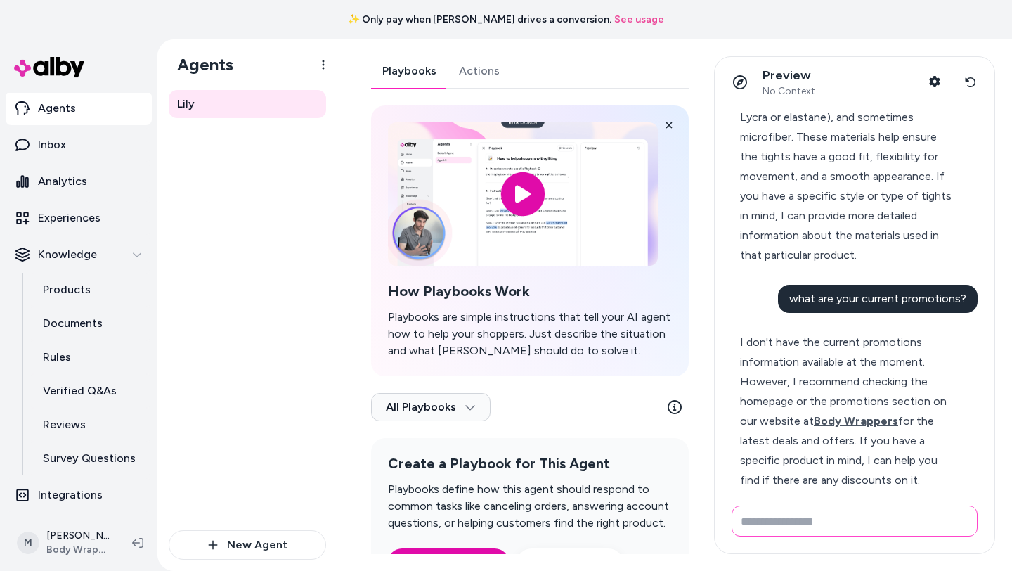
scroll to position [347, 0]
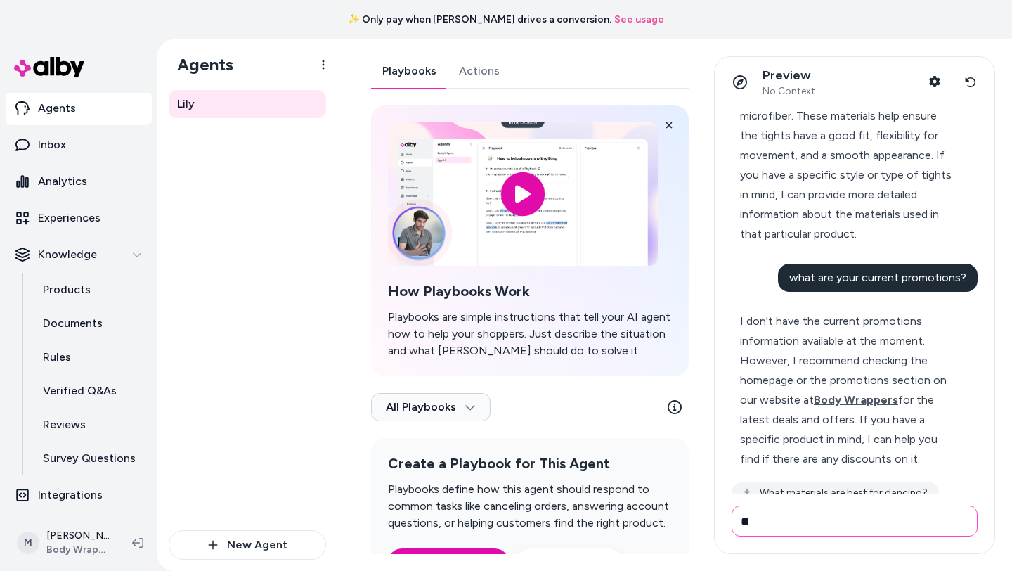
type input "*"
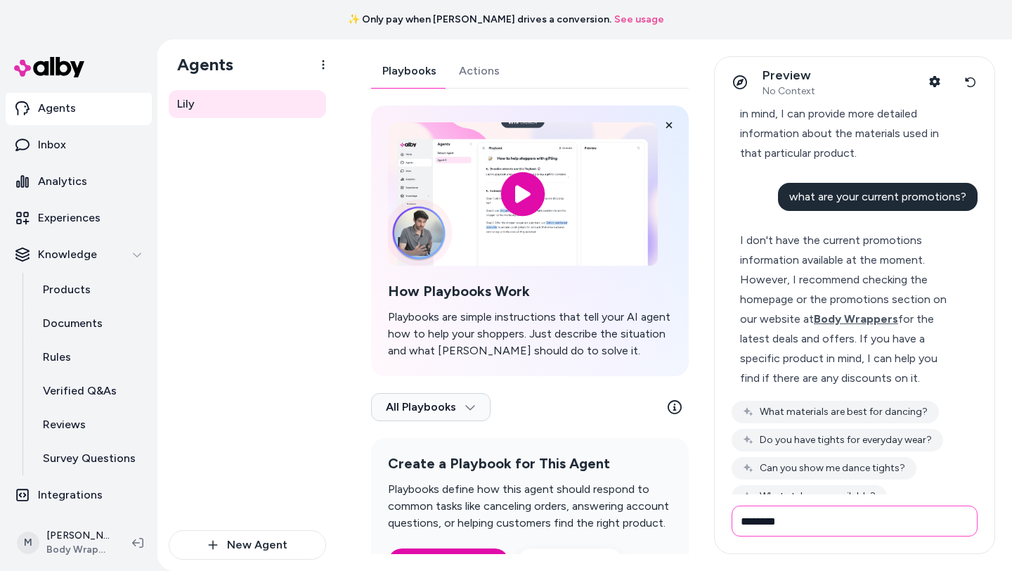
scroll to position [486, 0]
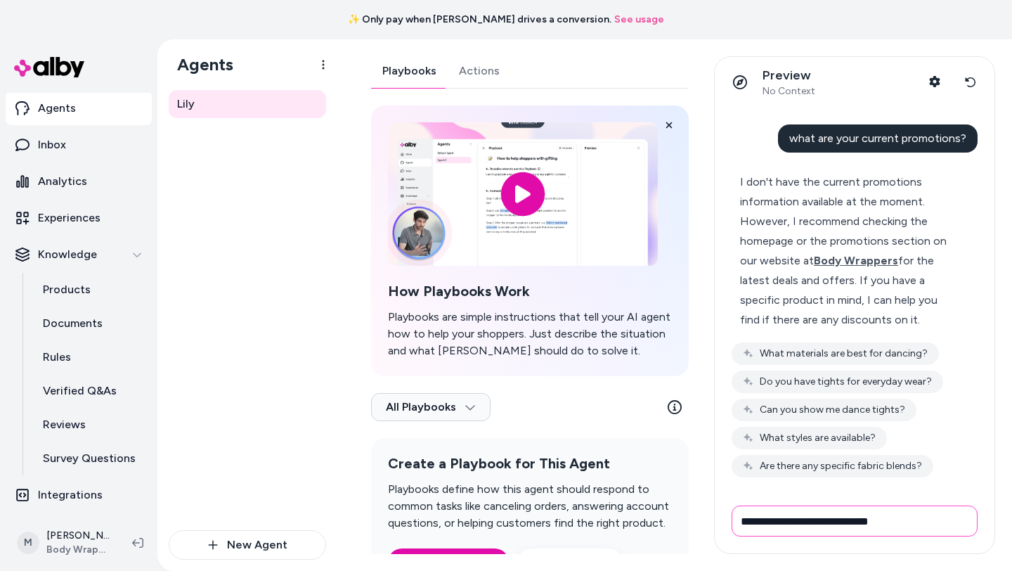
type input "**********"
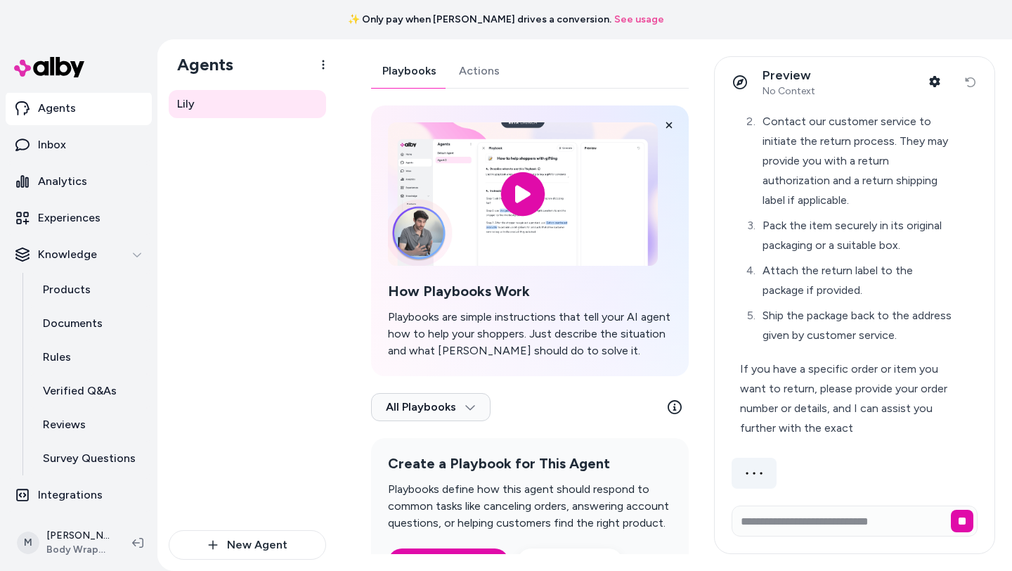
scroll to position [921, 0]
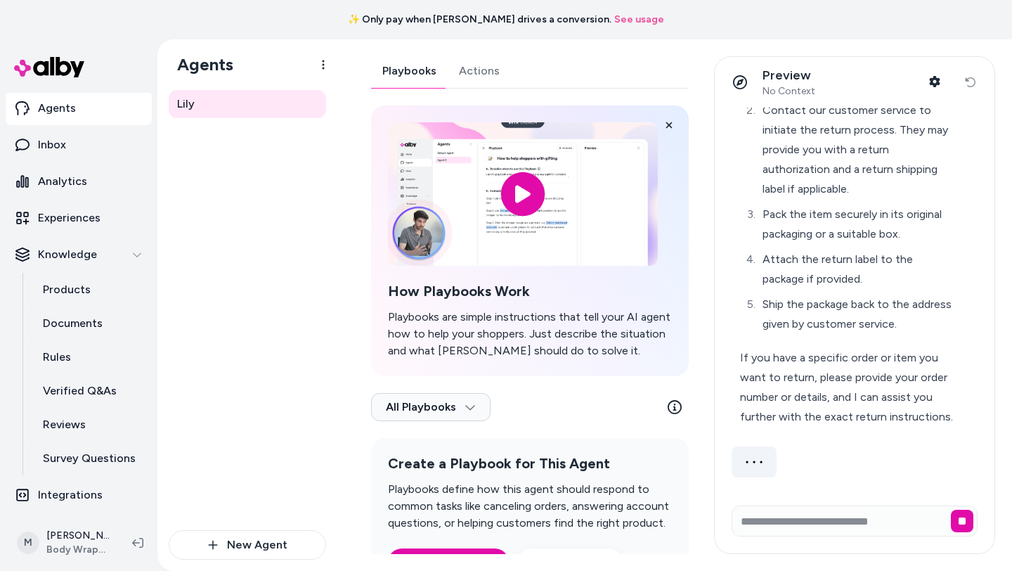
click at [858, 223] on li "Pack the item securely in its original packaging or a suitable box." at bounding box center [857, 223] width 199 height 39
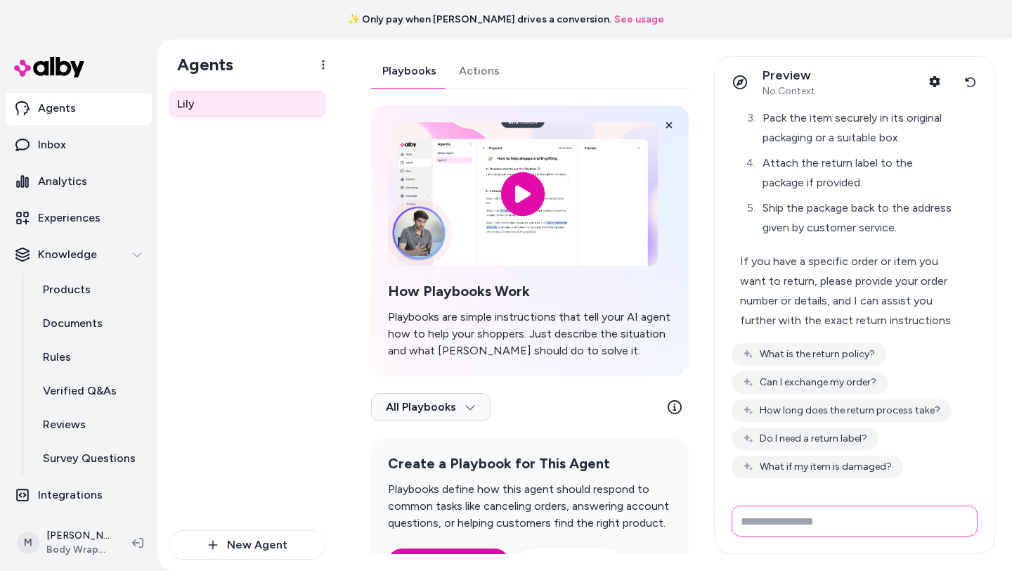
scroll to position [1018, 0]
click at [820, 410] on button "How long does the return process take?" at bounding box center [842, 409] width 220 height 22
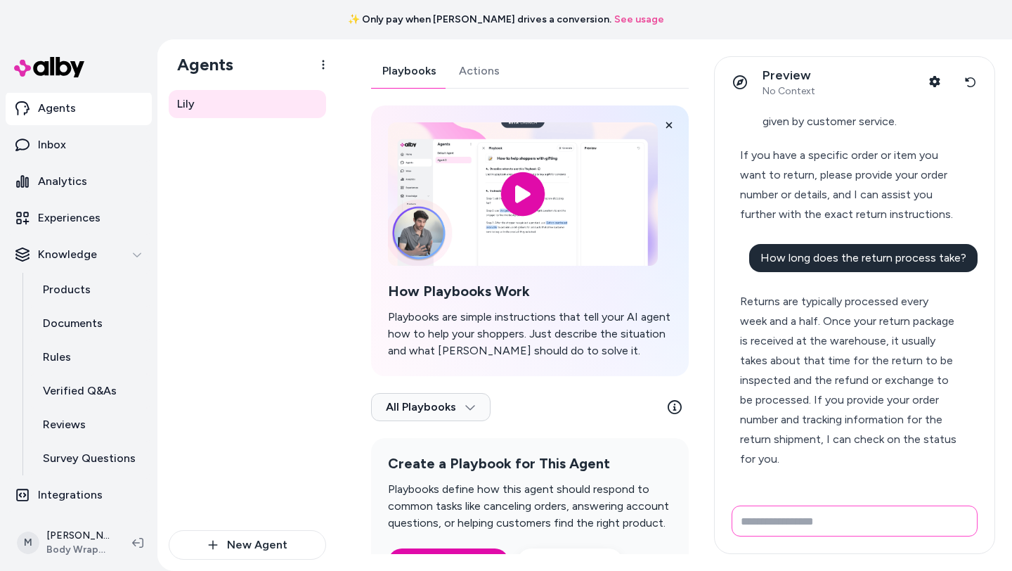
scroll to position [1165, 0]
